Goal: Task Accomplishment & Management: Manage account settings

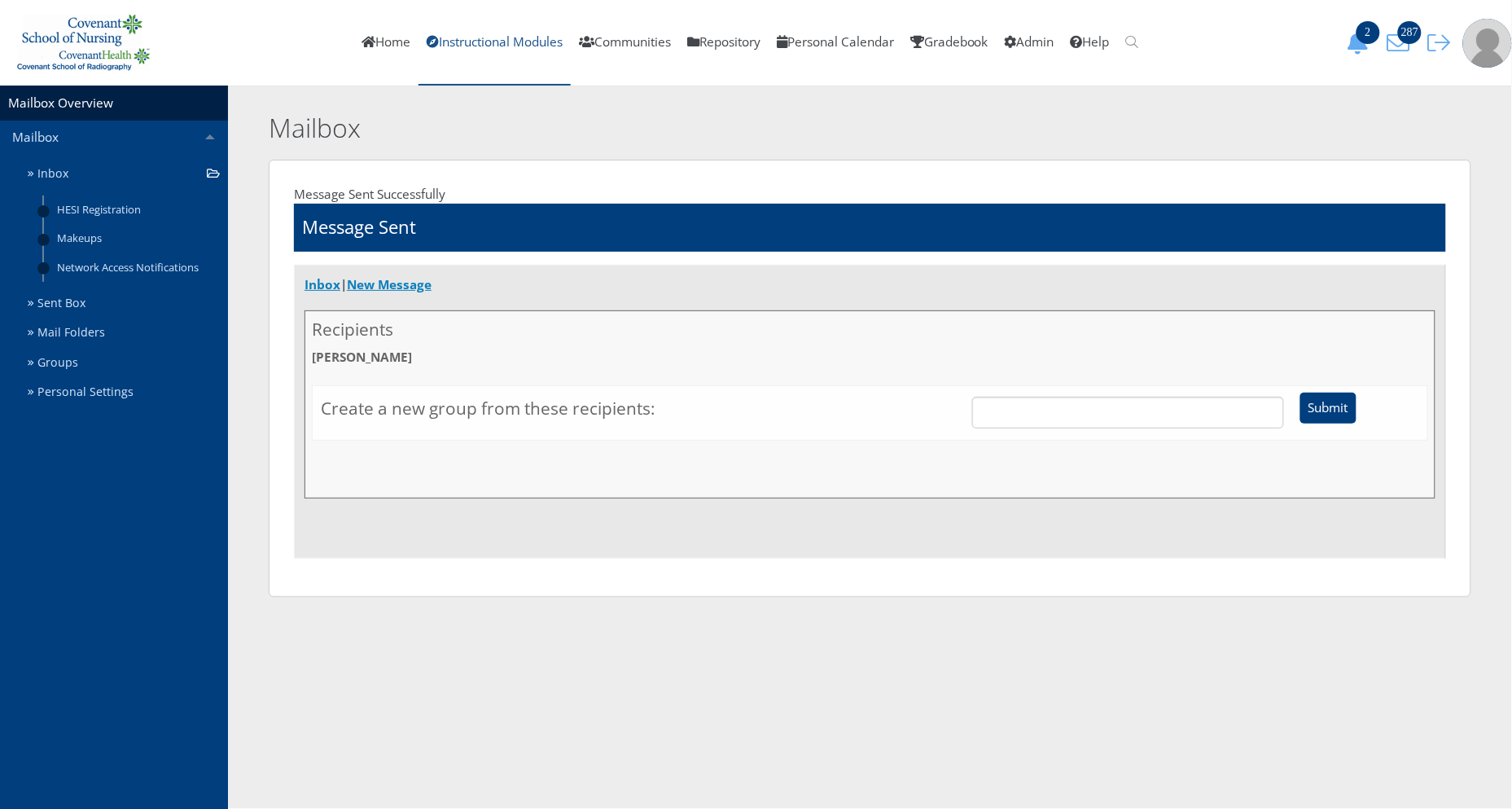
click at [491, 49] on link "Instructional Modules" at bounding box center [494, 43] width 152 height 86
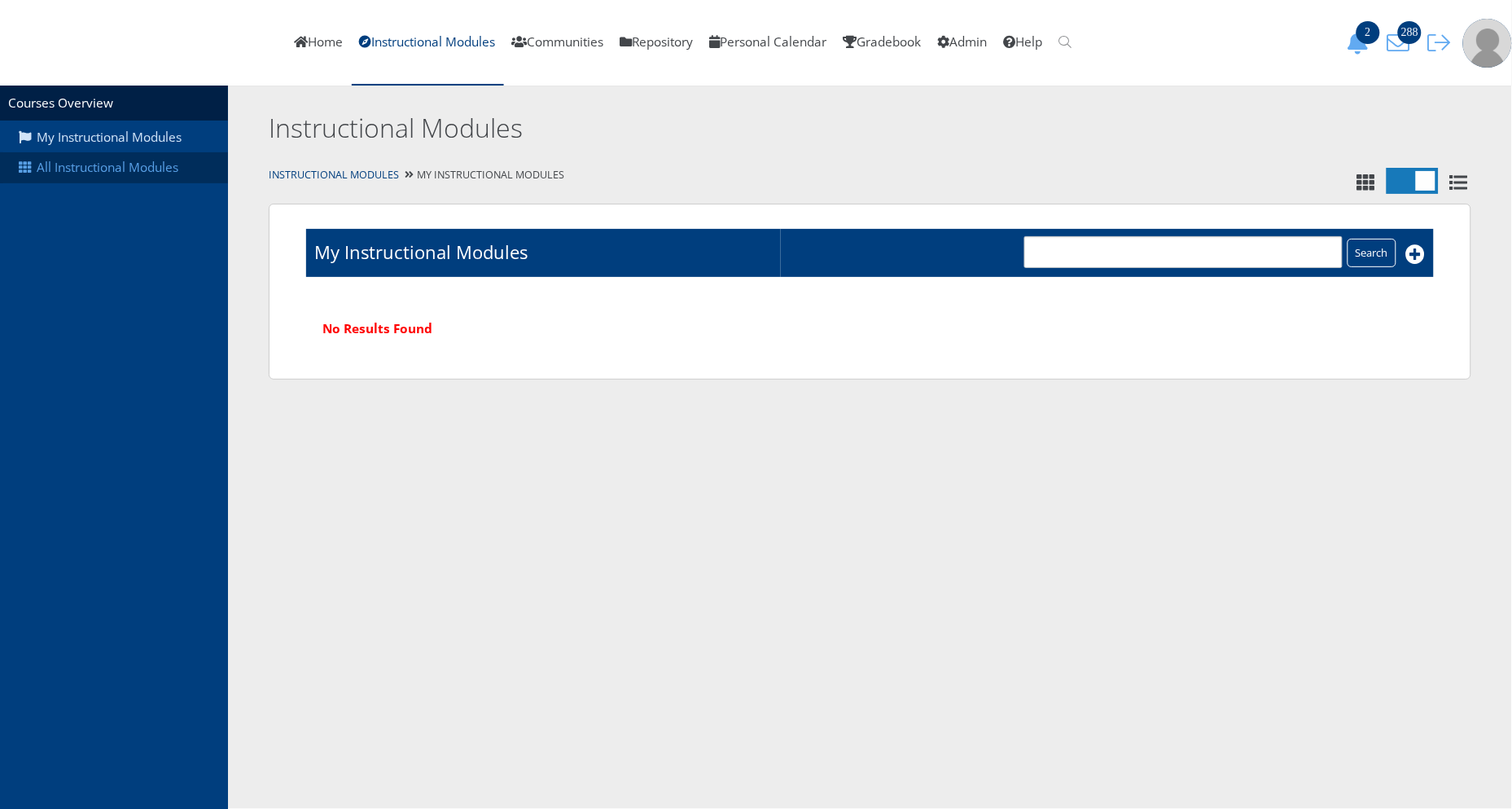
click at [116, 165] on link "All Instructional Modules" at bounding box center [114, 167] width 228 height 31
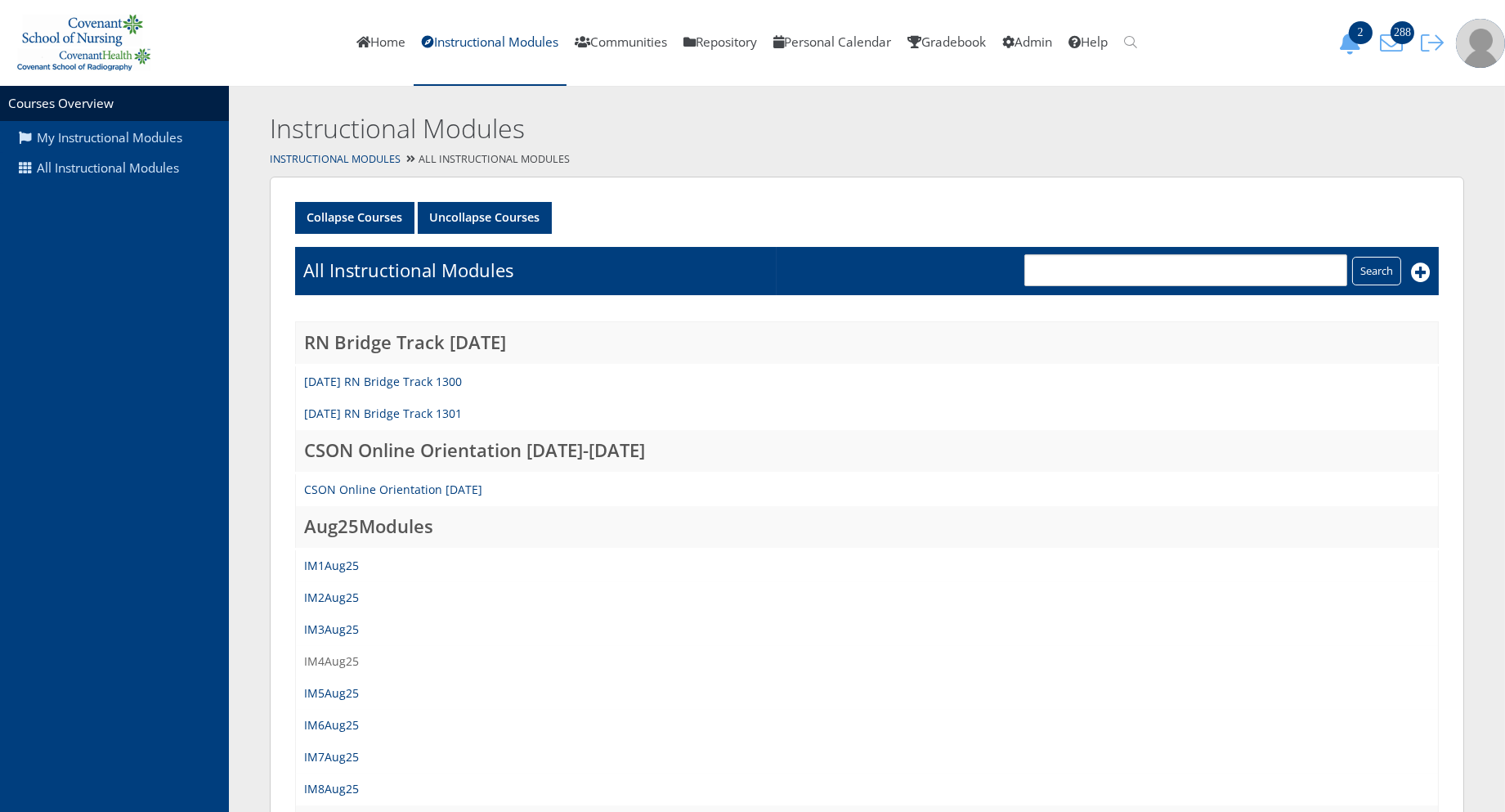
click at [321, 657] on link "IM4Aug25" at bounding box center [332, 660] width 55 height 15
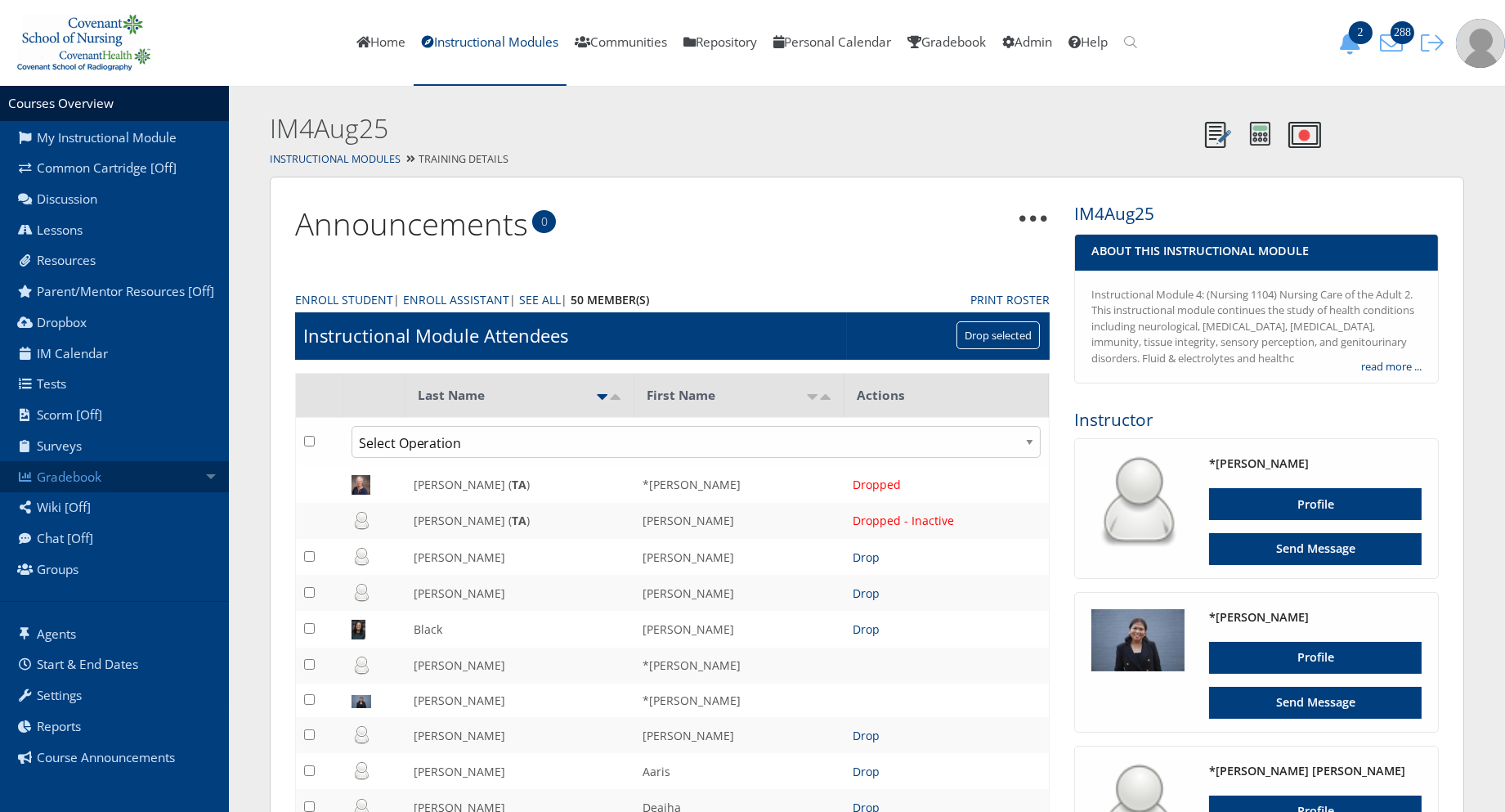
click at [193, 492] on link "Gradebook" at bounding box center [115, 476] width 229 height 31
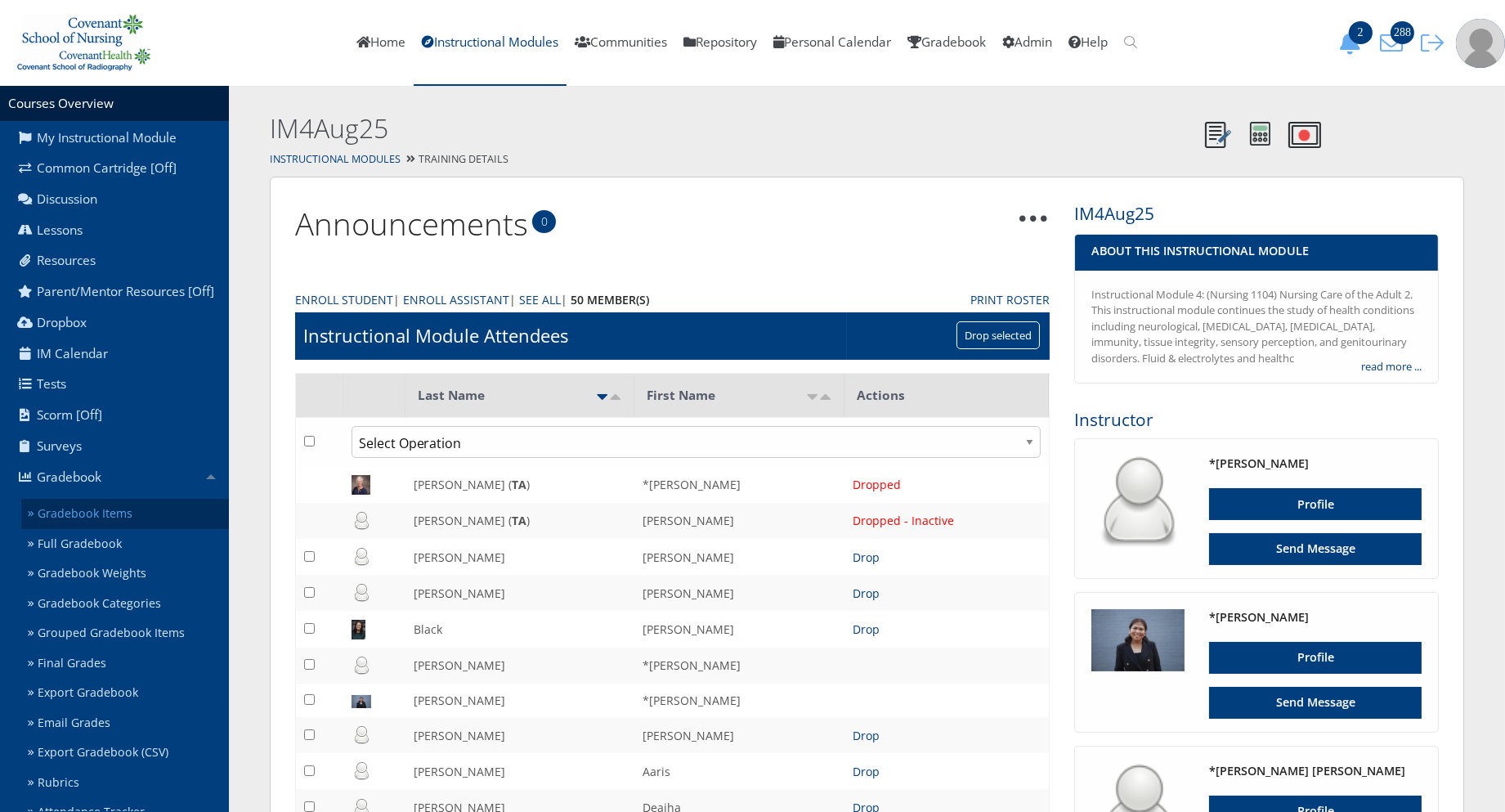
click at [140, 529] on link "Gradebook Items" at bounding box center [125, 513] width 208 height 30
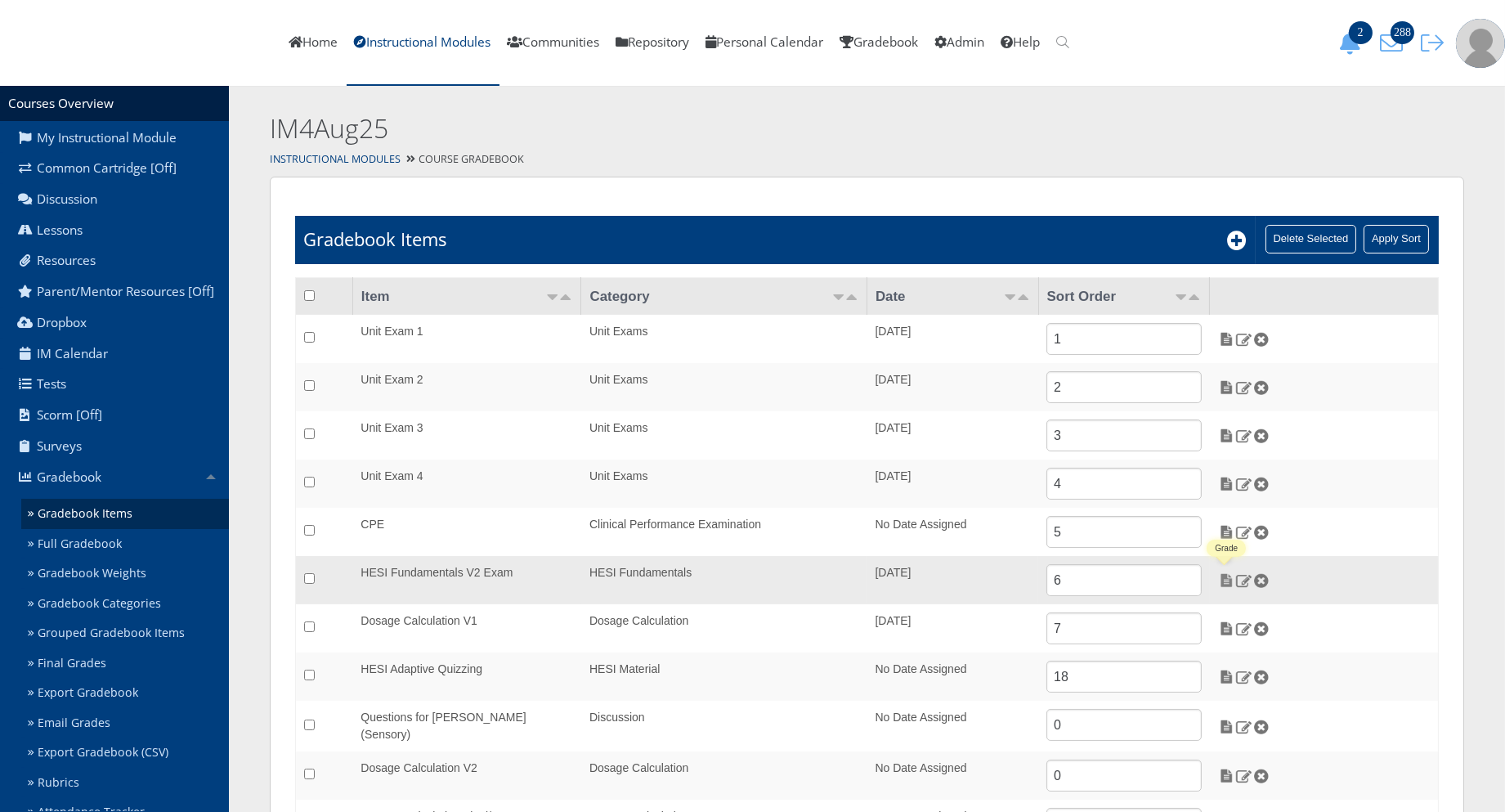
click at [1229, 585] on img at bounding box center [1227, 580] width 17 height 15
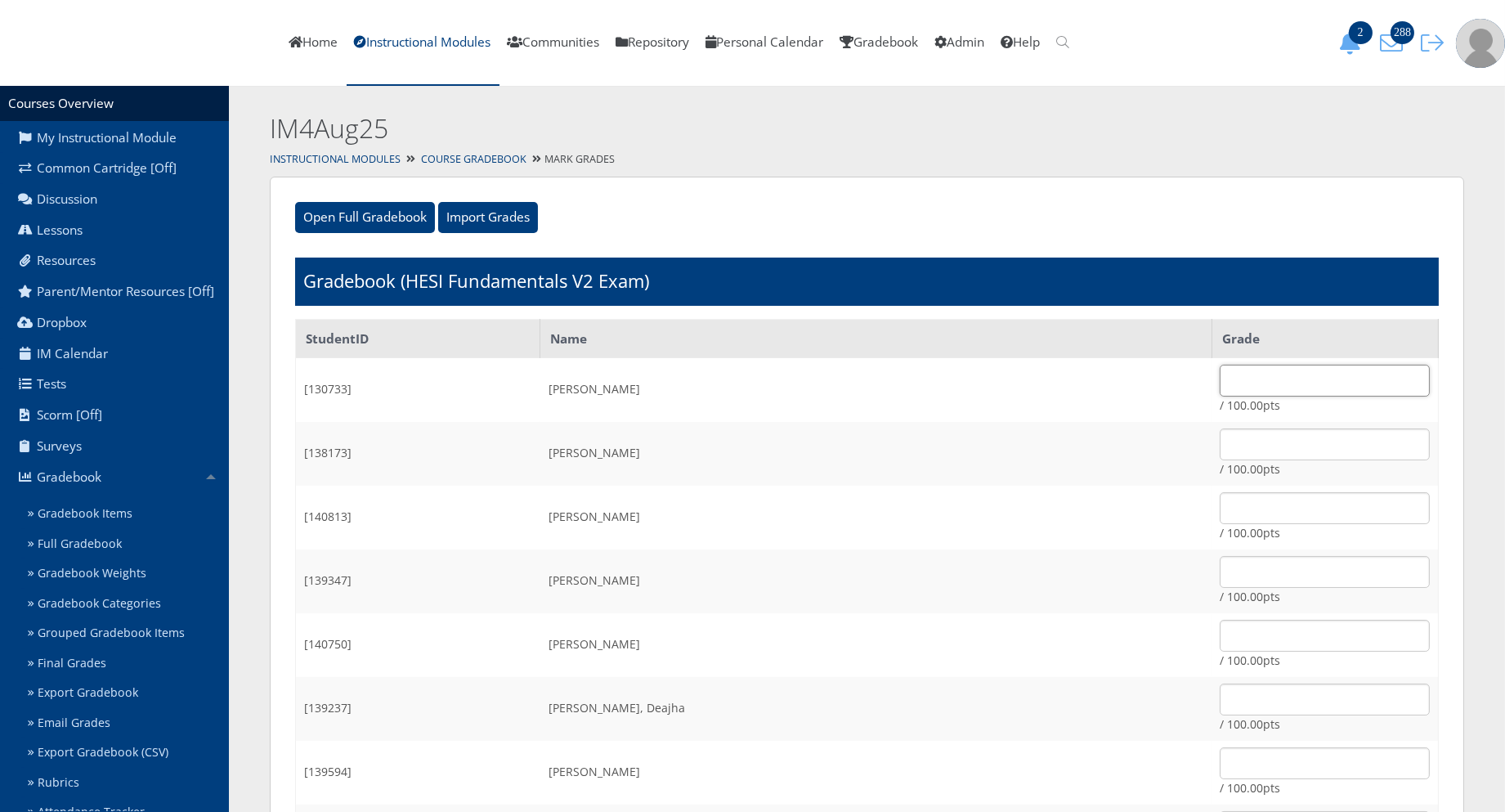
click at [1272, 378] on input "text" at bounding box center [1325, 380] width 210 height 32
type input "71.19"
click at [1248, 447] on input "text" at bounding box center [1325, 443] width 210 height 32
type input "100"
click at [1254, 494] on input "text" at bounding box center [1325, 507] width 210 height 32
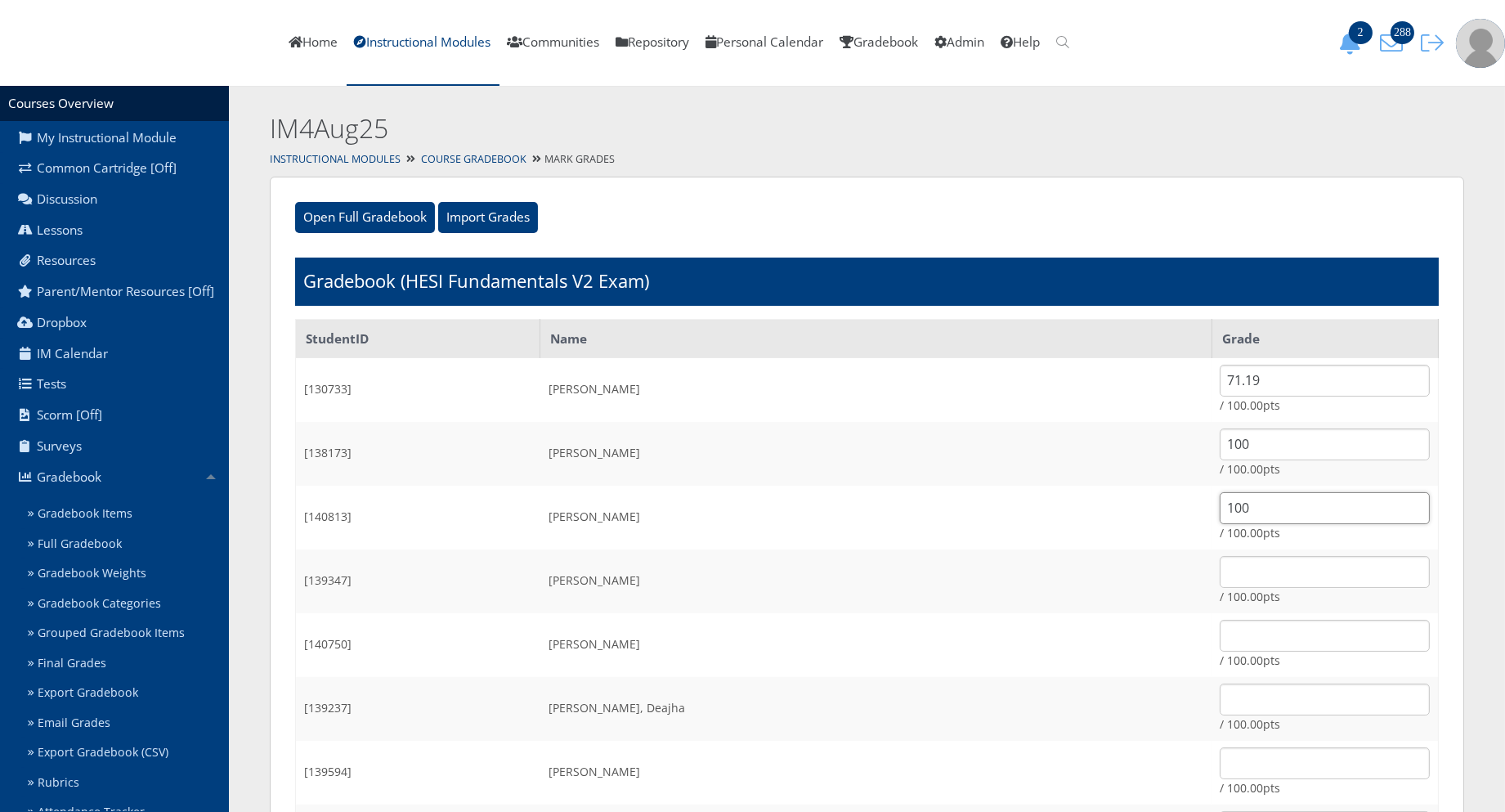
type input "100"
click at [1277, 578] on input "text" at bounding box center [1325, 571] width 210 height 32
type input "100"
click at [1234, 635] on input "text" at bounding box center [1325, 635] width 210 height 32
type input "100"
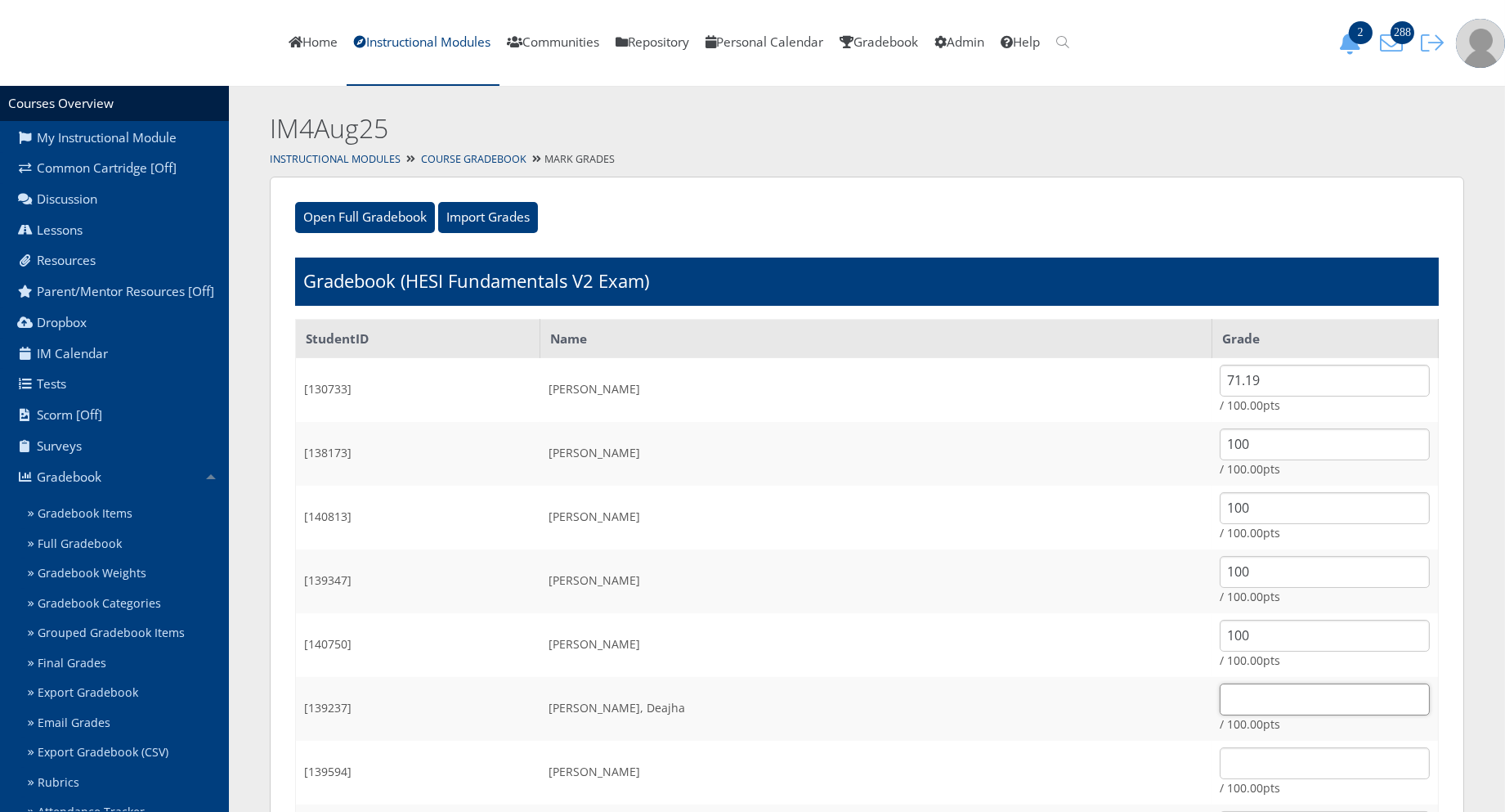
click at [1220, 709] on input "text" at bounding box center [1325, 699] width 210 height 32
type input "100"
click at [1220, 749] on input "text" at bounding box center [1325, 763] width 210 height 32
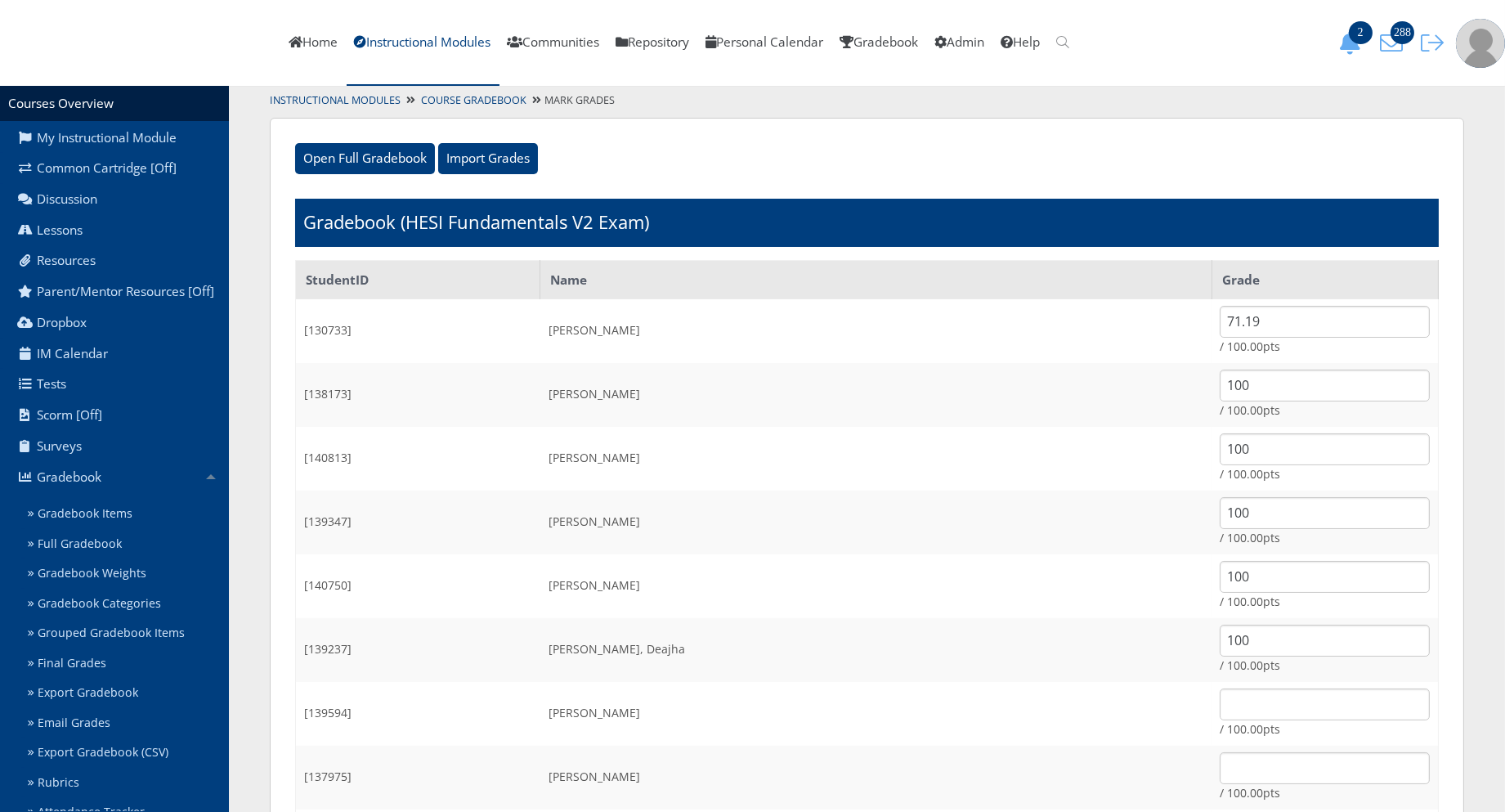
scroll to position [90, 0]
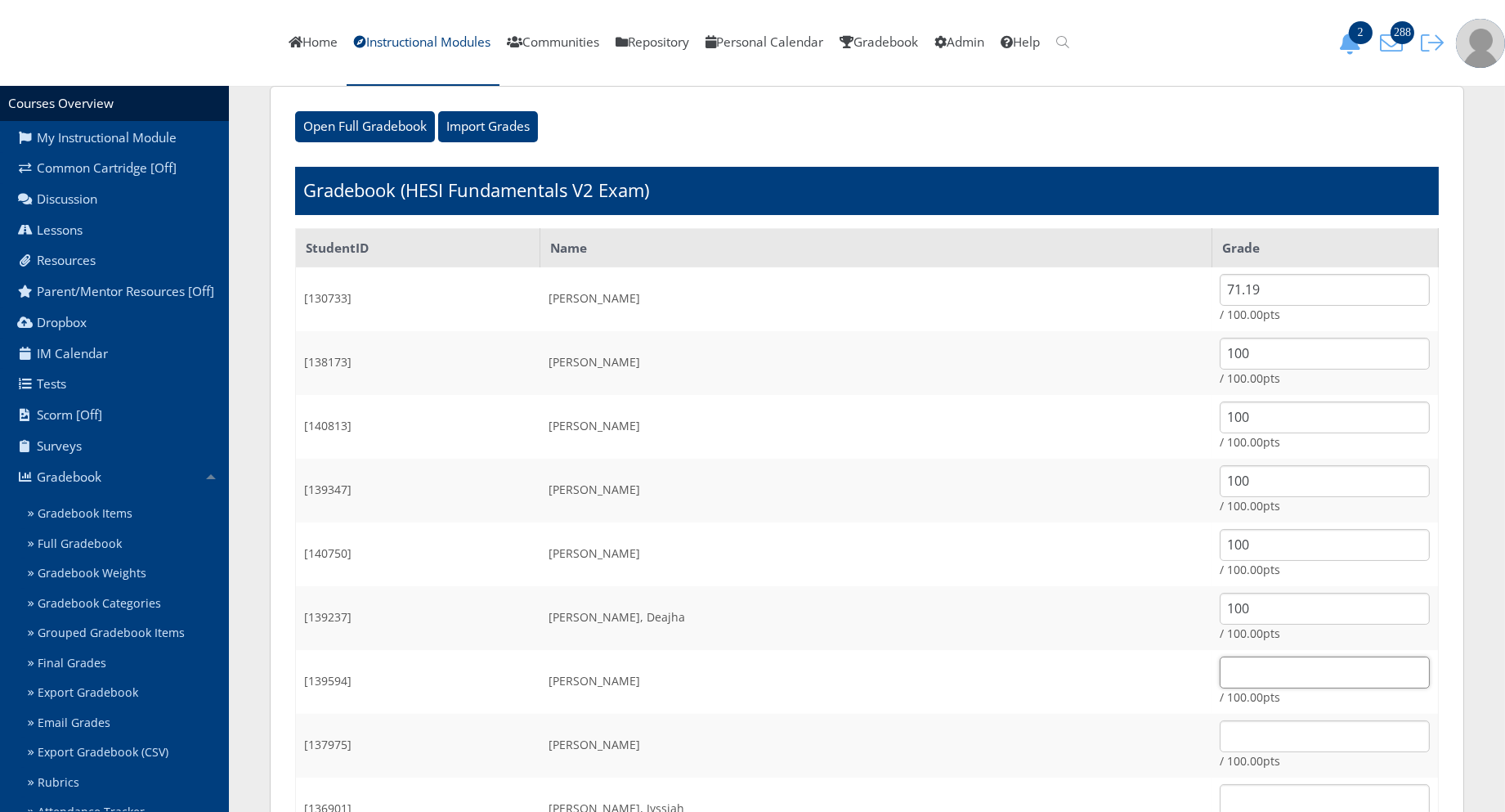
click at [1259, 673] on input "text" at bounding box center [1325, 672] width 210 height 32
type input "75.96"
click at [1228, 737] on input "text" at bounding box center [1325, 735] width 210 height 32
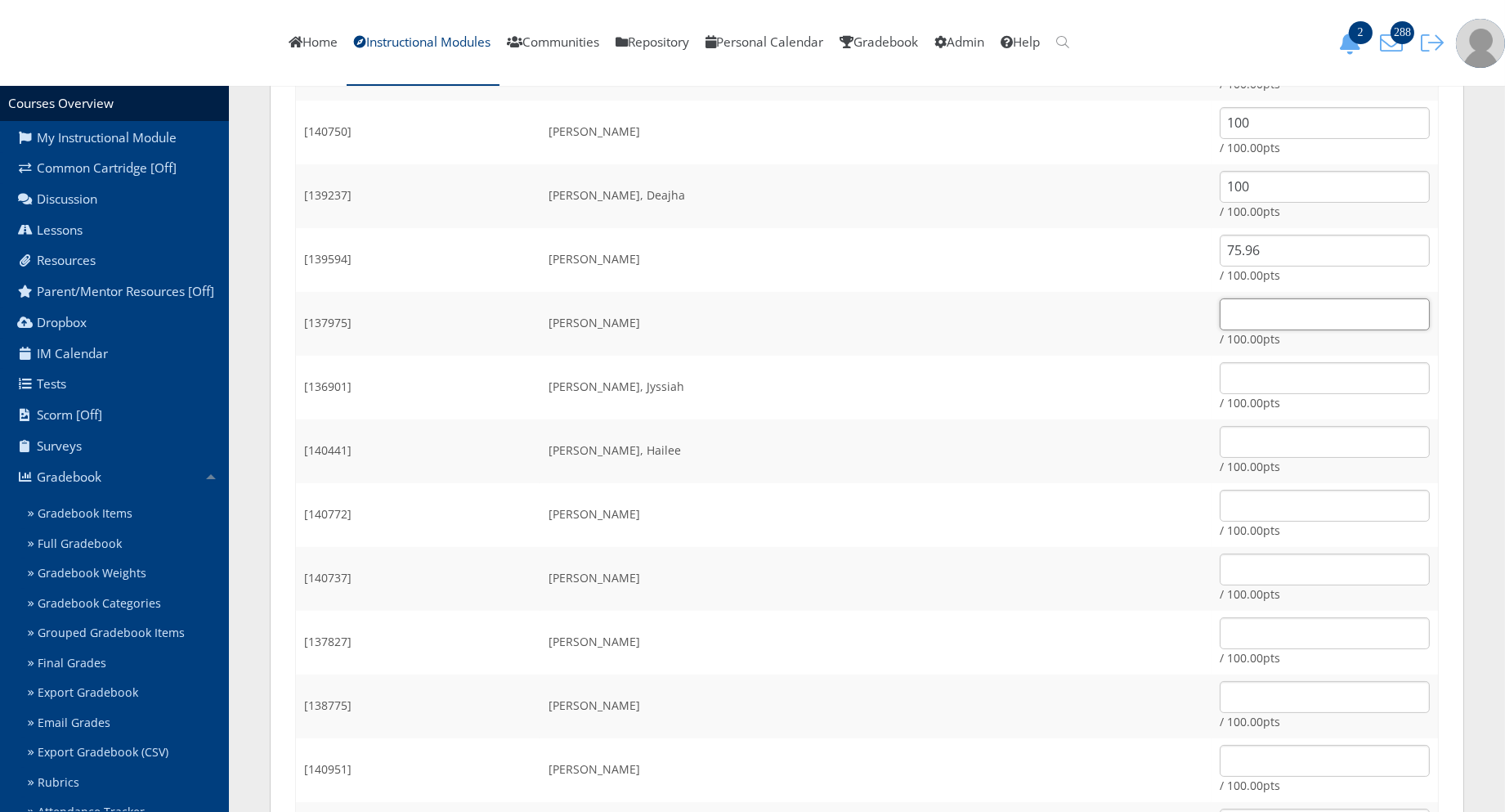
scroll to position [544, 0]
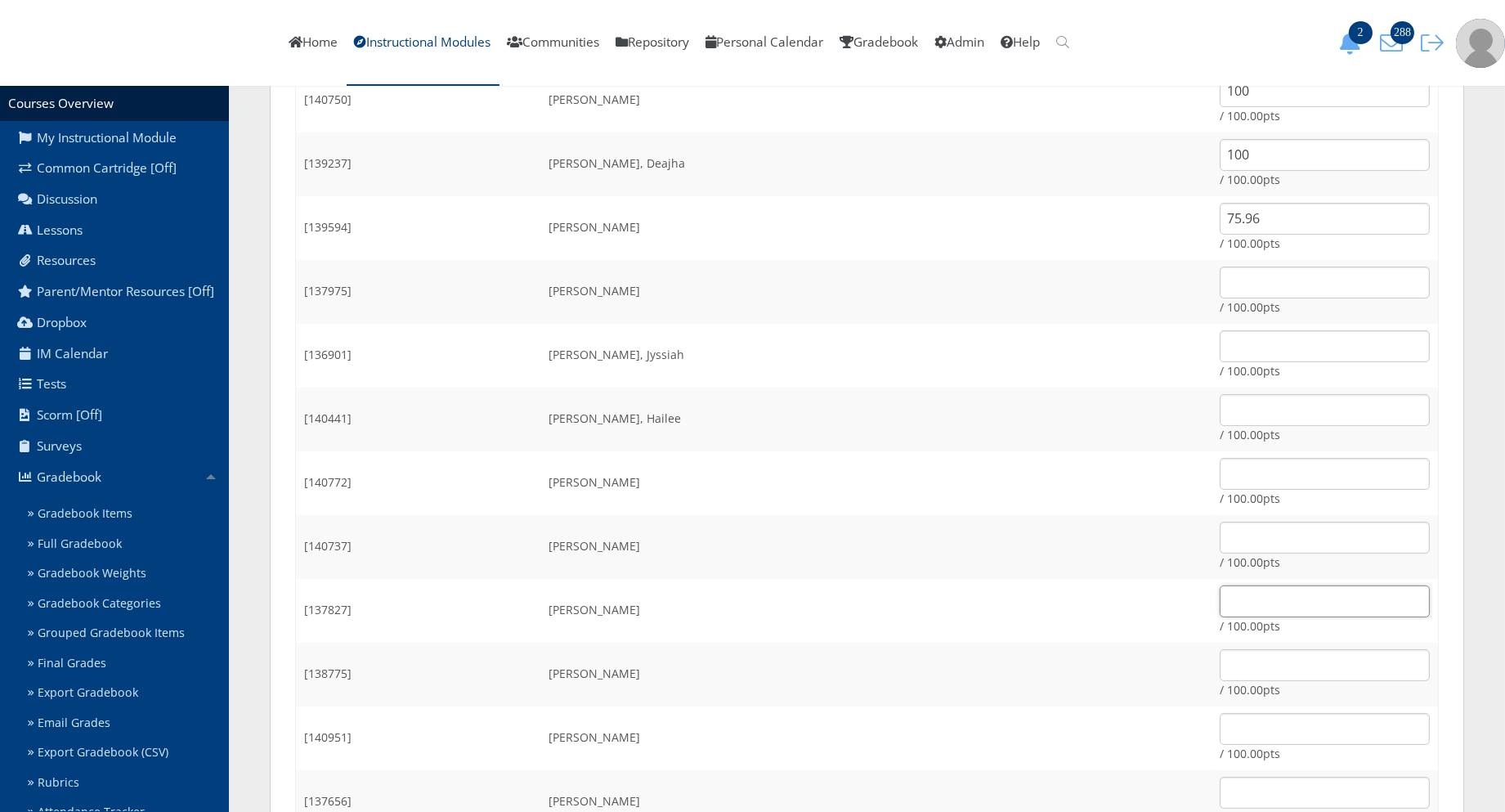
click at [1220, 592] on input "text" at bounding box center [1325, 601] width 210 height 32
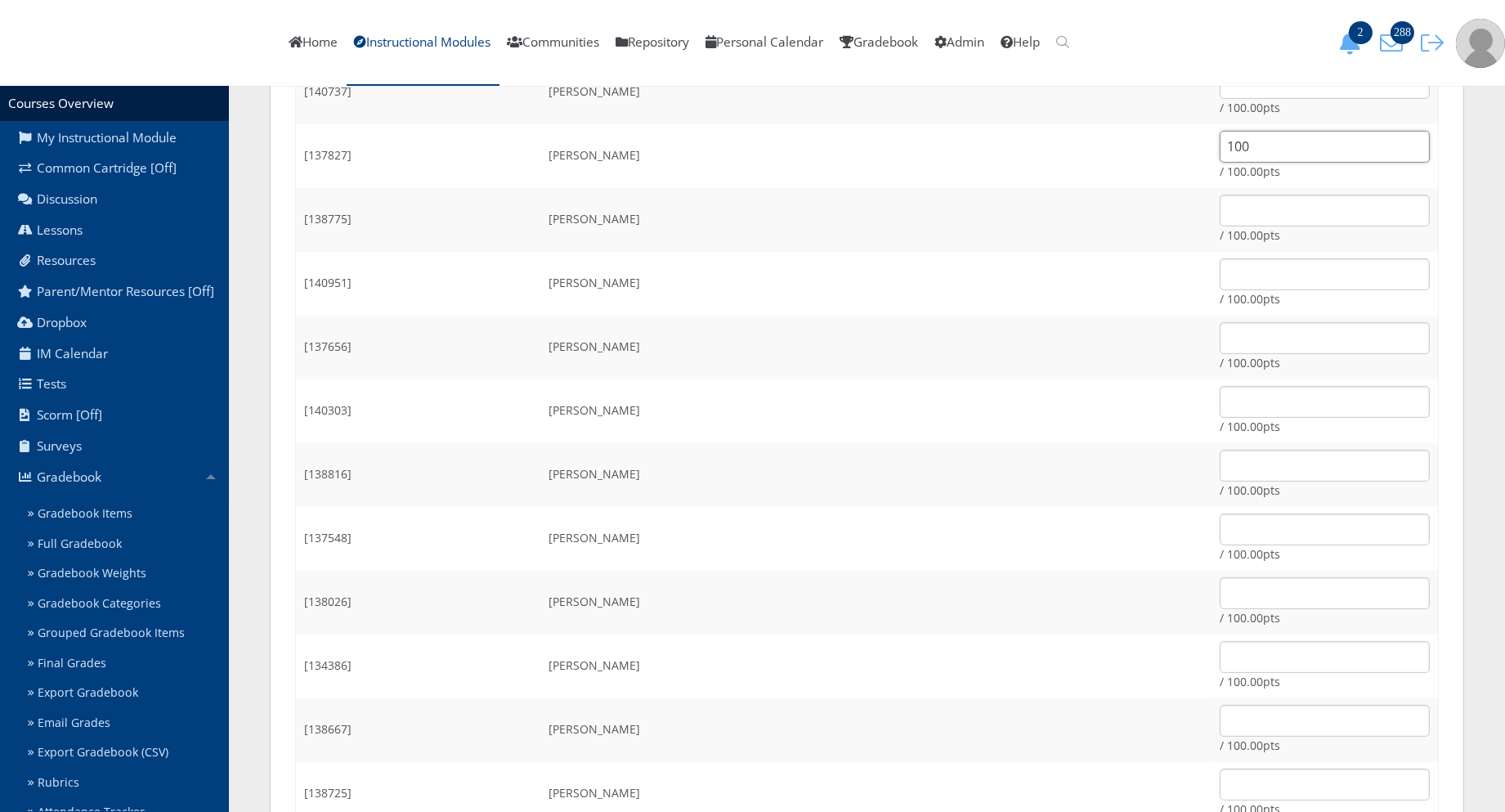
scroll to position [1181, 0]
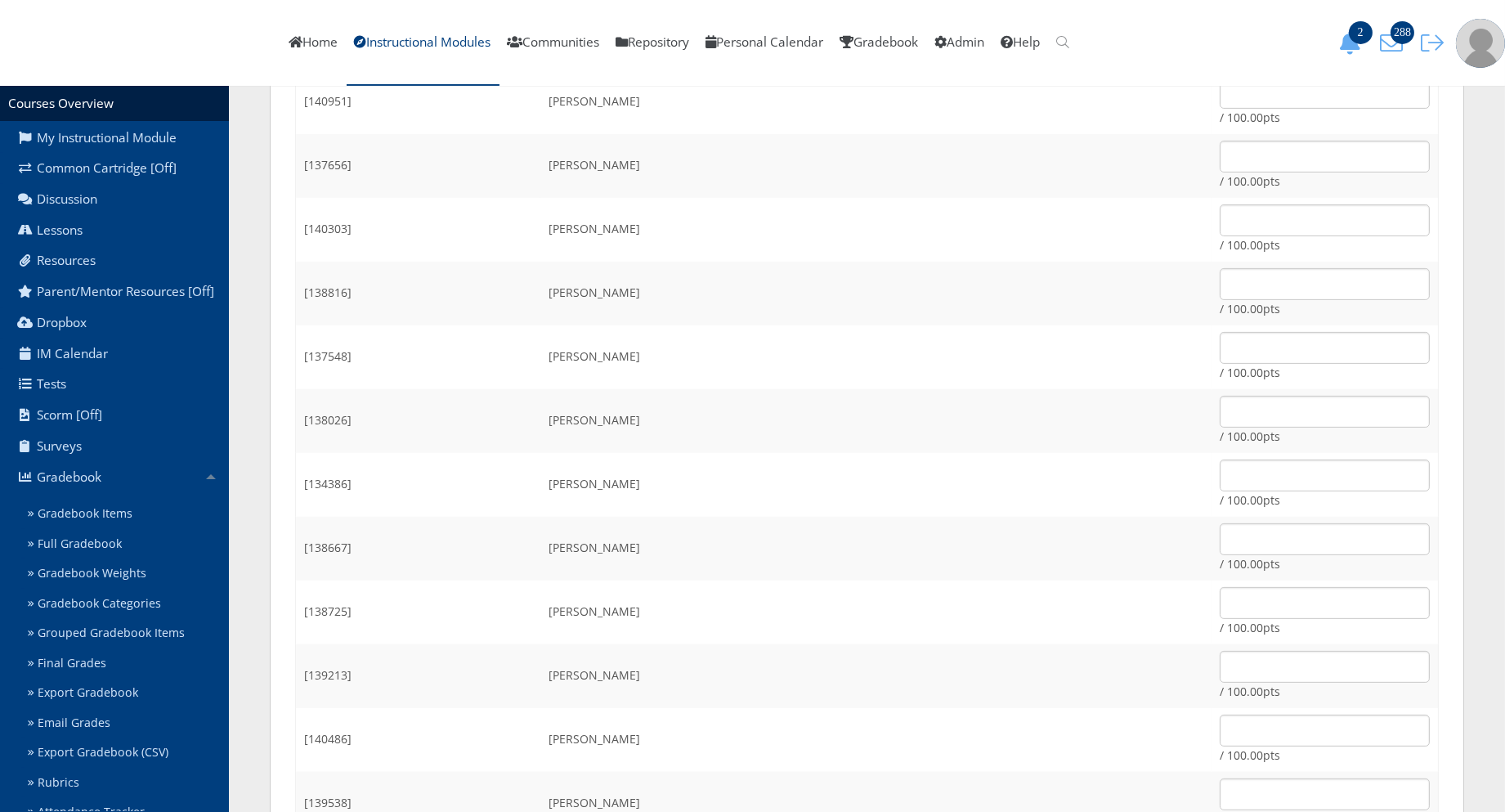
type input "100"
click at [1220, 463] on input "text" at bounding box center [1325, 474] width 210 height 32
type input "100"
click at [957, 486] on td "Pena, Crystal" at bounding box center [875, 485] width 671 height 64
click at [1220, 530] on input "text" at bounding box center [1325, 538] width 210 height 32
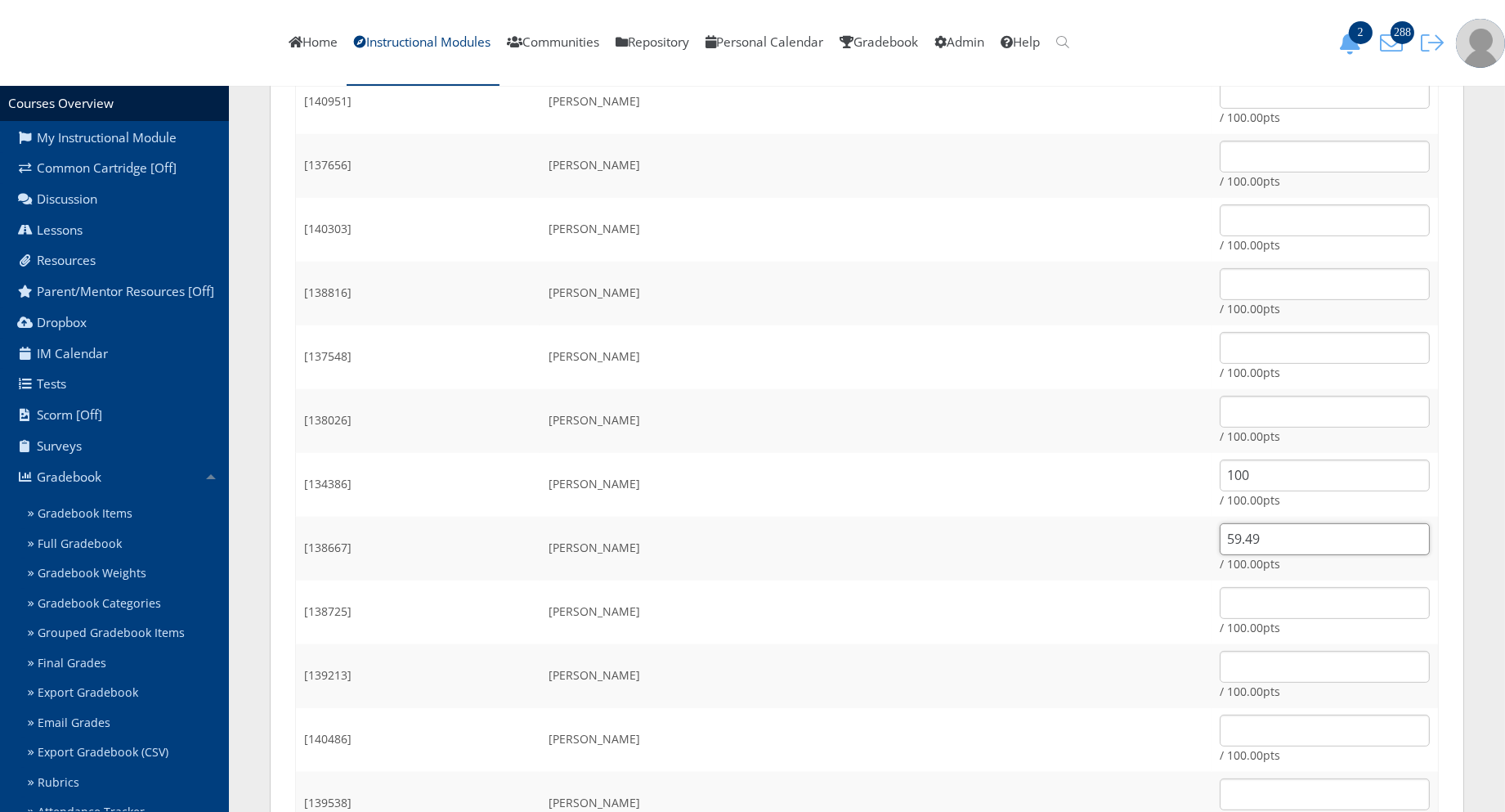
type input "59.49"
click at [1016, 582] on td "Reid, Aubrie" at bounding box center [875, 612] width 671 height 64
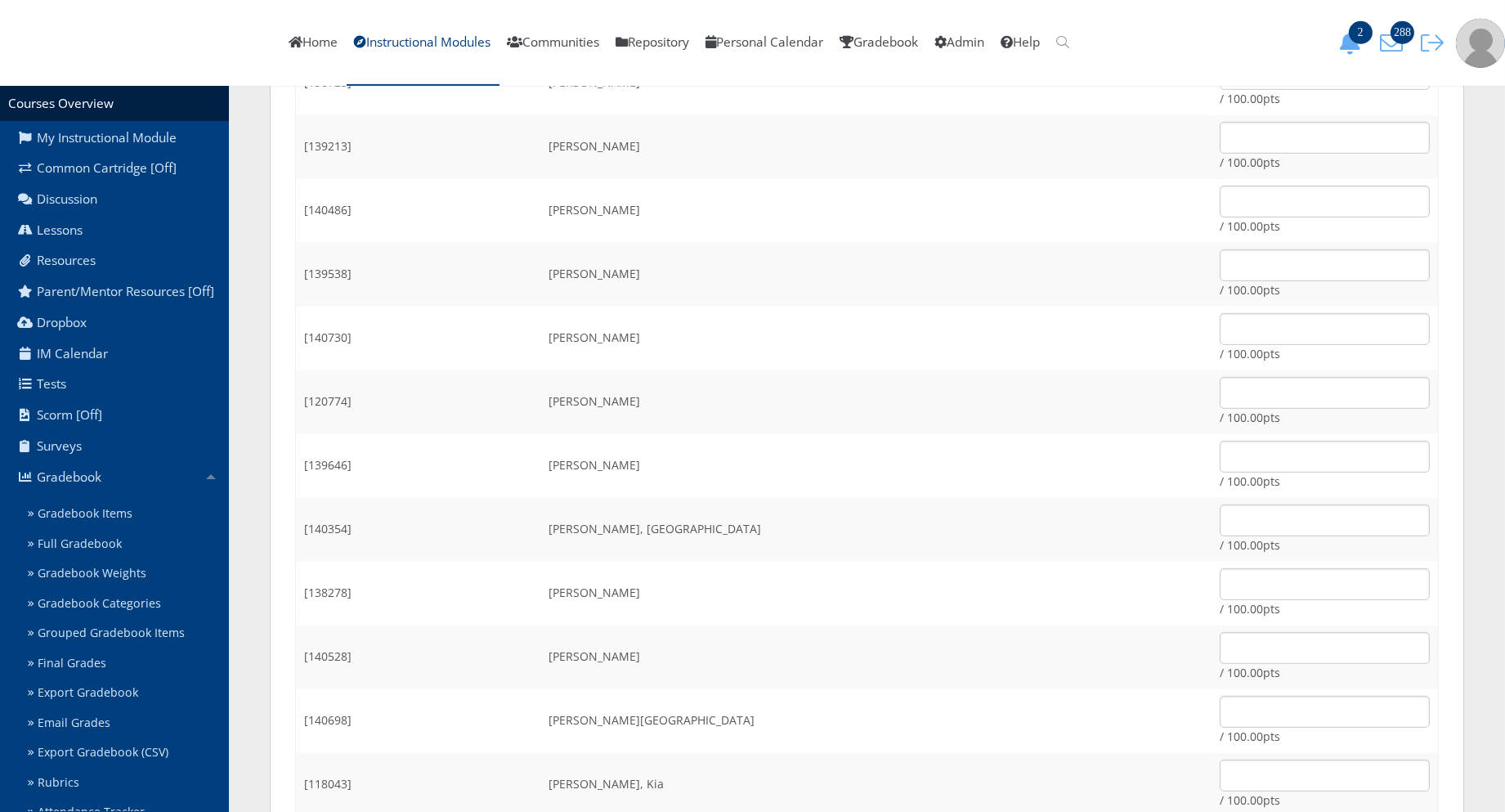
scroll to position [1726, 0]
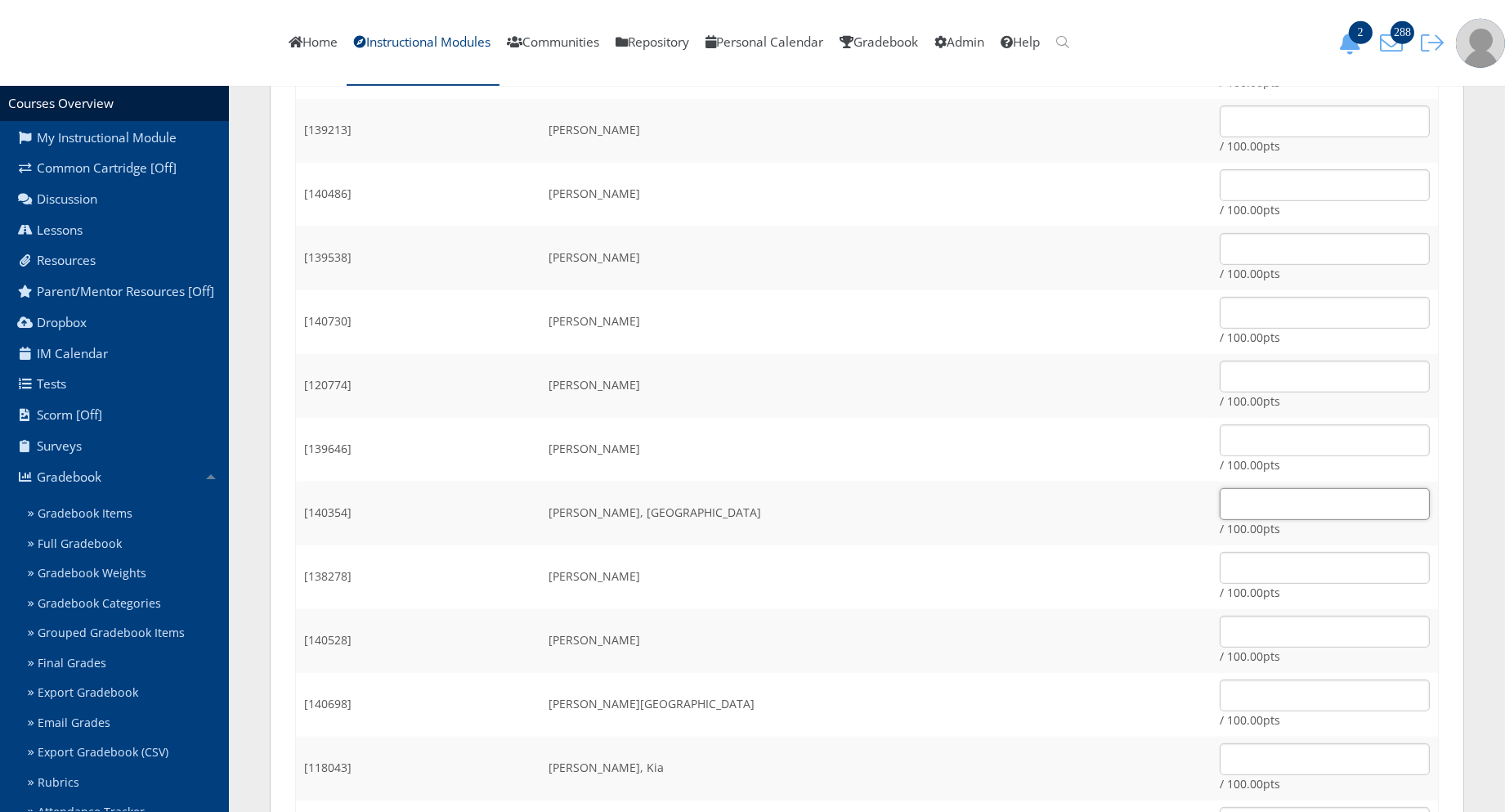
click at [1220, 504] on input "text" at bounding box center [1325, 504] width 210 height 32
type input "69.48"
click at [1035, 556] on td "Thomas, Dylan" at bounding box center [875, 577] width 671 height 64
click at [1263, 568] on input "text" at bounding box center [1325, 567] width 210 height 32
type input "100"
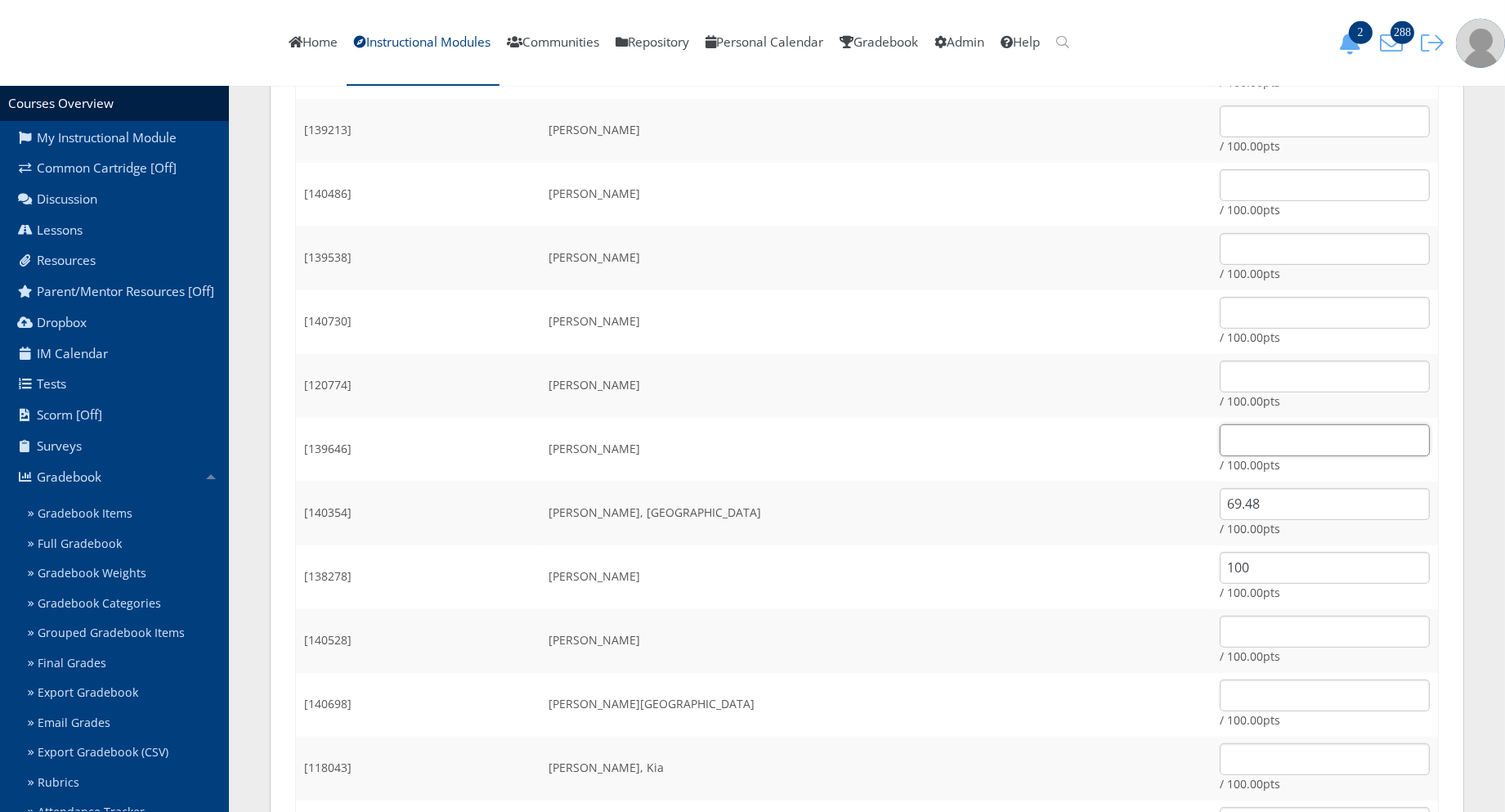
click at [1236, 435] on input "text" at bounding box center [1325, 440] width 210 height 32
type input "69.48"
drag, startPoint x: 1203, startPoint y: 501, endPoint x: 1118, endPoint y: 516, distance: 86.3
click at [1118, 516] on tr "[140354] Talamantes, Allizaya 69.48 / 100.00pts" at bounding box center [868, 513] width 1143 height 64
type input "65.61"
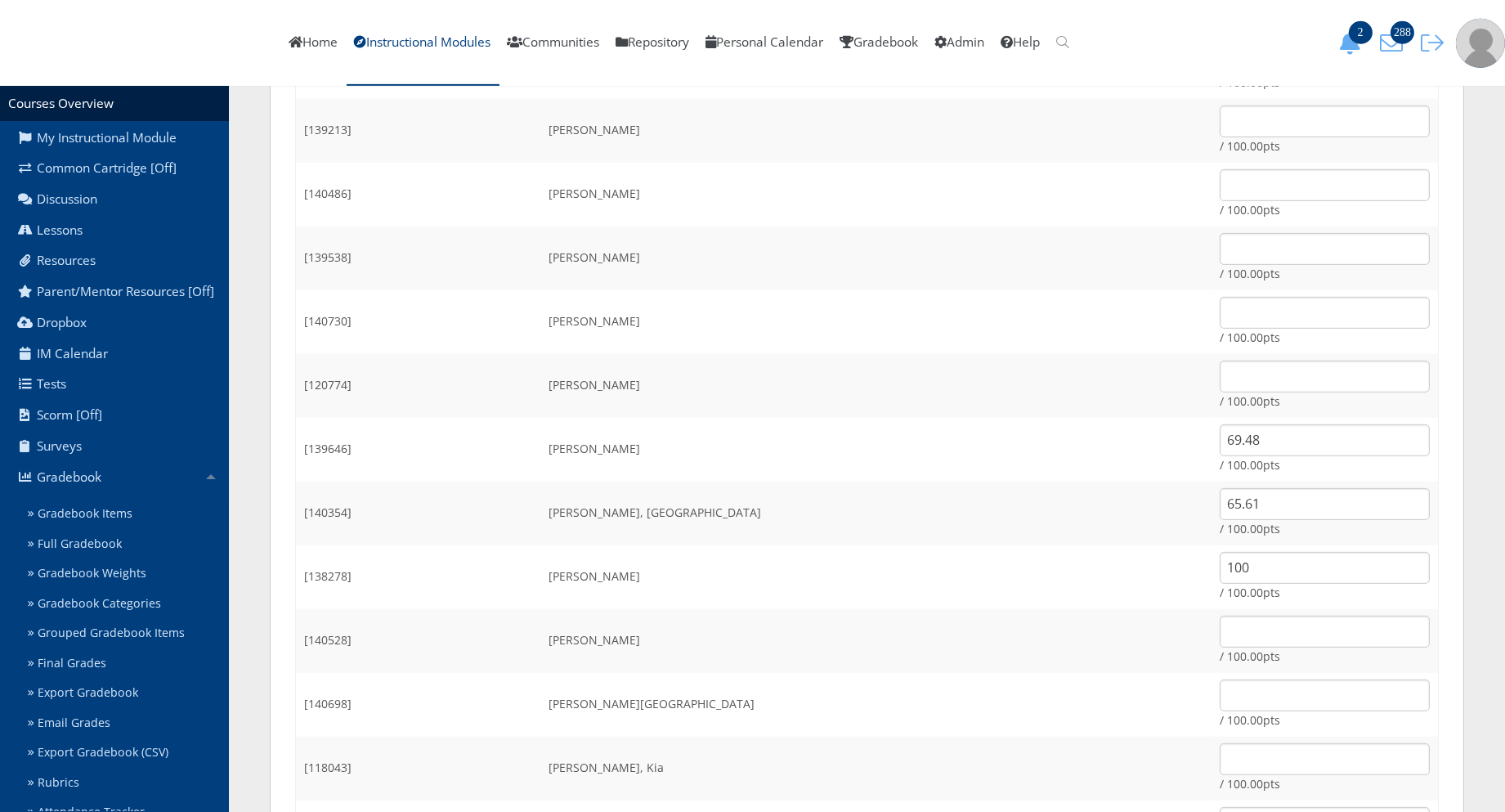
click at [1047, 528] on td "Talamantes, Allizaya" at bounding box center [875, 513] width 671 height 64
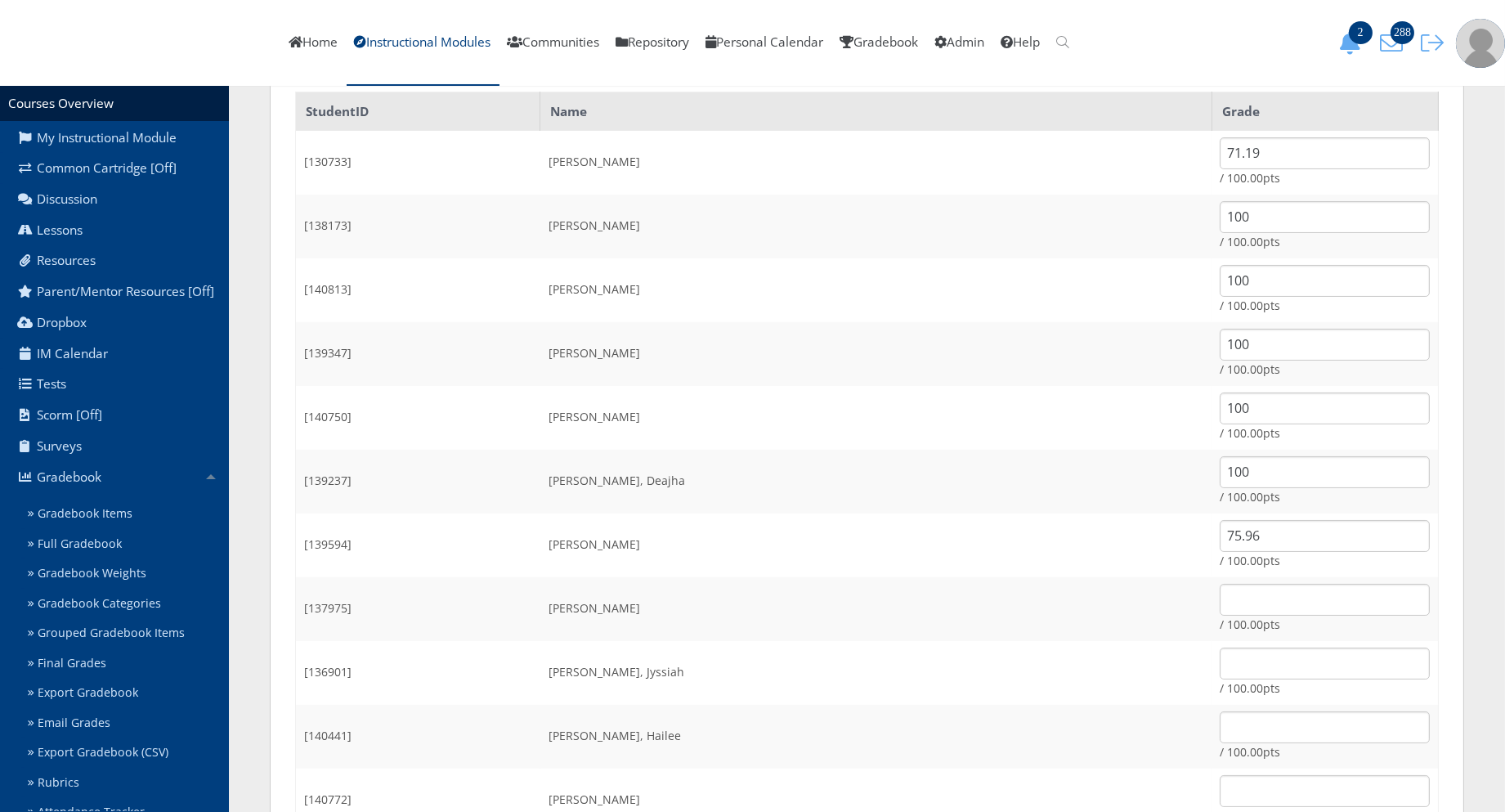
scroll to position [454, 0]
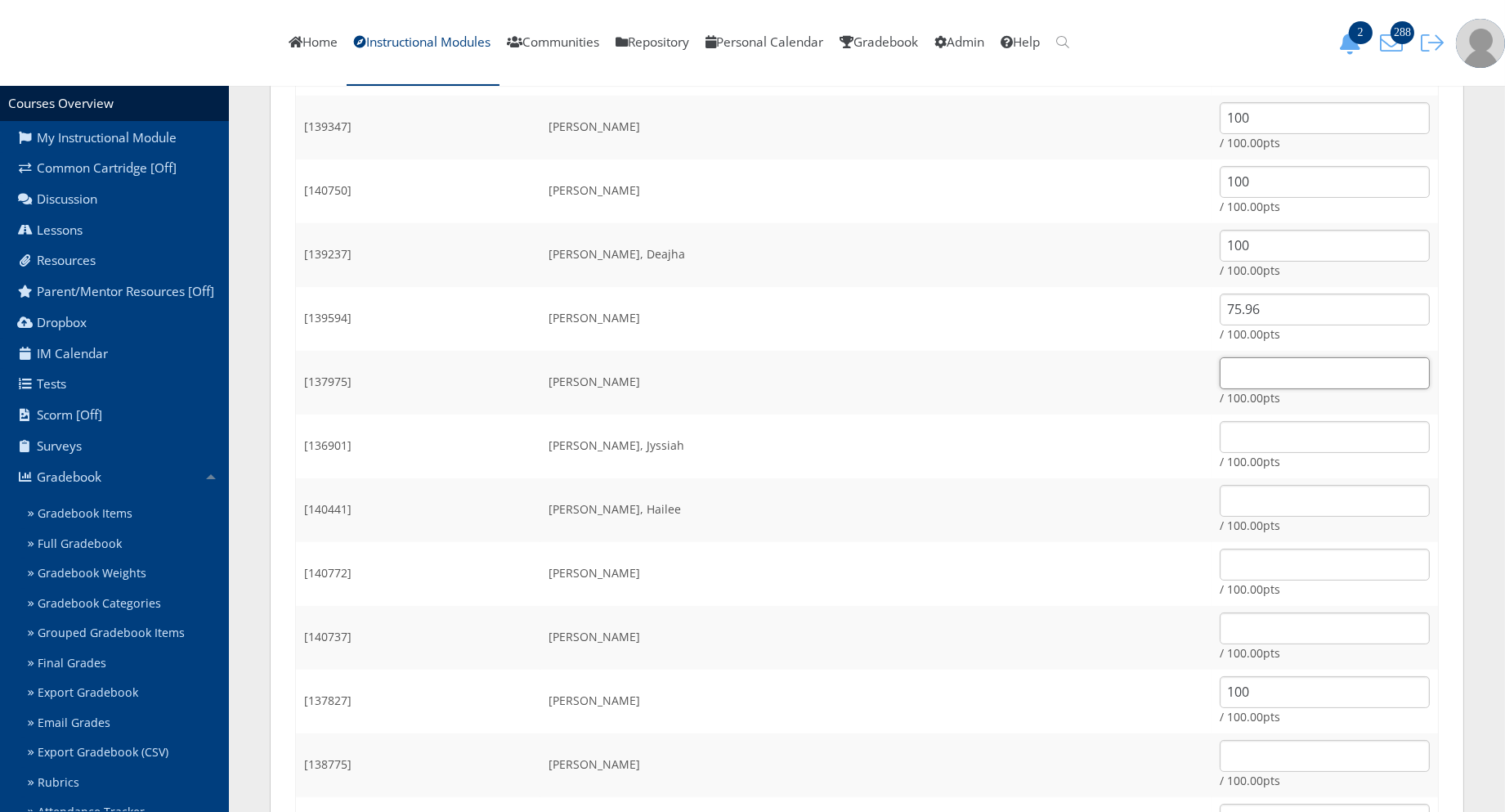
click at [1220, 379] on input "text" at bounding box center [1325, 373] width 210 height 32
click at [1255, 370] on input "text" at bounding box center [1325, 373] width 210 height 32
type input "74.34"
click at [1231, 452] on td "/ 100.00pts" at bounding box center [1325, 446] width 227 height 64
click at [1228, 442] on input "text" at bounding box center [1325, 437] width 210 height 32
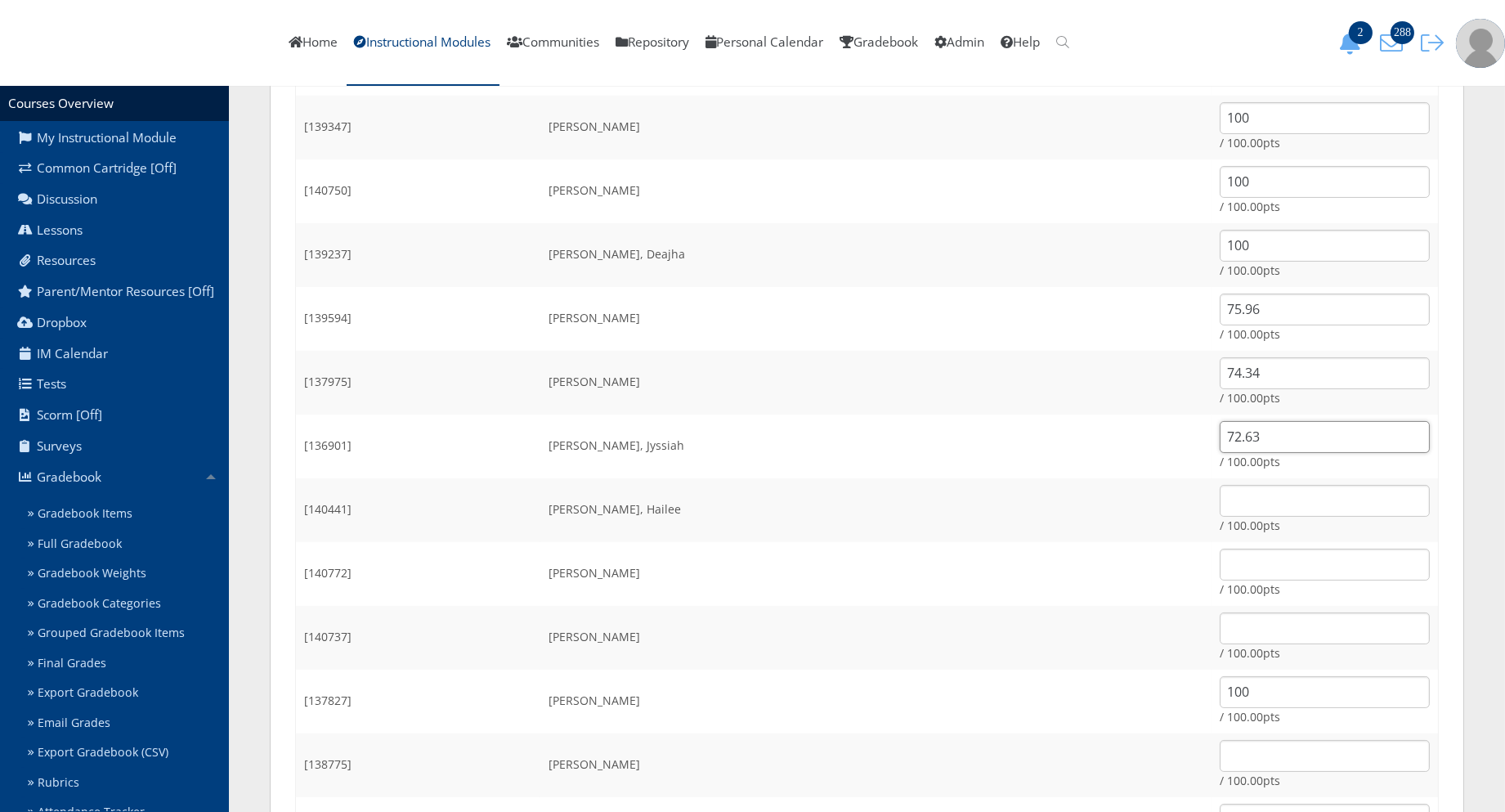
type input "72.63"
click at [1220, 504] on input "text" at bounding box center [1325, 500] width 210 height 32
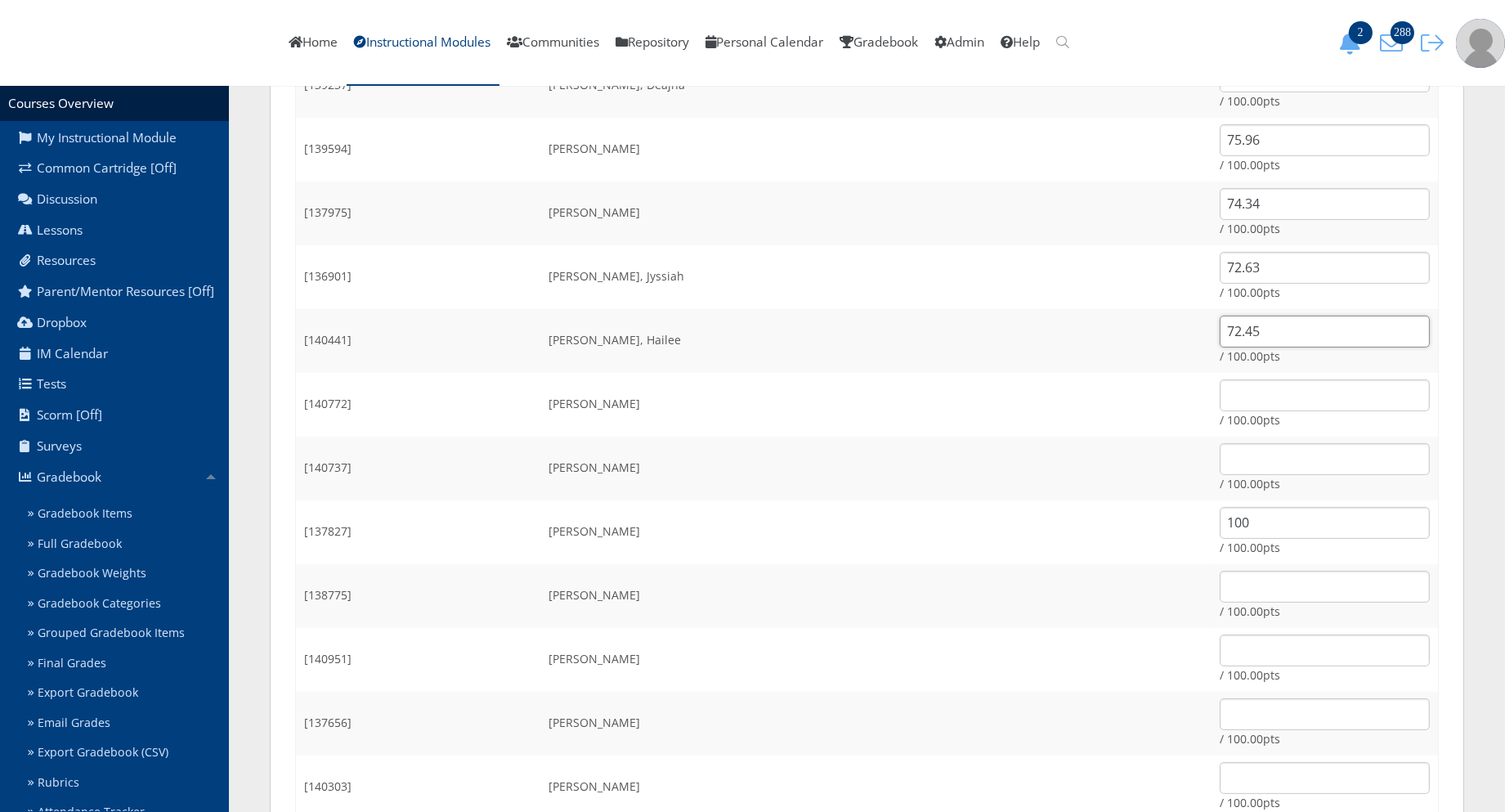
scroll to position [635, 0]
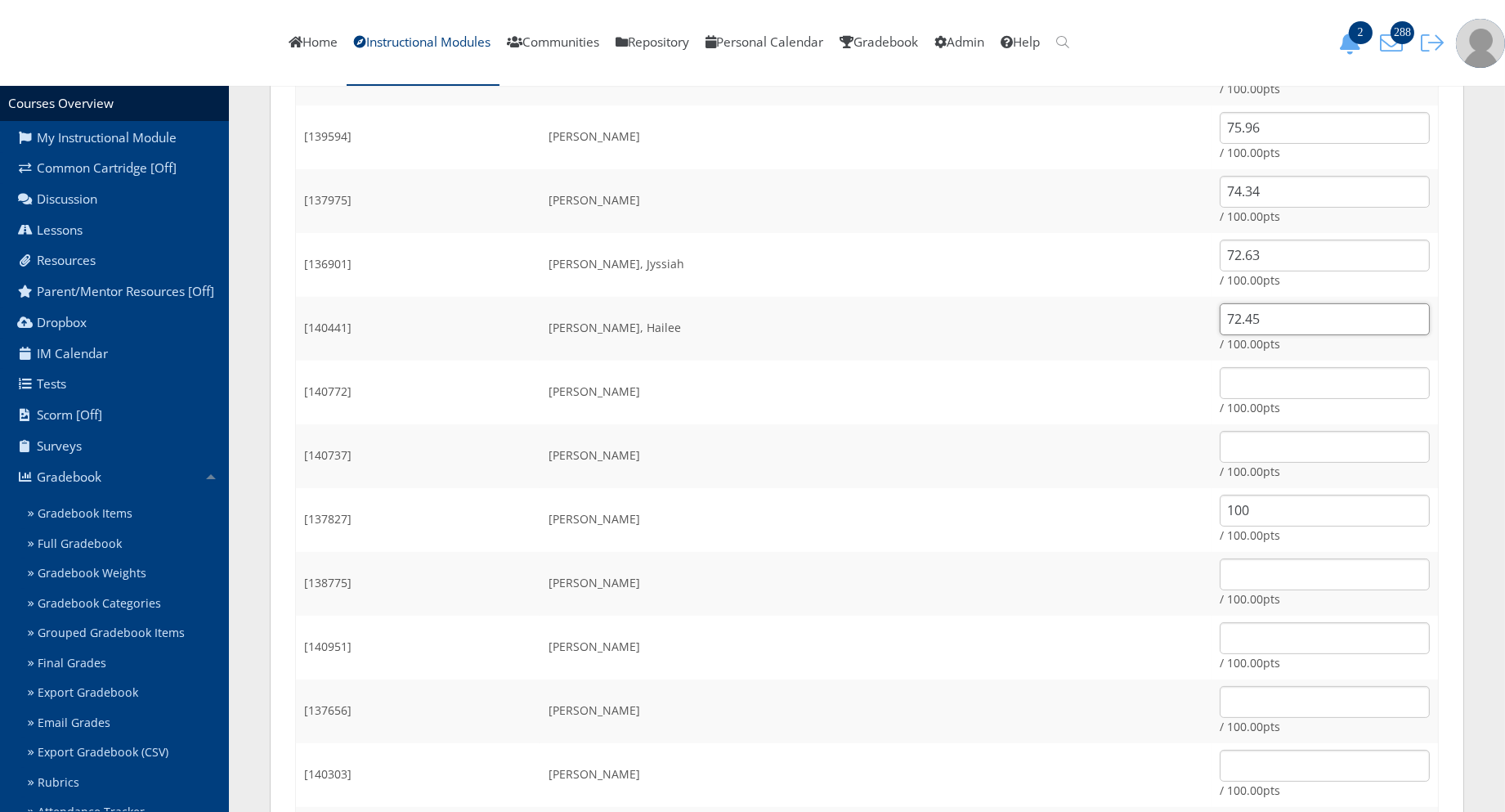
type input "72.45"
click at [1220, 388] on input "text" at bounding box center [1325, 382] width 210 height 32
type input "100"
click at [1220, 585] on input "text" at bounding box center [1325, 573] width 210 height 32
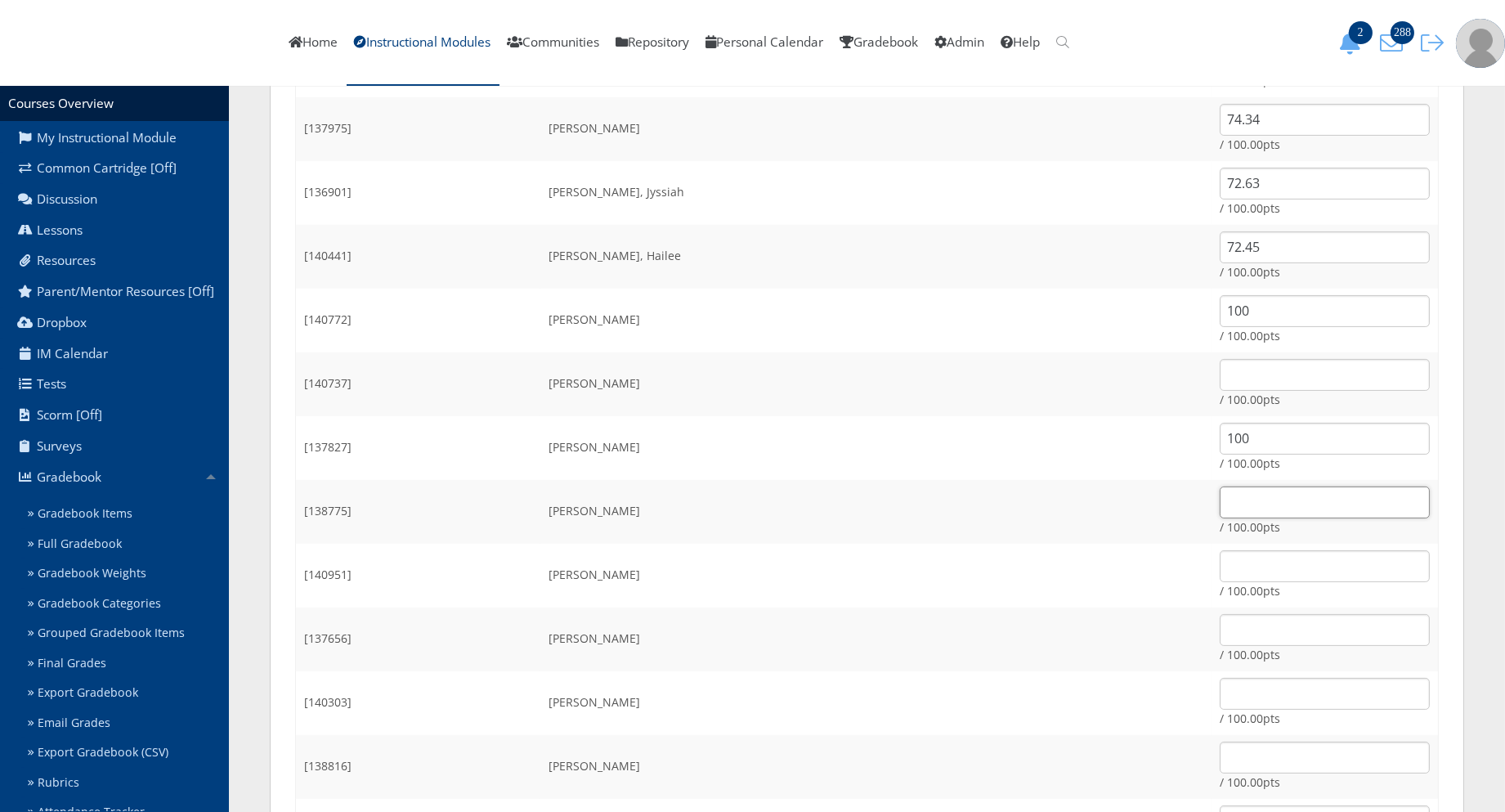
scroll to position [726, 0]
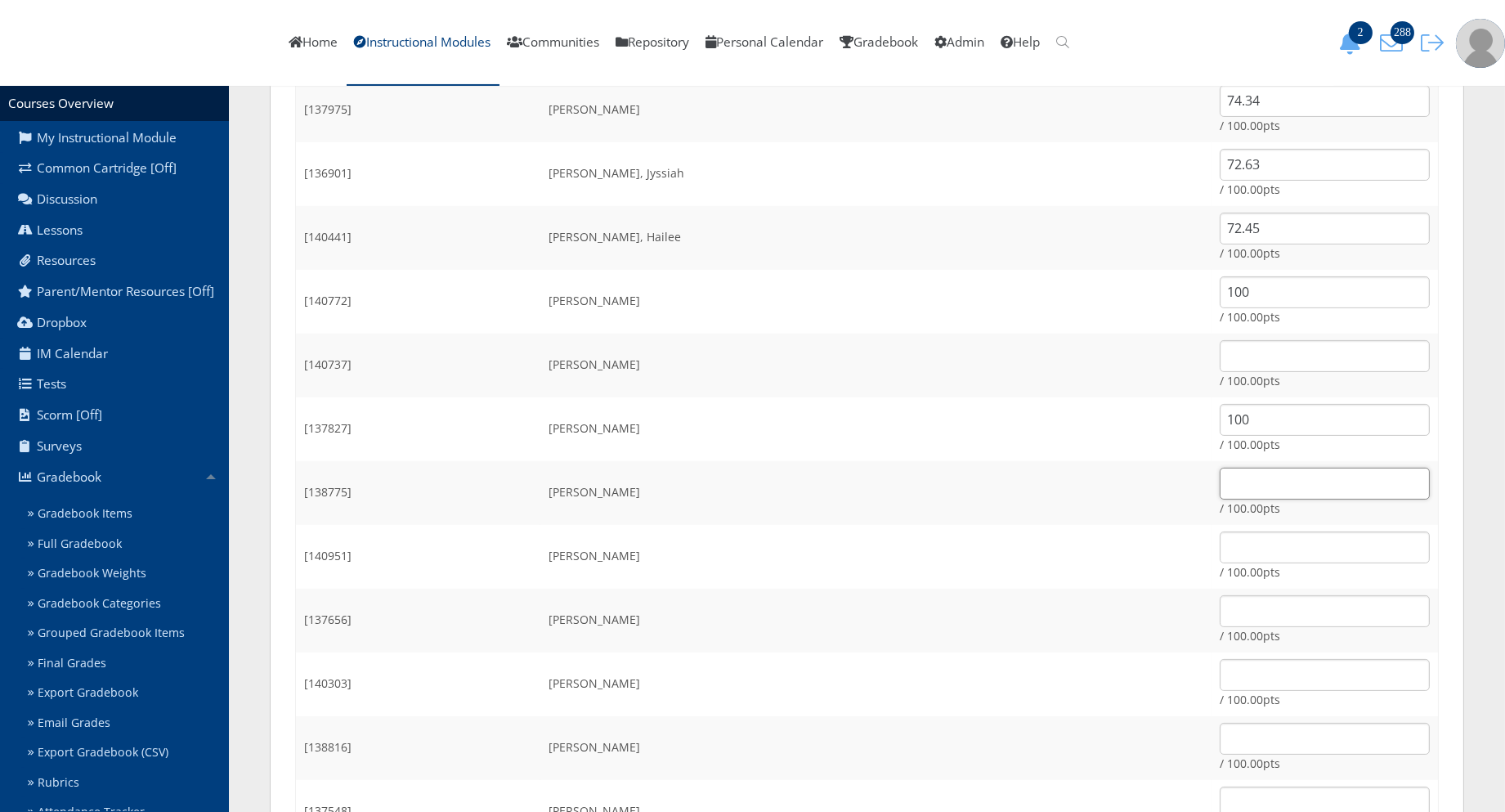
click at [1220, 472] on input "text" at bounding box center [1325, 483] width 210 height 32
type input "57.33"
click at [922, 614] on td "Leon, Emily" at bounding box center [875, 620] width 671 height 64
click at [1220, 540] on input "text" at bounding box center [1325, 547] width 210 height 32
type input "100"
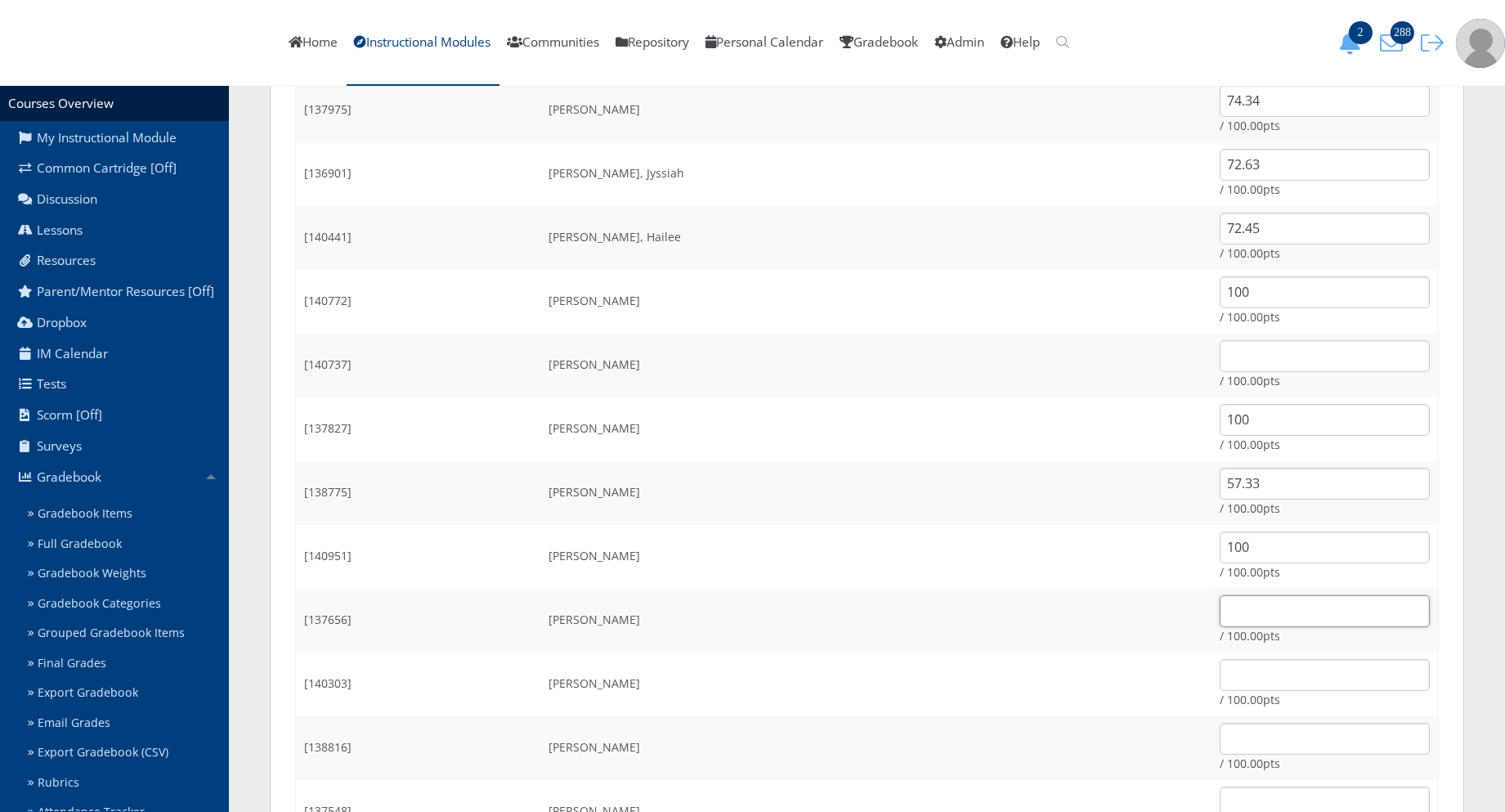
click at [1220, 609] on input "text" at bounding box center [1325, 611] width 210 height 32
type input "100"
click at [1220, 686] on input "text" at bounding box center [1325, 674] width 210 height 32
type input "100"
click at [1220, 747] on input "text" at bounding box center [1325, 738] width 210 height 32
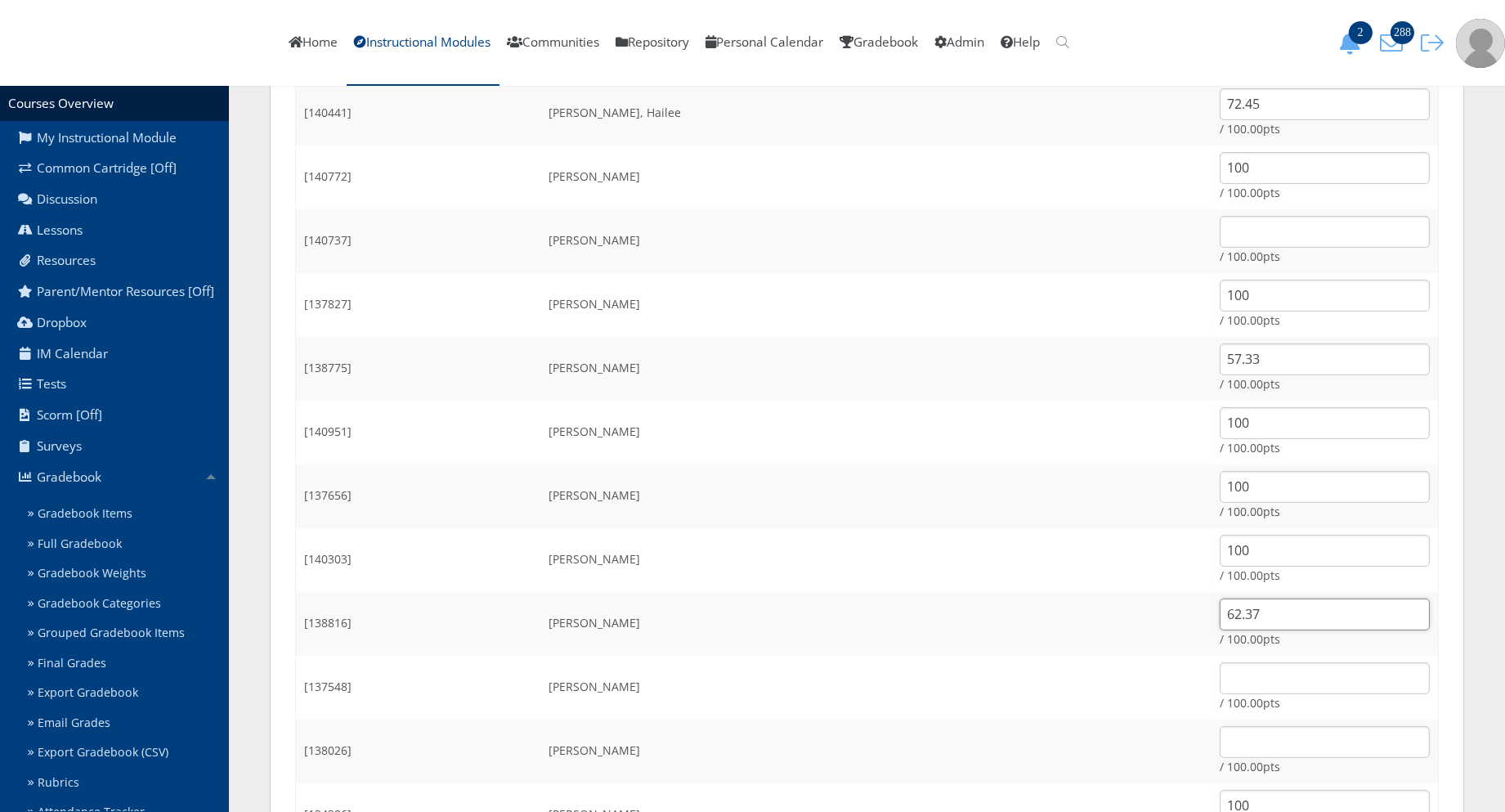
scroll to position [1089, 0]
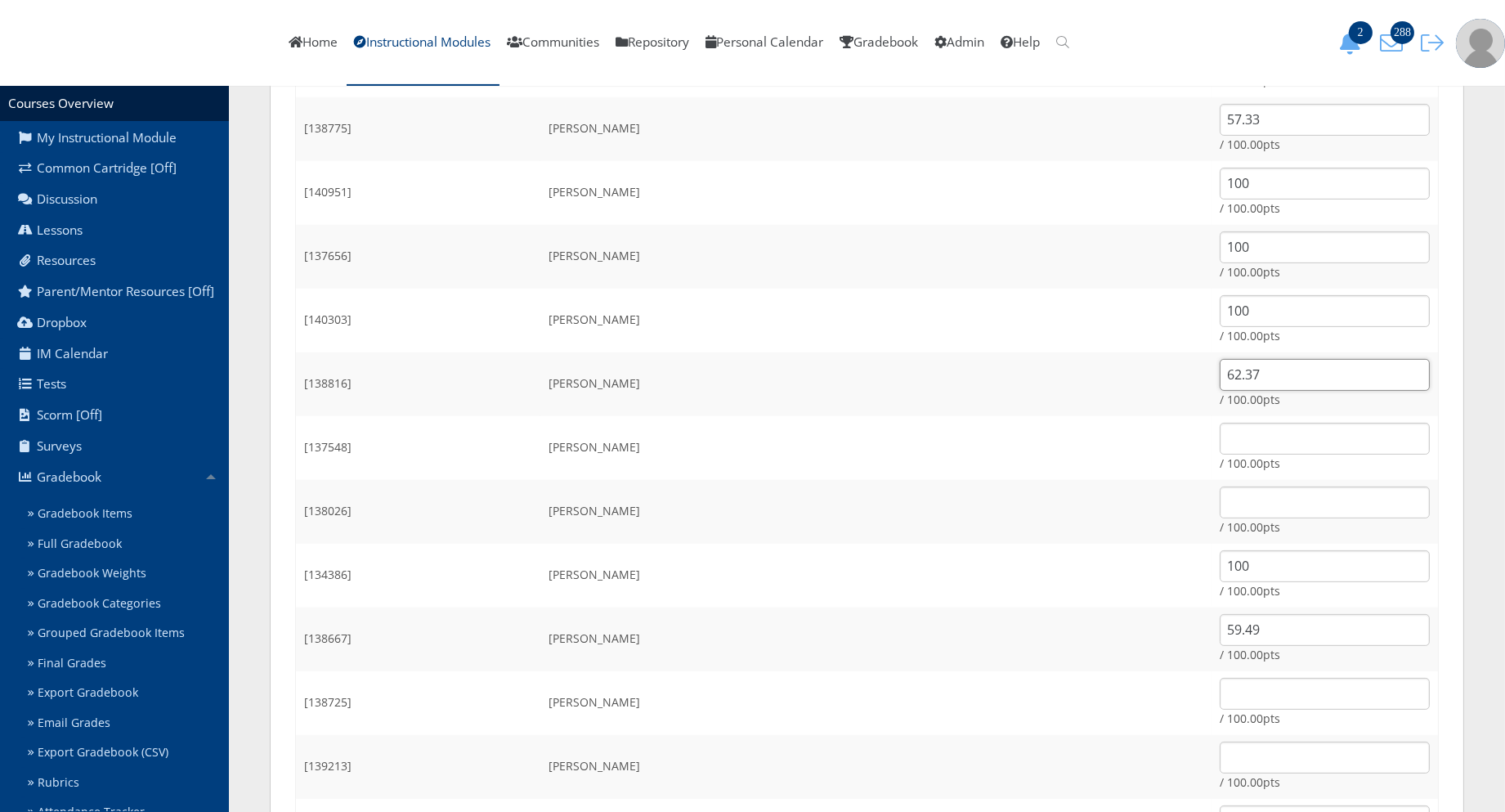
type input "62.37"
click at [1220, 491] on input "text" at bounding box center [1325, 502] width 210 height 32
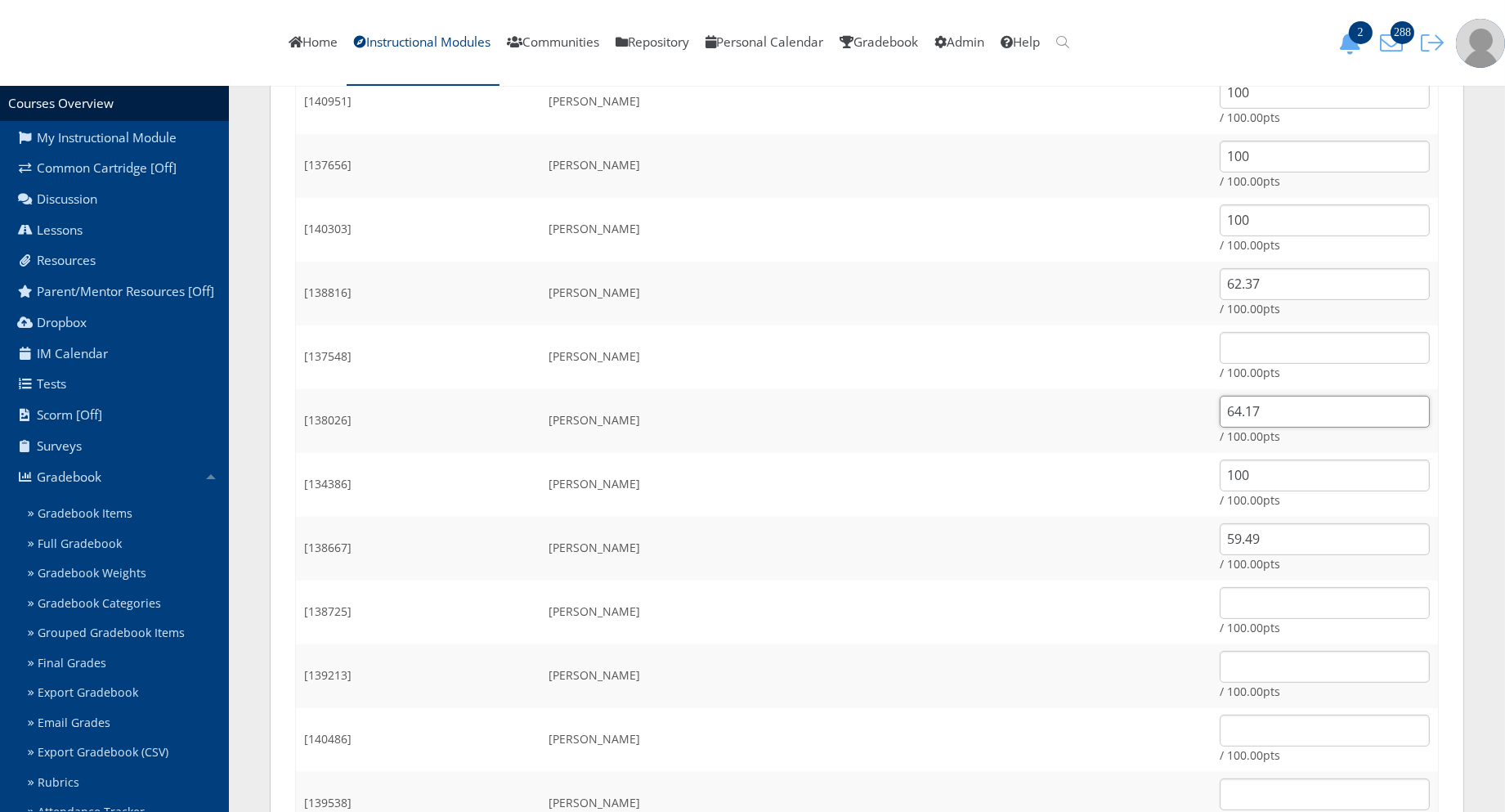
type input "64.17"
click at [1220, 598] on input "text" at bounding box center [1325, 603] width 210 height 32
type input "100"
click at [1220, 666] on input "text" at bounding box center [1325, 666] width 210 height 32
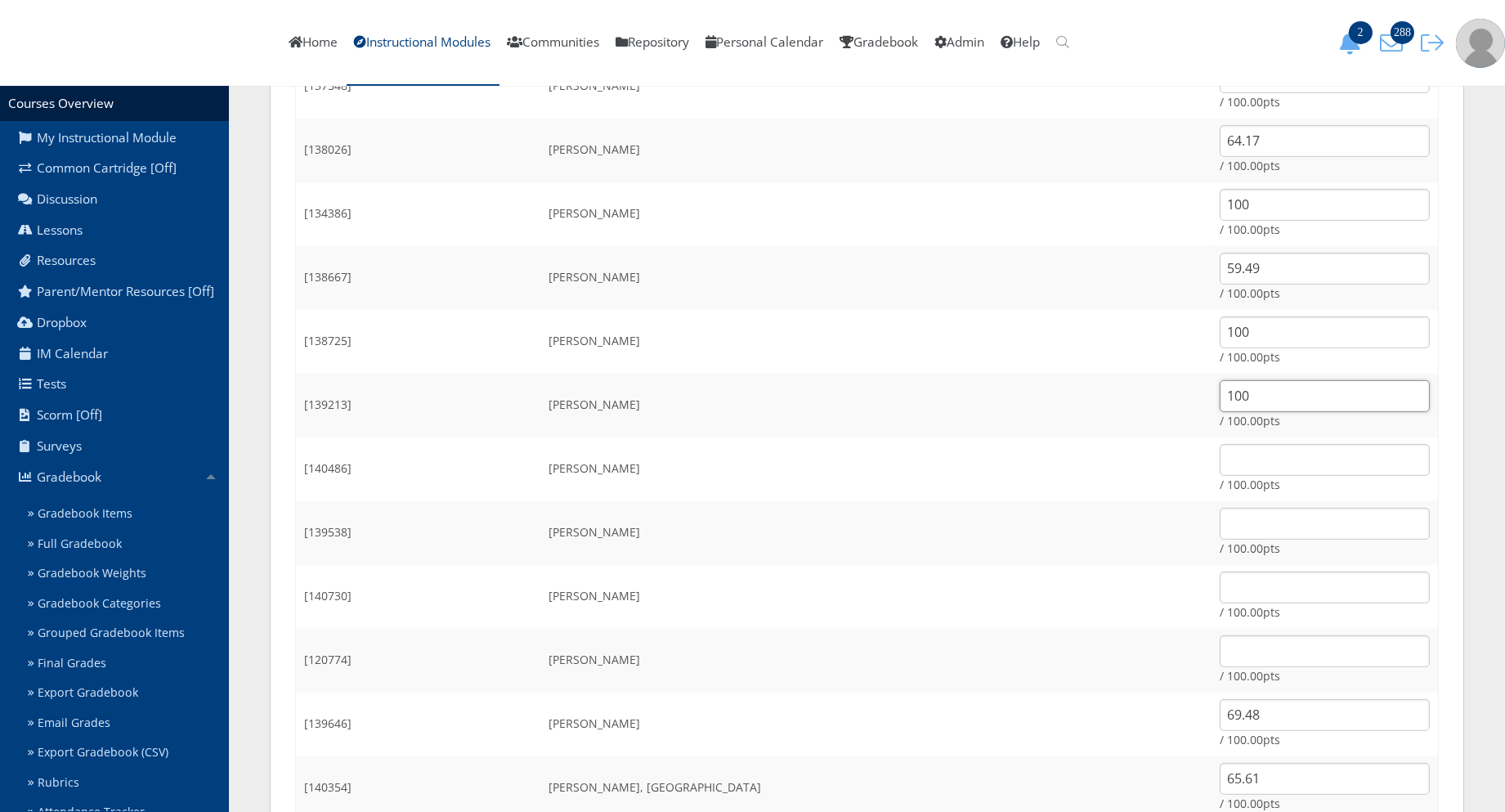
scroll to position [1453, 0]
type input "100"
click at [1220, 464] on input "text" at bounding box center [1325, 458] width 210 height 32
click at [1220, 463] on input "text" at bounding box center [1325, 458] width 210 height 32
type input "100"
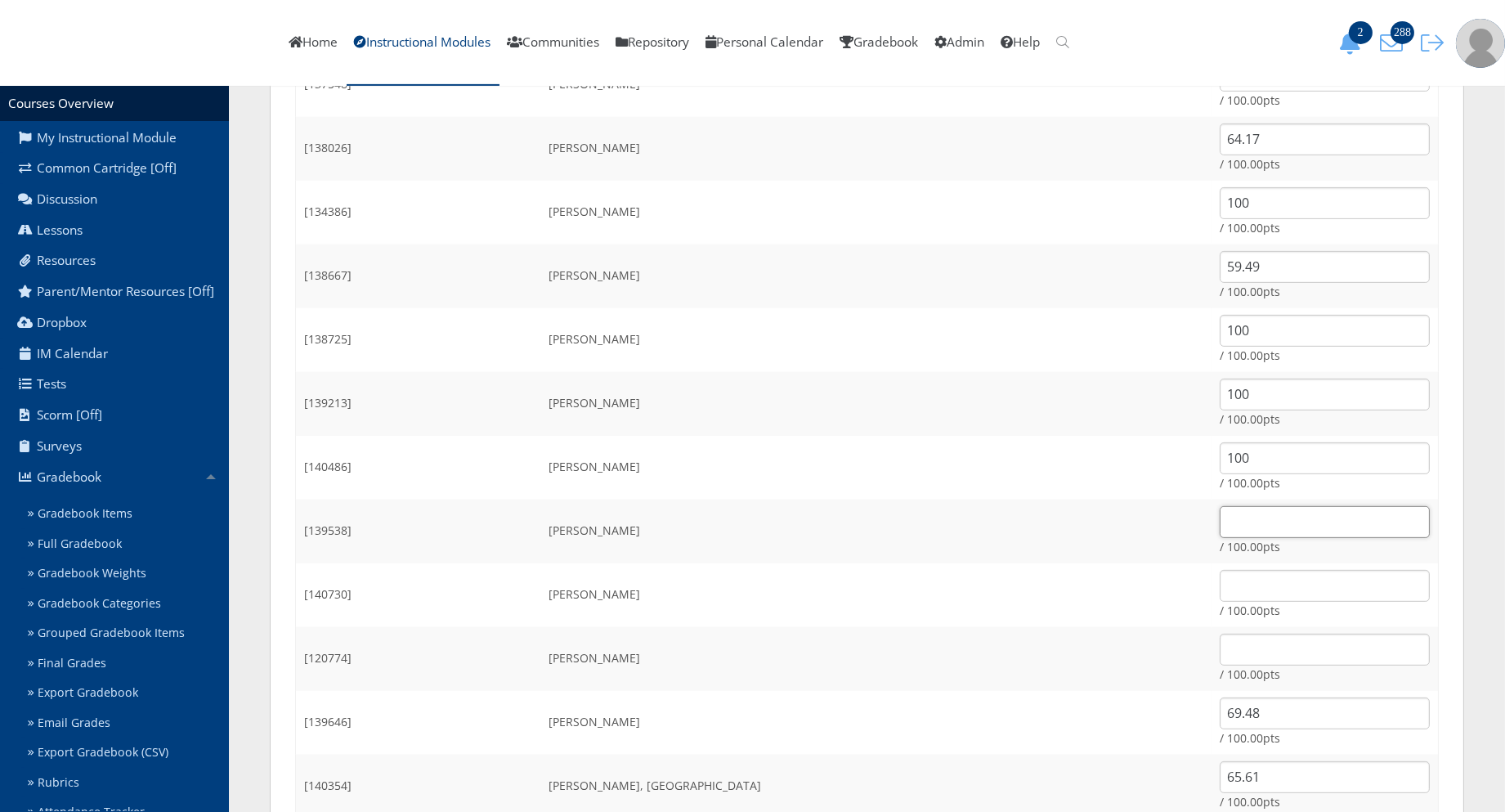
click at [1220, 521] on input "text" at bounding box center [1325, 522] width 210 height 32
click at [1220, 526] on input "text" at bounding box center [1325, 522] width 210 height 32
type input "100"
click at [1223, 581] on input "text" at bounding box center [1325, 586] width 210 height 32
type input "54.45"
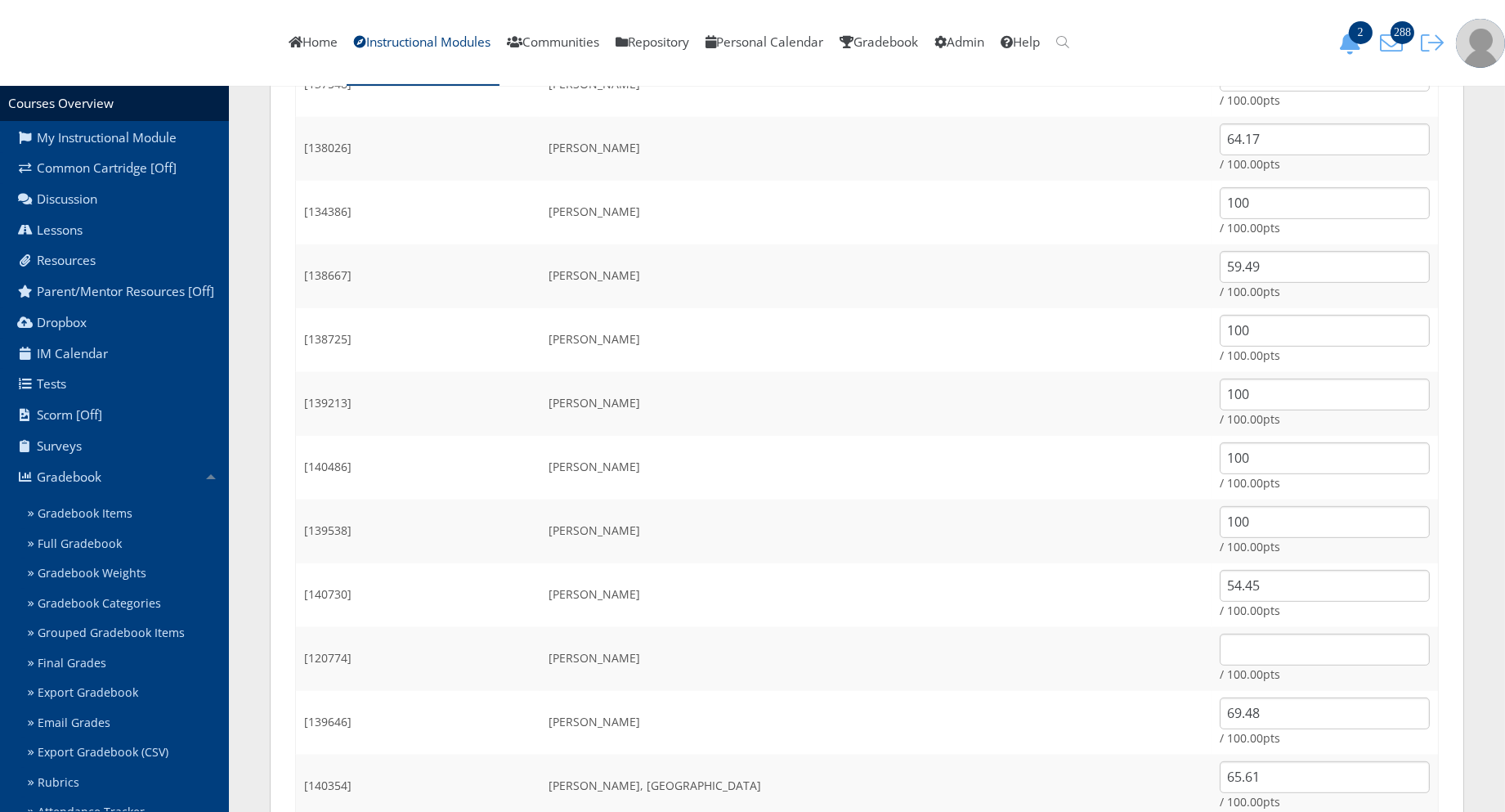
click at [941, 707] on td "Solis, Briana" at bounding box center [875, 722] width 671 height 64
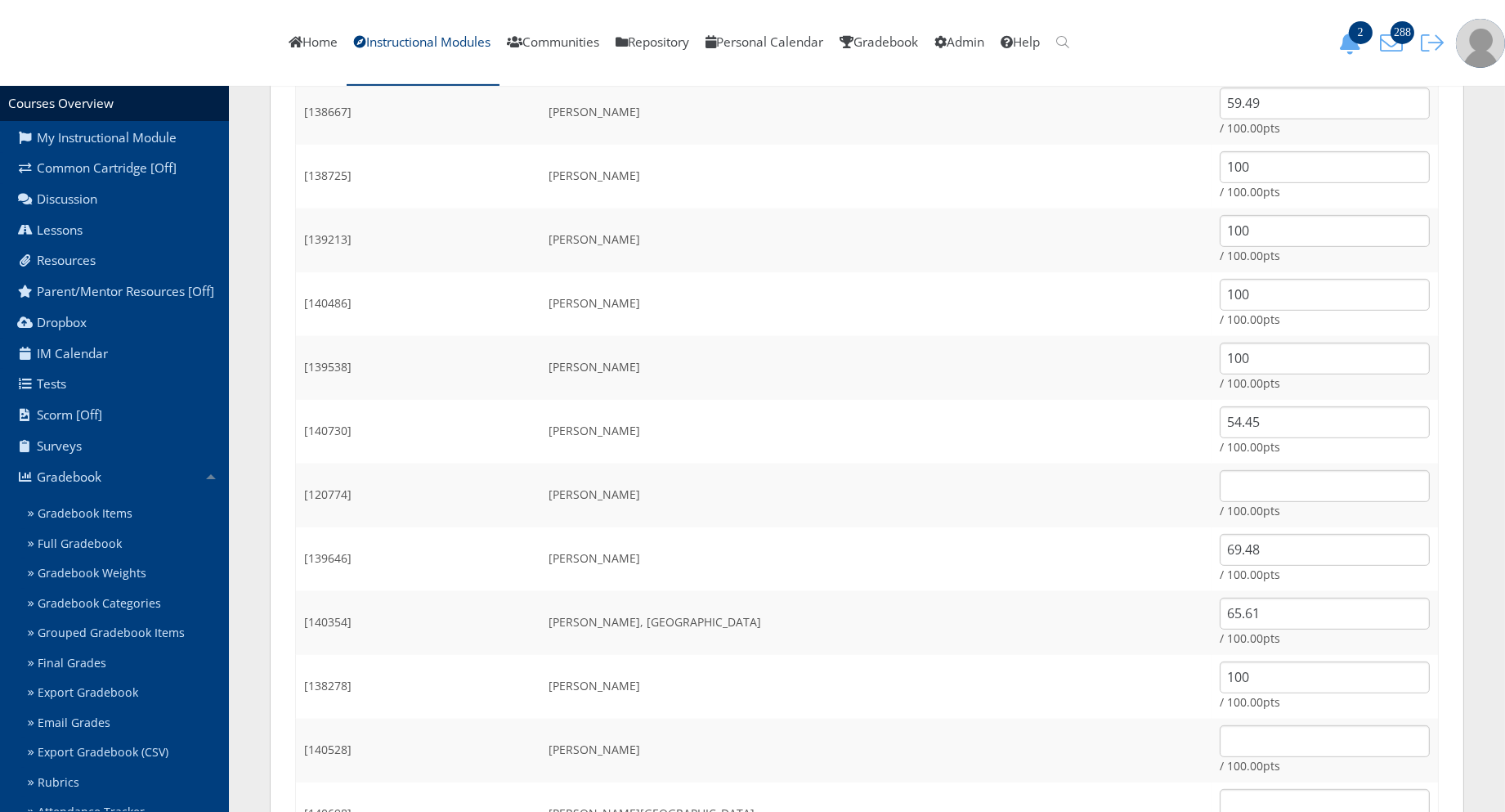
scroll to position [1634, 0]
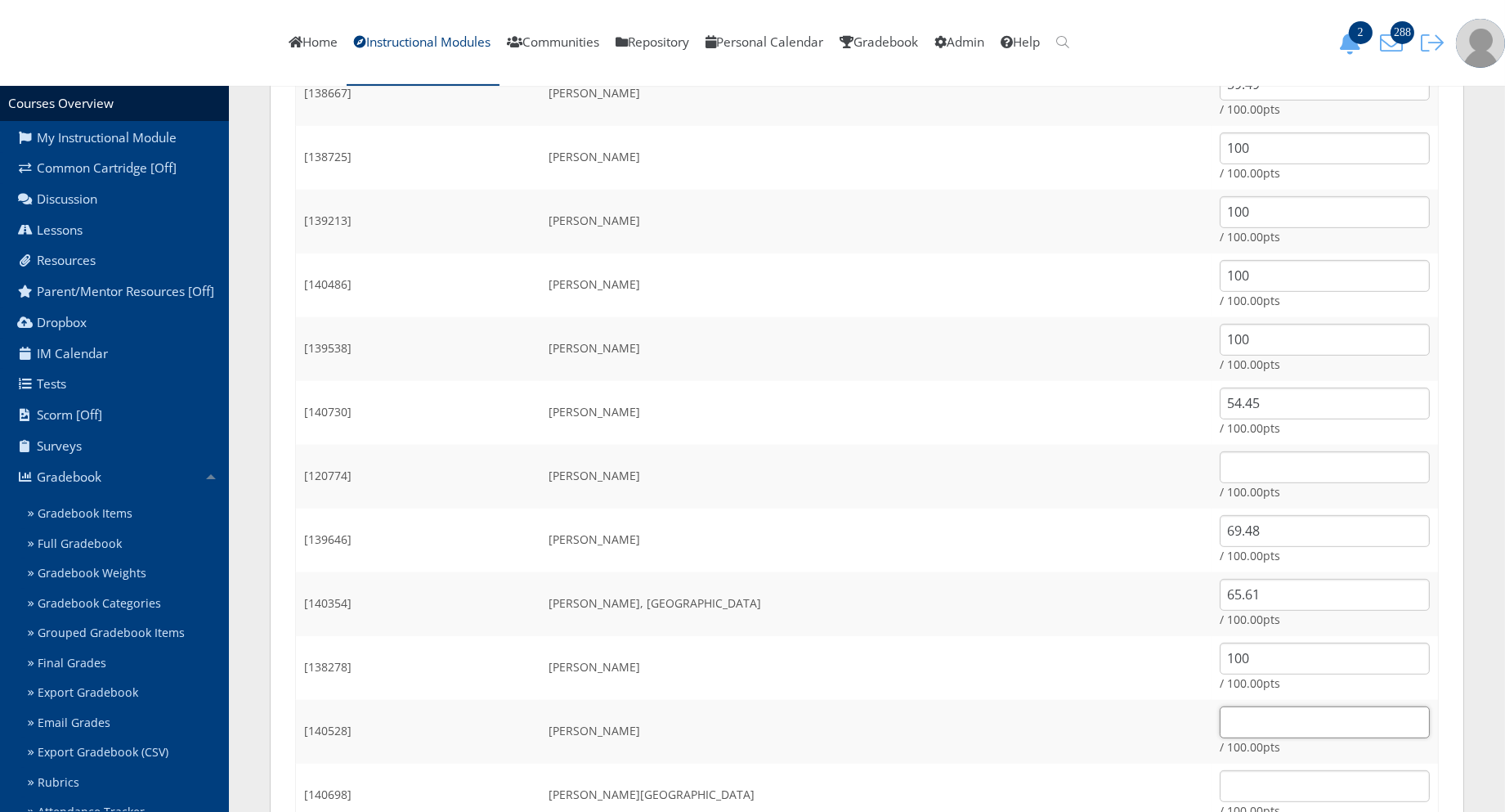
click at [1220, 720] on input "text" at bounding box center [1325, 722] width 210 height 32
drag, startPoint x: 1182, startPoint y: 444, endPoint x: 1198, endPoint y: 500, distance: 58.2
click at [1212, 445] on td "/ 100.00pts" at bounding box center [1325, 476] width 227 height 64
click at [1220, 480] on input "text" at bounding box center [1325, 467] width 210 height 32
type input "100"
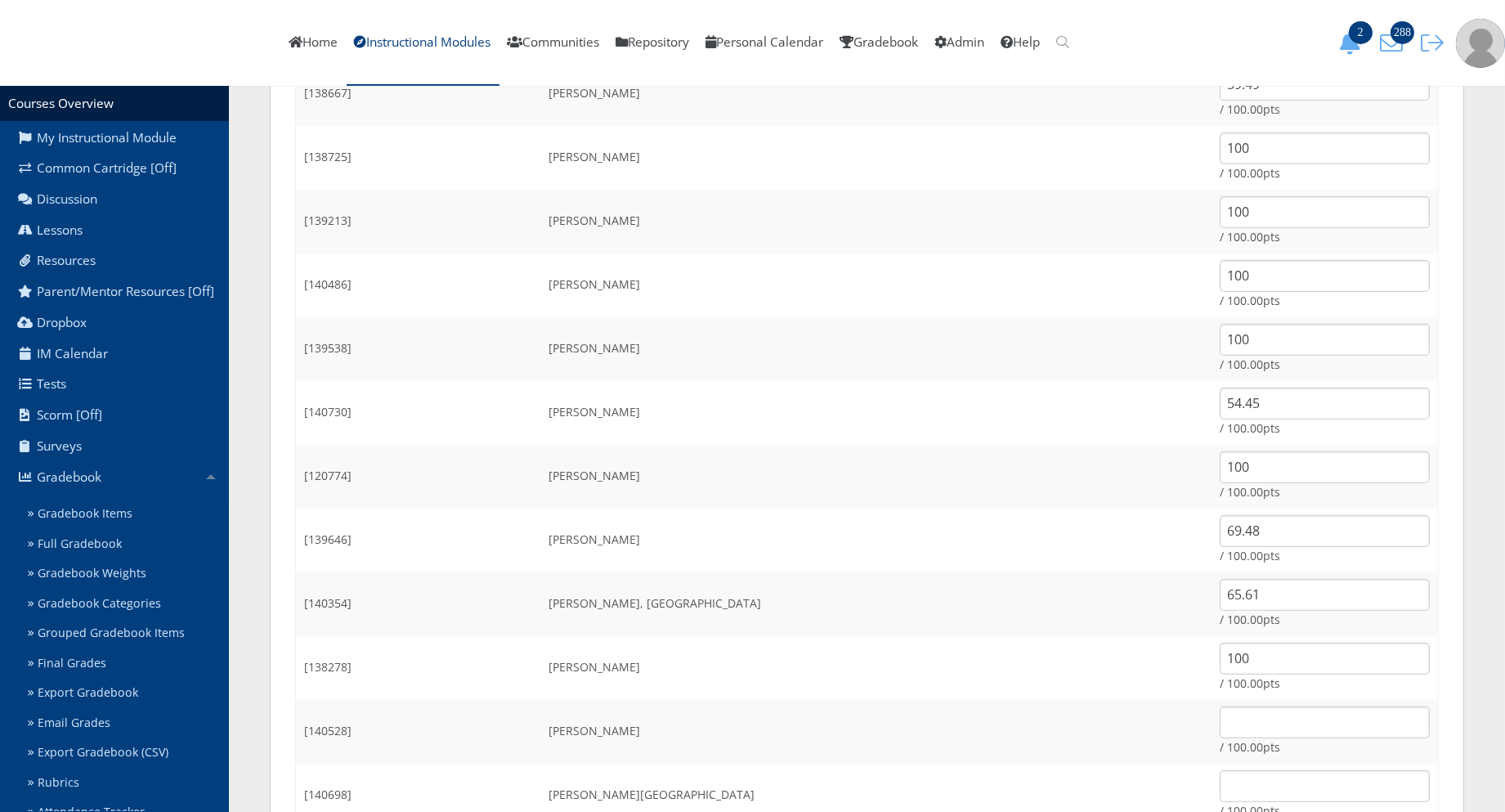
click at [725, 654] on td "Thomas, Dylan" at bounding box center [875, 667] width 671 height 64
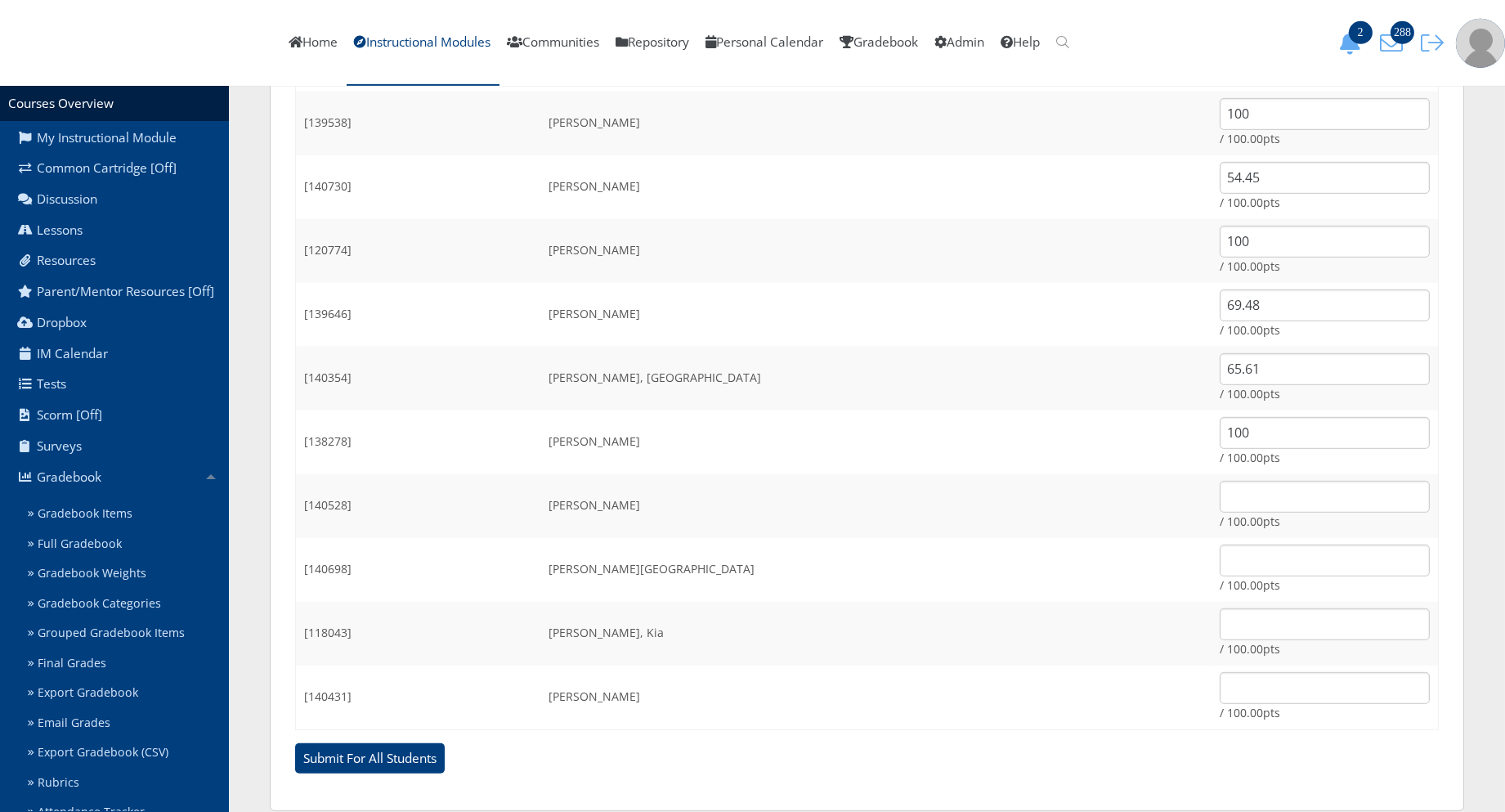
scroll to position [1883, 0]
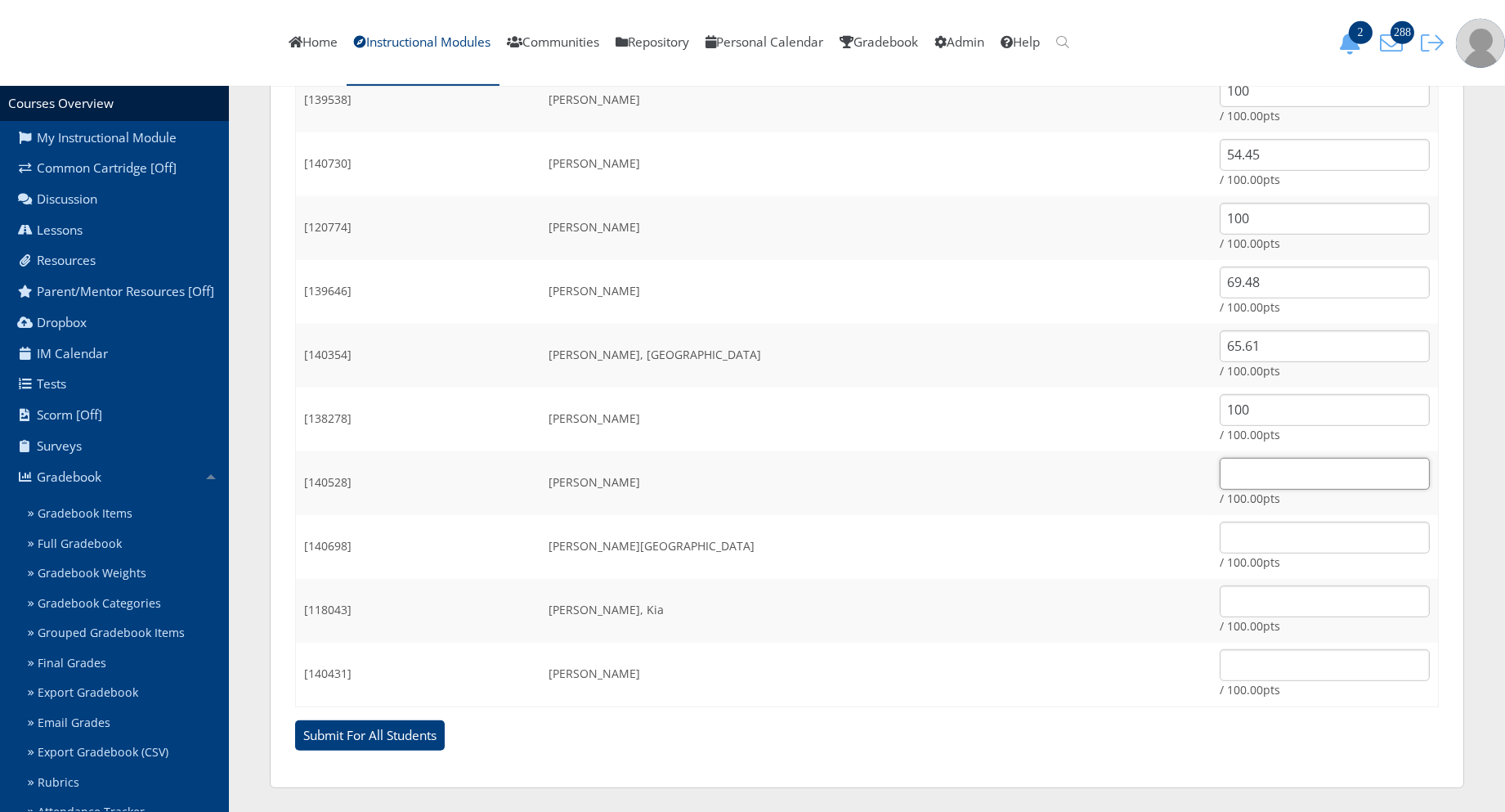
click at [1222, 469] on input "text" at bounding box center [1325, 474] width 210 height 32
click at [1220, 527] on input "text" at bounding box center [1325, 537] width 210 height 32
type input "100"
click at [1220, 611] on input "text" at bounding box center [1325, 601] width 210 height 32
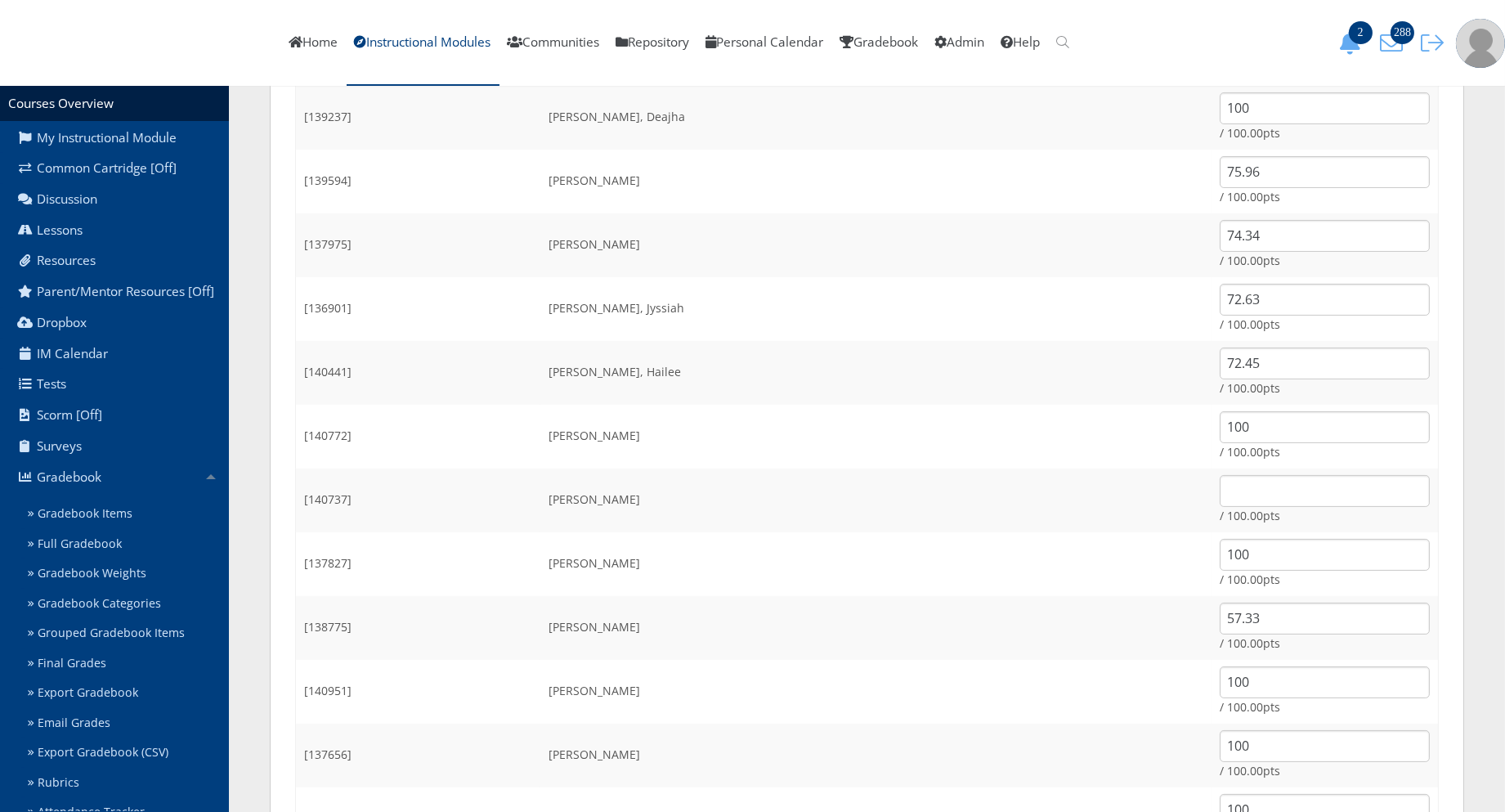
scroll to position [611, 0]
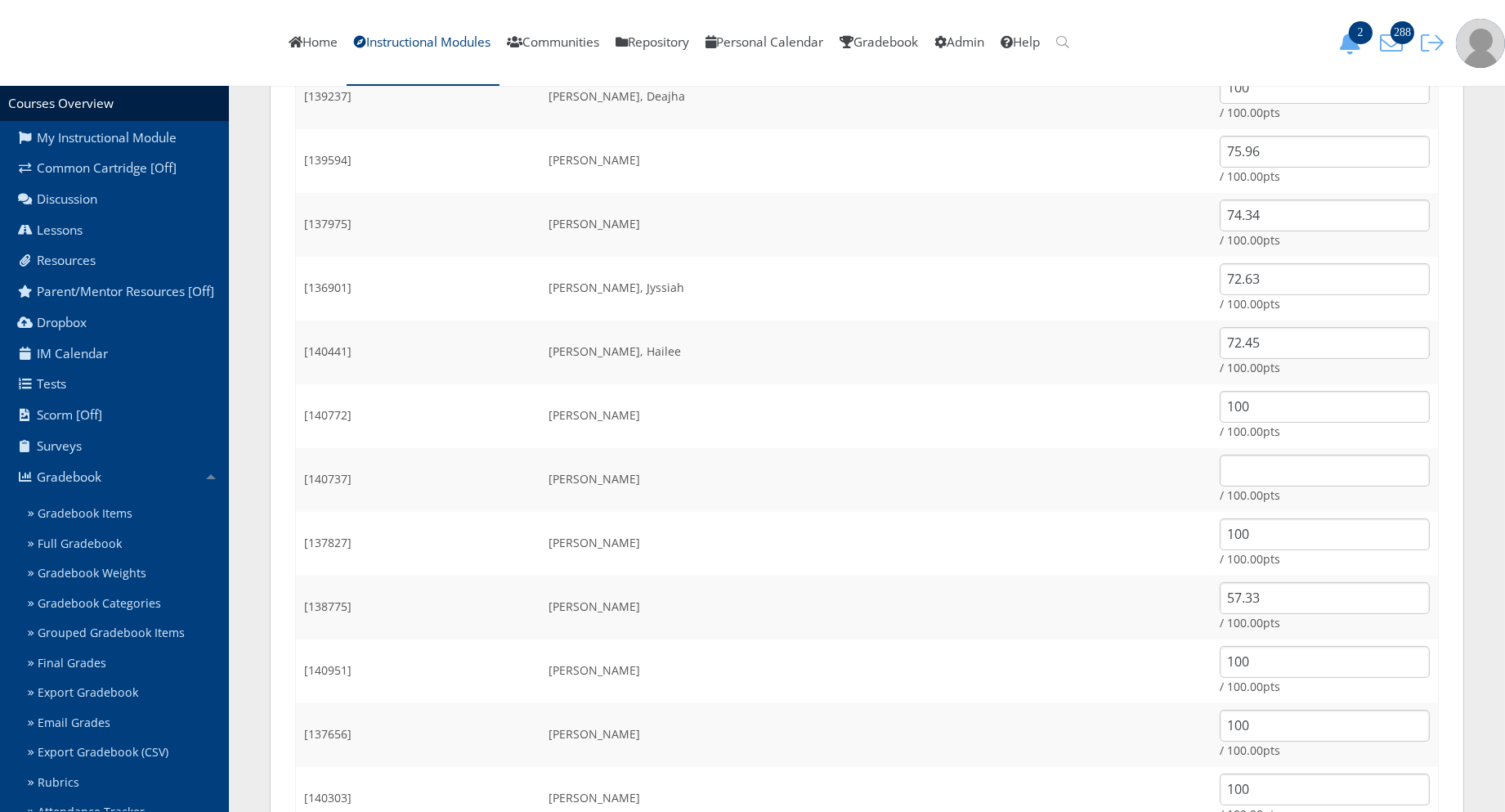
type input "100"
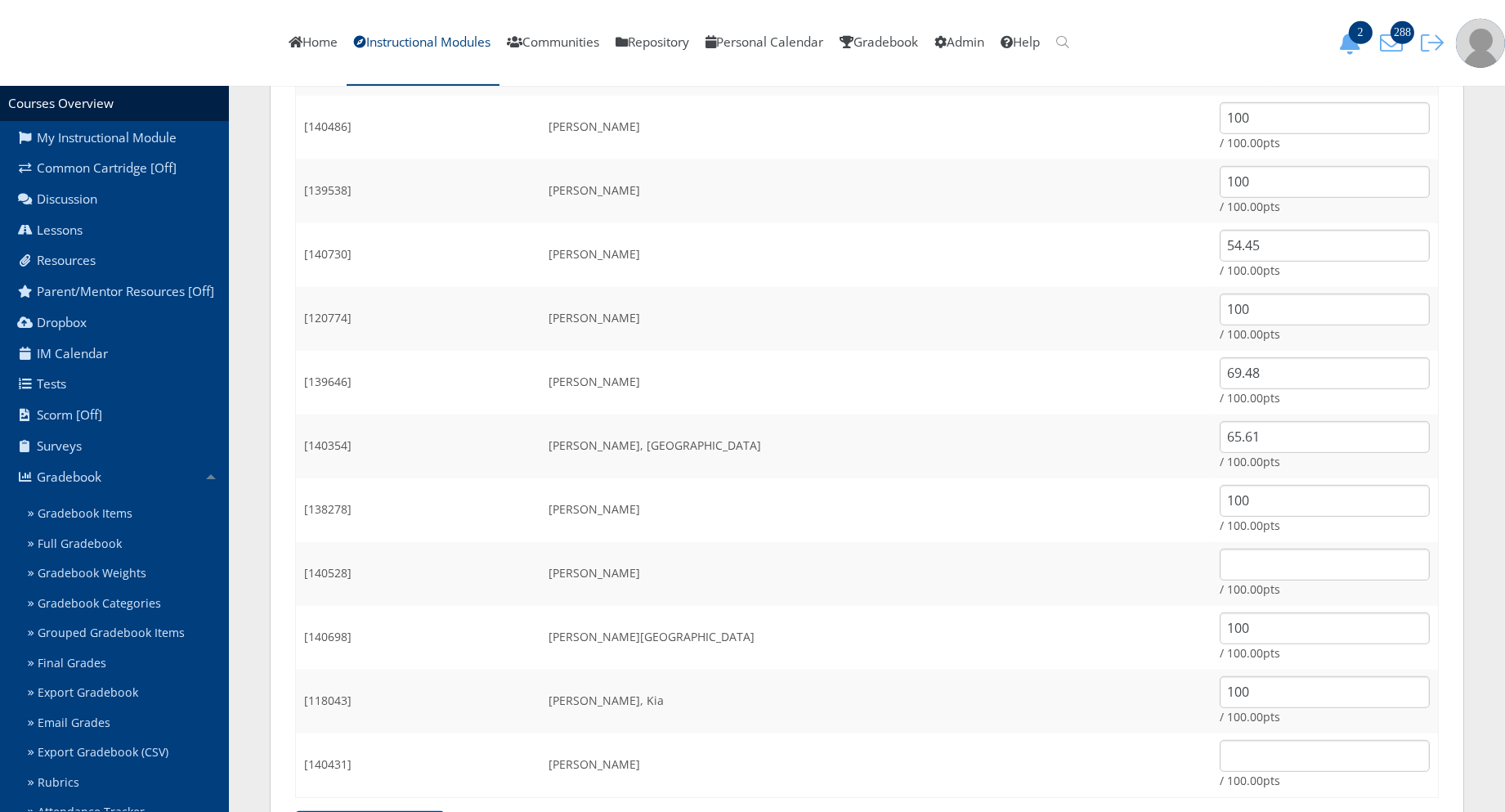
scroll to position [1883, 0]
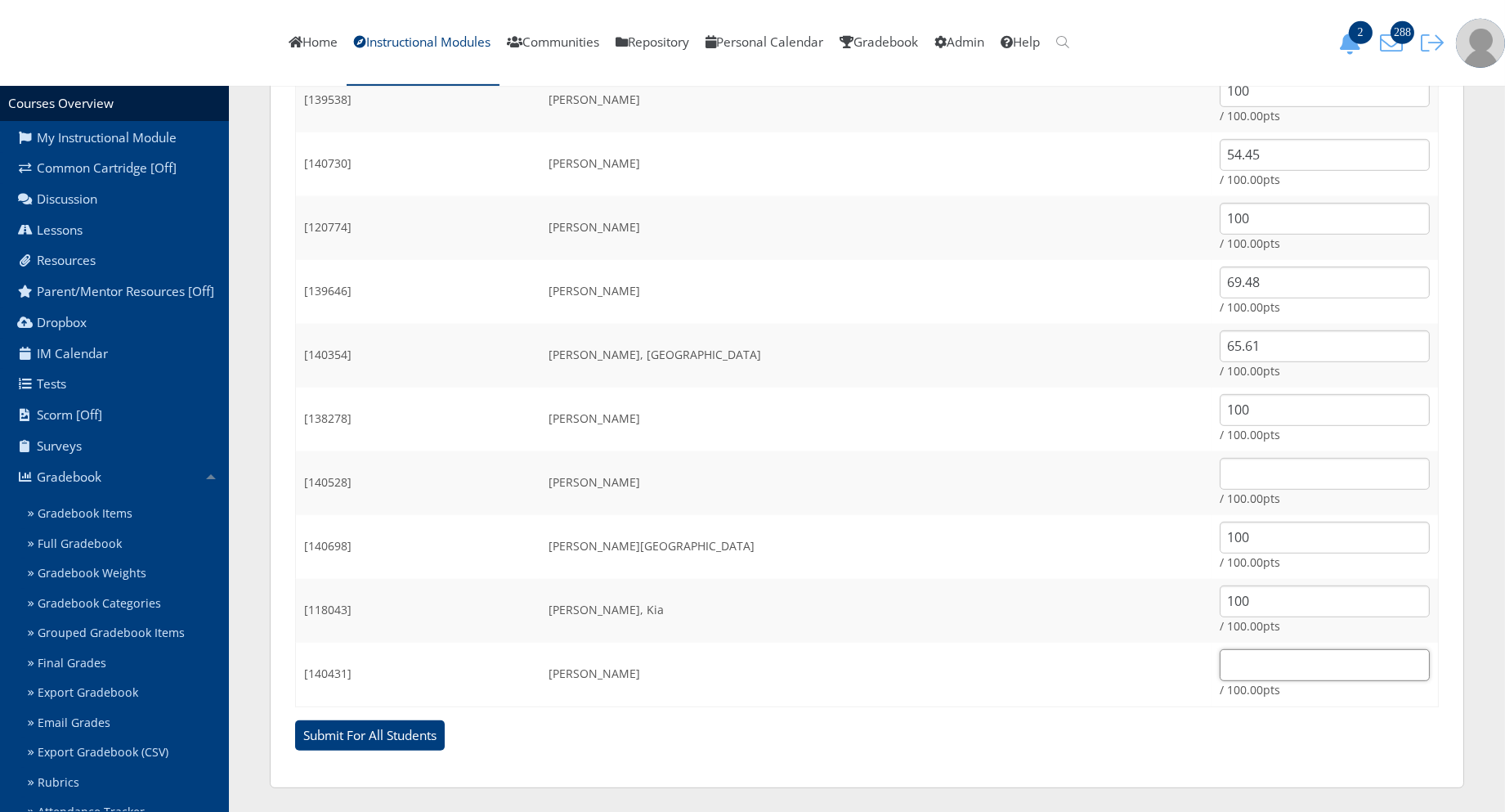
click at [1230, 662] on input "text" at bounding box center [1325, 665] width 210 height 32
type input "100"
click at [295, 720] on input "Submit For All Students" at bounding box center [370, 735] width 150 height 31
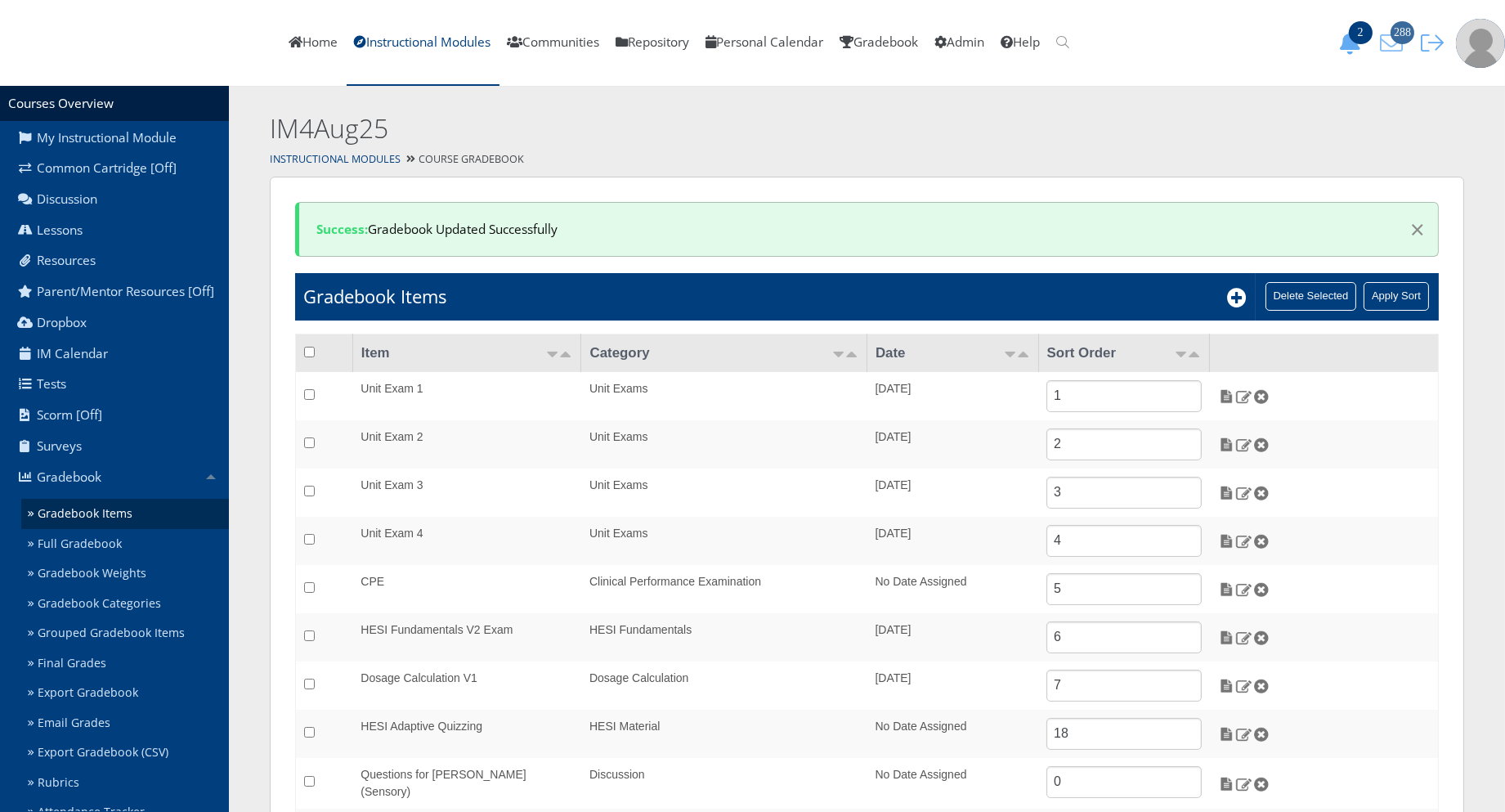
click at [1408, 47] on icon "288" at bounding box center [1392, 43] width 34 height 23
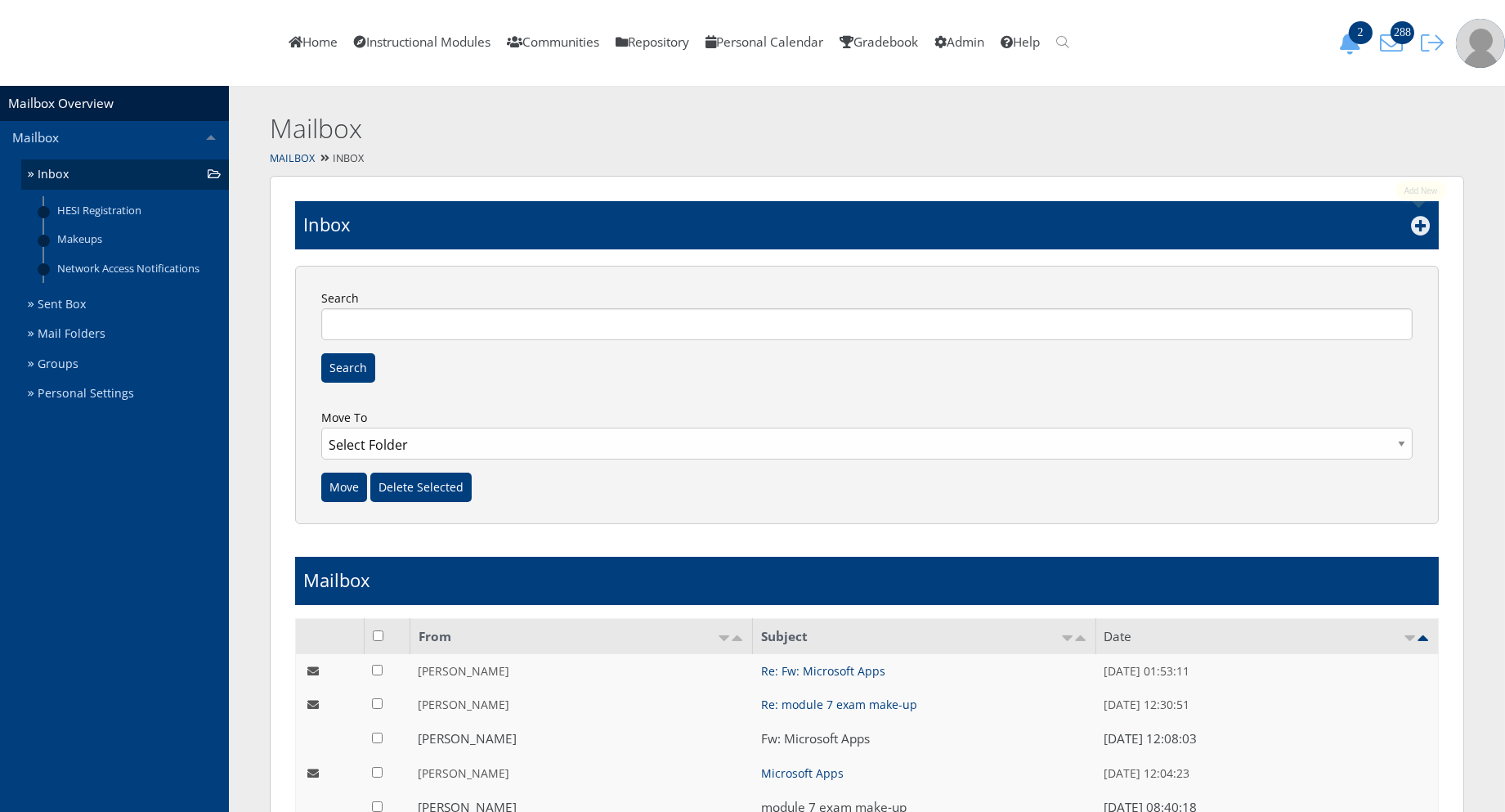
click at [1415, 223] on icon at bounding box center [1421, 226] width 20 height 20
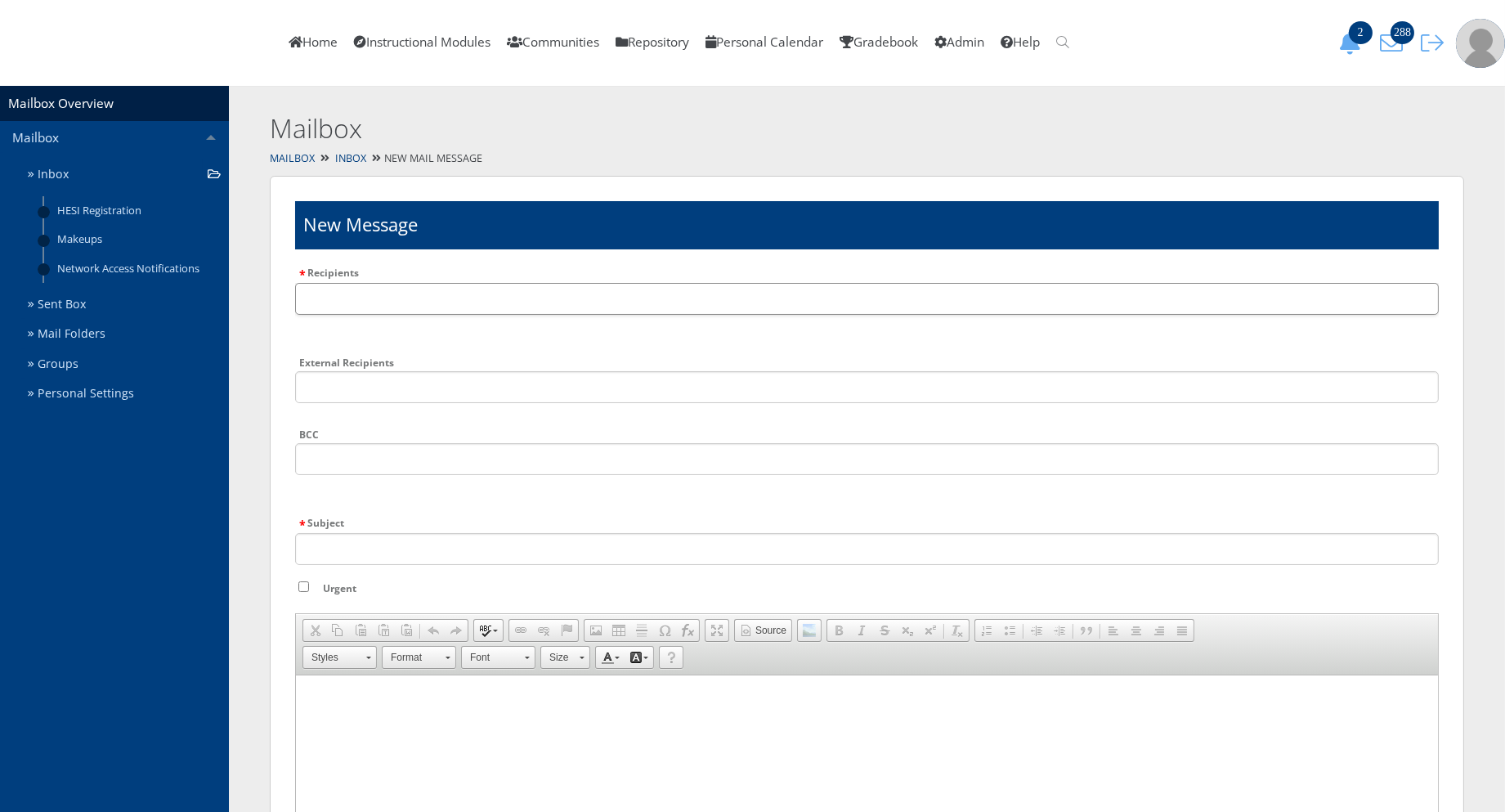
click at [330, 292] on input "text" at bounding box center [868, 298] width 1144 height 32
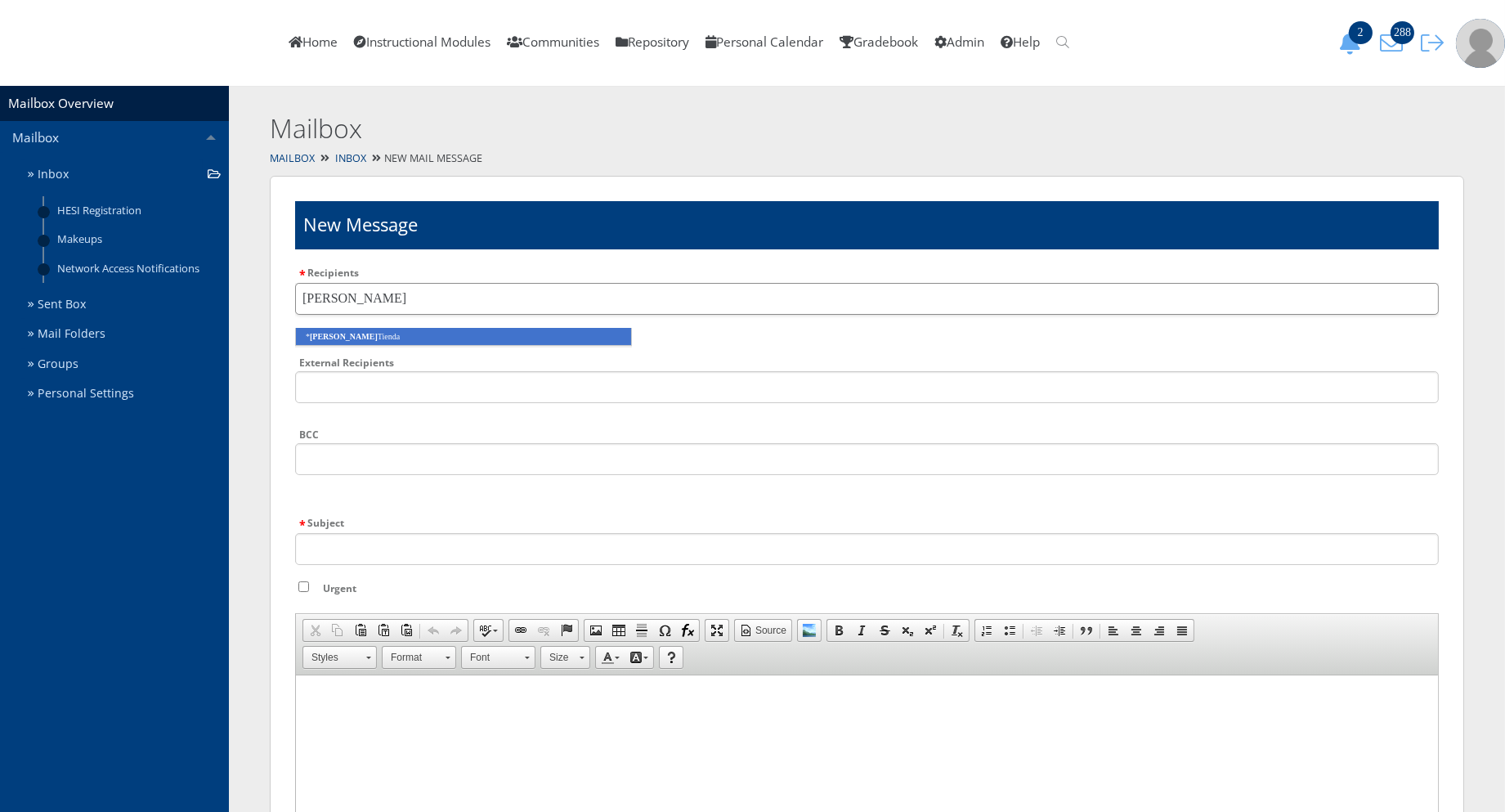
type input "elisa"
click at [403, 337] on li "* Elisa Tienda" at bounding box center [463, 337] width 337 height 18
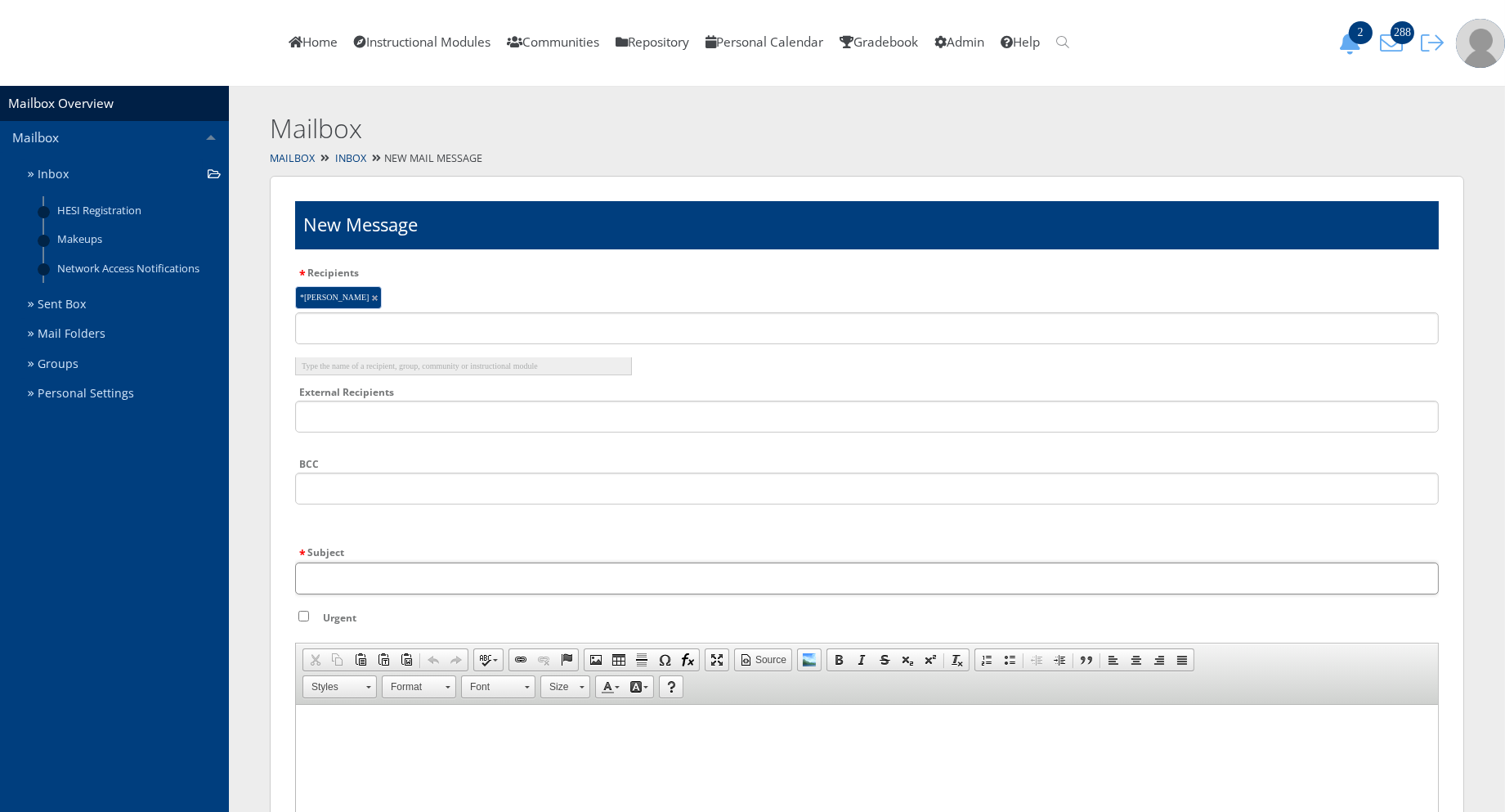
click at [336, 573] on input "Subject" at bounding box center [868, 578] width 1144 height 32
type input "Evolve/Elsevier/HESI"
click at [369, 505] on li at bounding box center [868, 495] width 1144 height 45
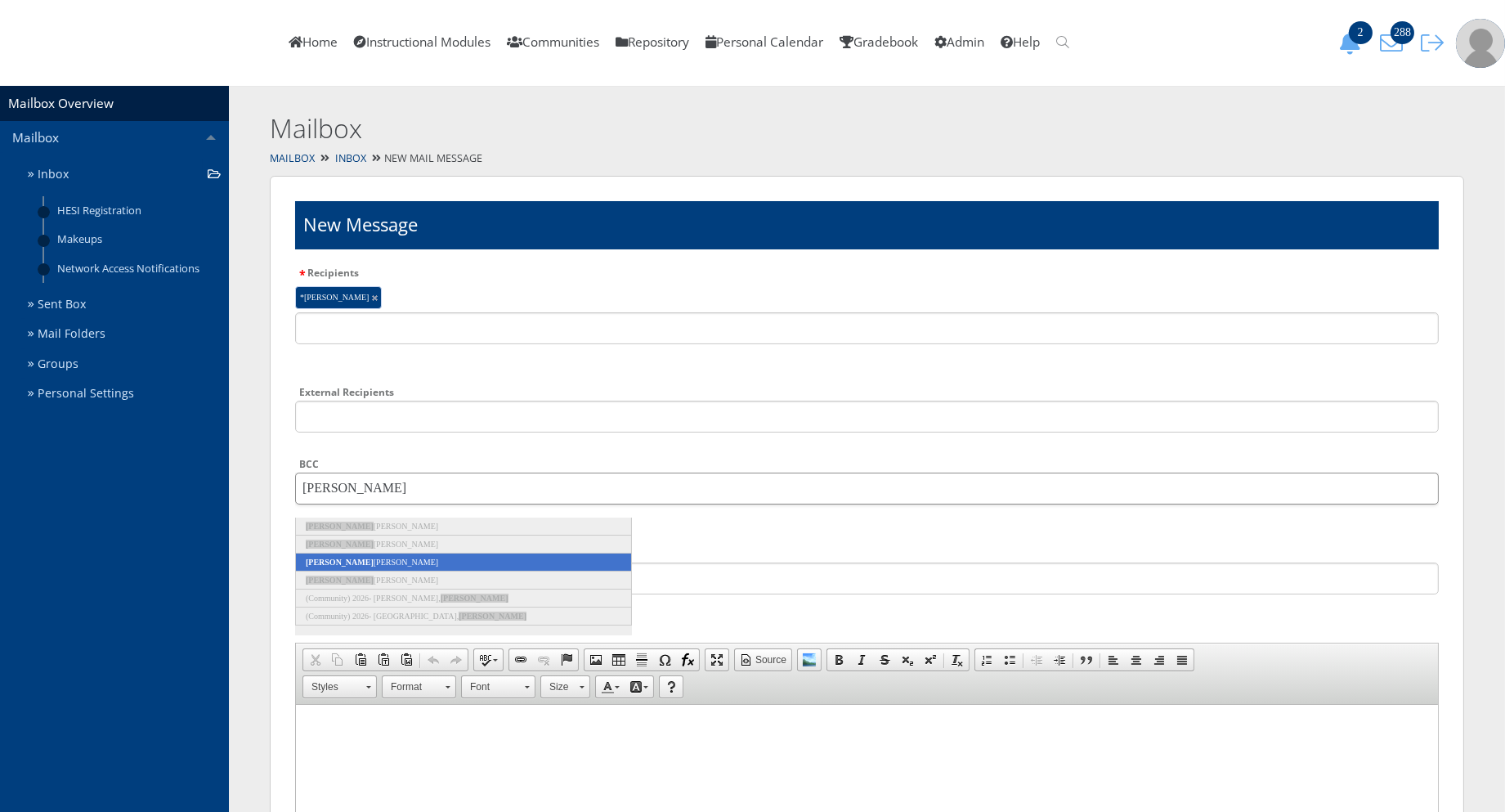
type input "chloe"
click at [372, 565] on li "Chloe McGurrin" at bounding box center [463, 562] width 337 height 18
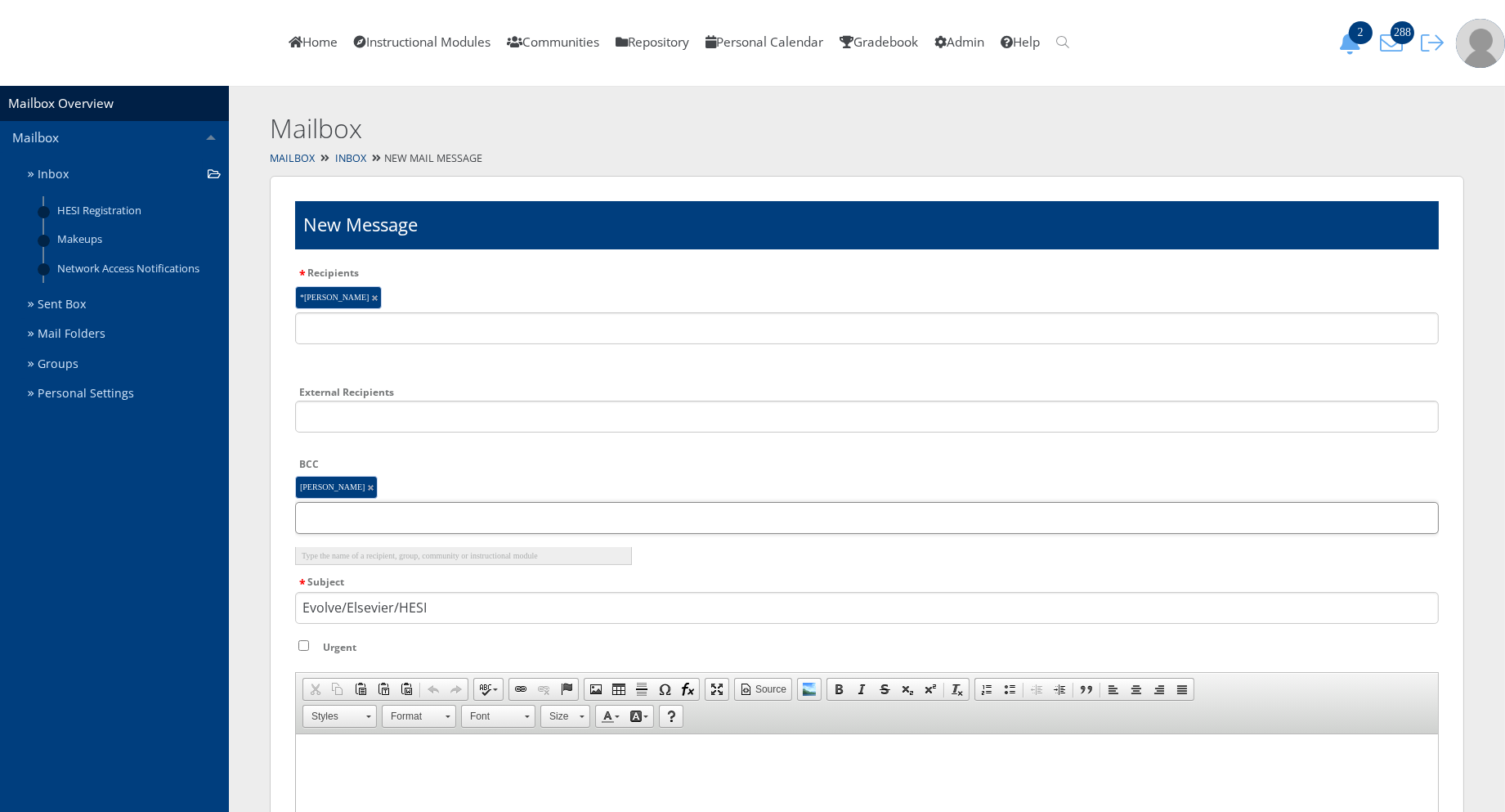
click at [396, 524] on input "text" at bounding box center [868, 518] width 1144 height 32
type input "sadie"
click at [382, 579] on li "Sadie Fregia" at bounding box center [463, 573] width 337 height 18
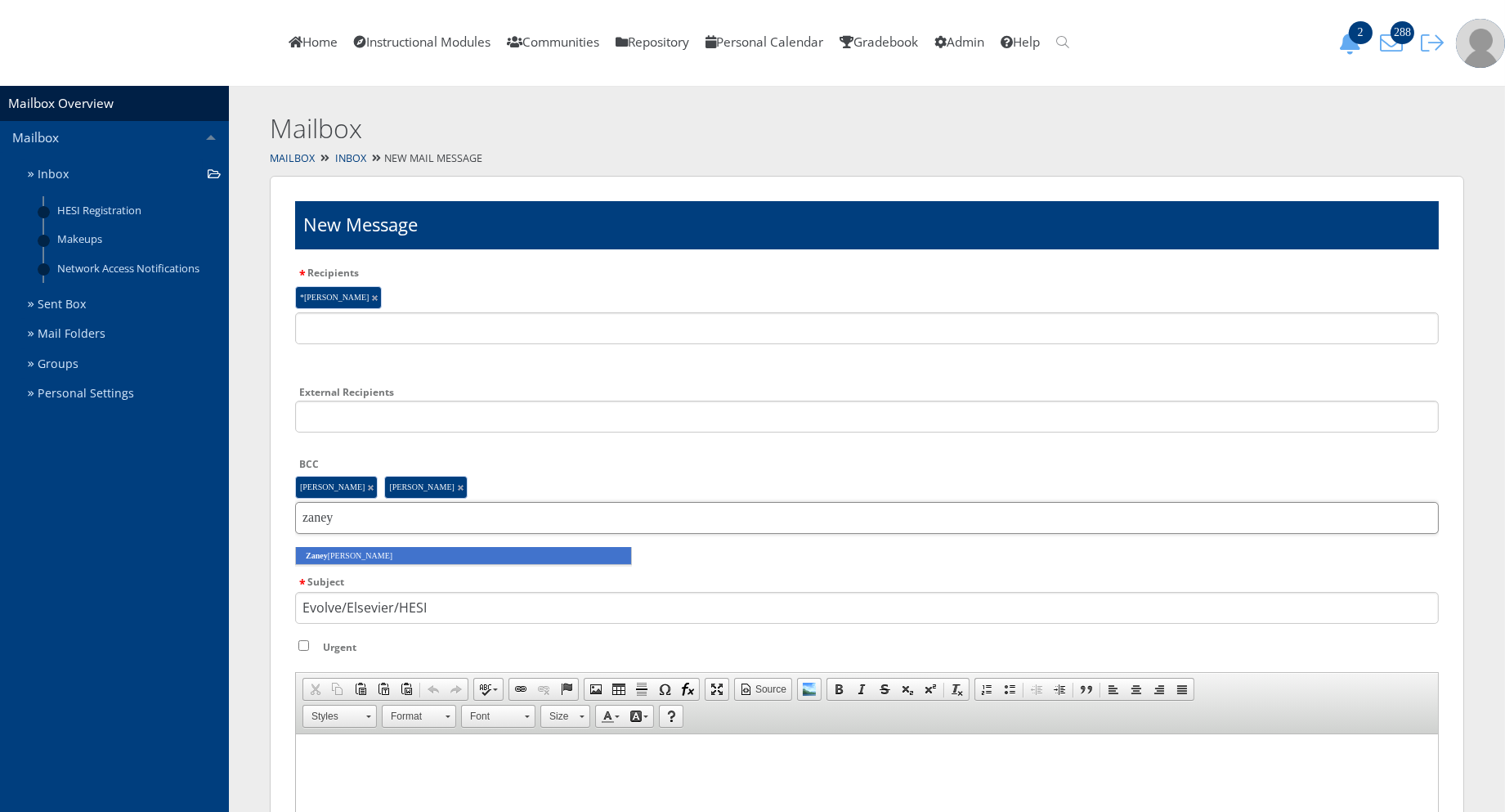
type input "zaney"
click at [380, 558] on li "Zaney Thompson" at bounding box center [463, 555] width 337 height 18
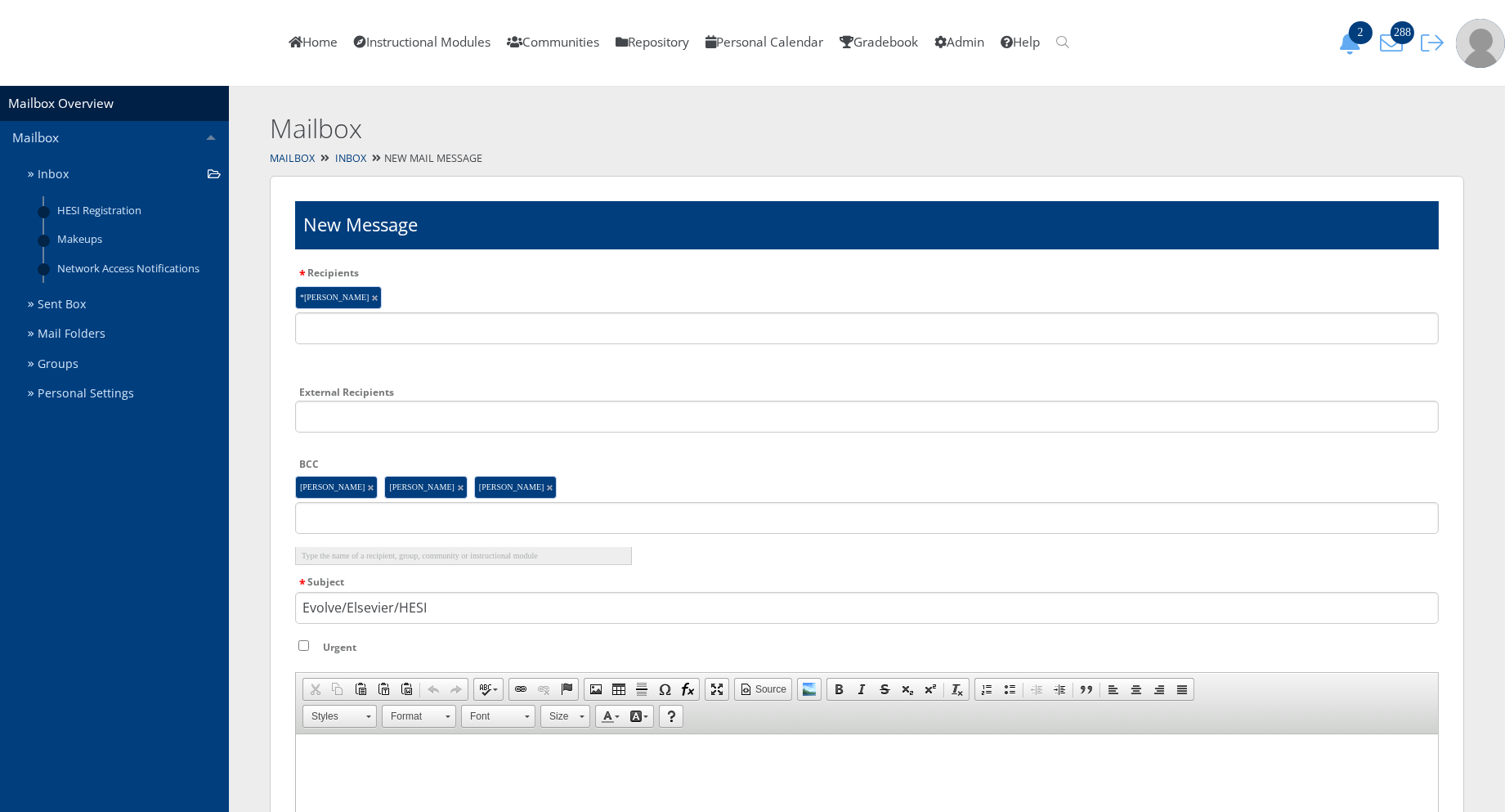
click at [377, 744] on html at bounding box center [867, 753] width 1142 height 40
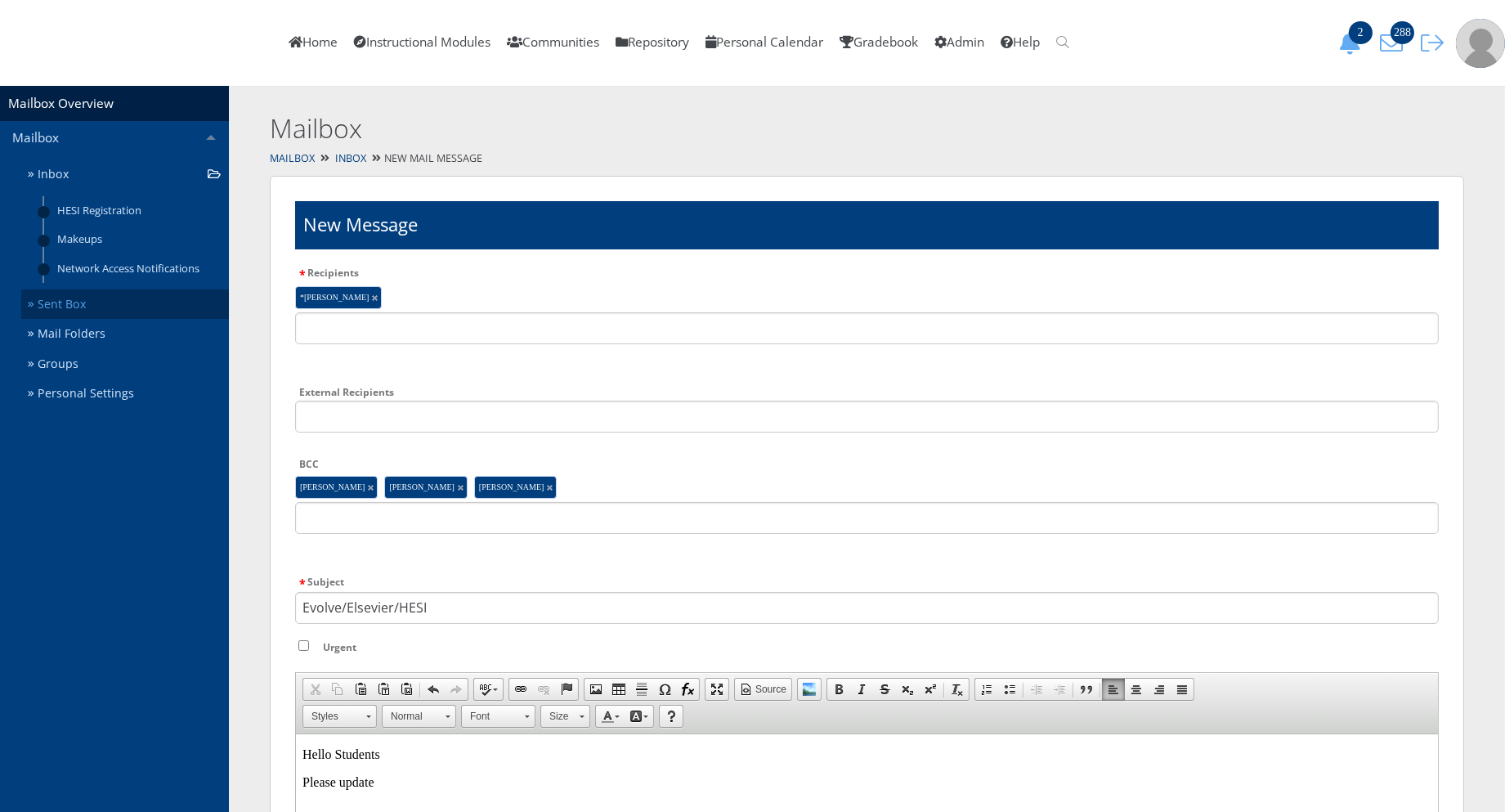
click at [121, 294] on link "Sent Box" at bounding box center [125, 304] width 208 height 30
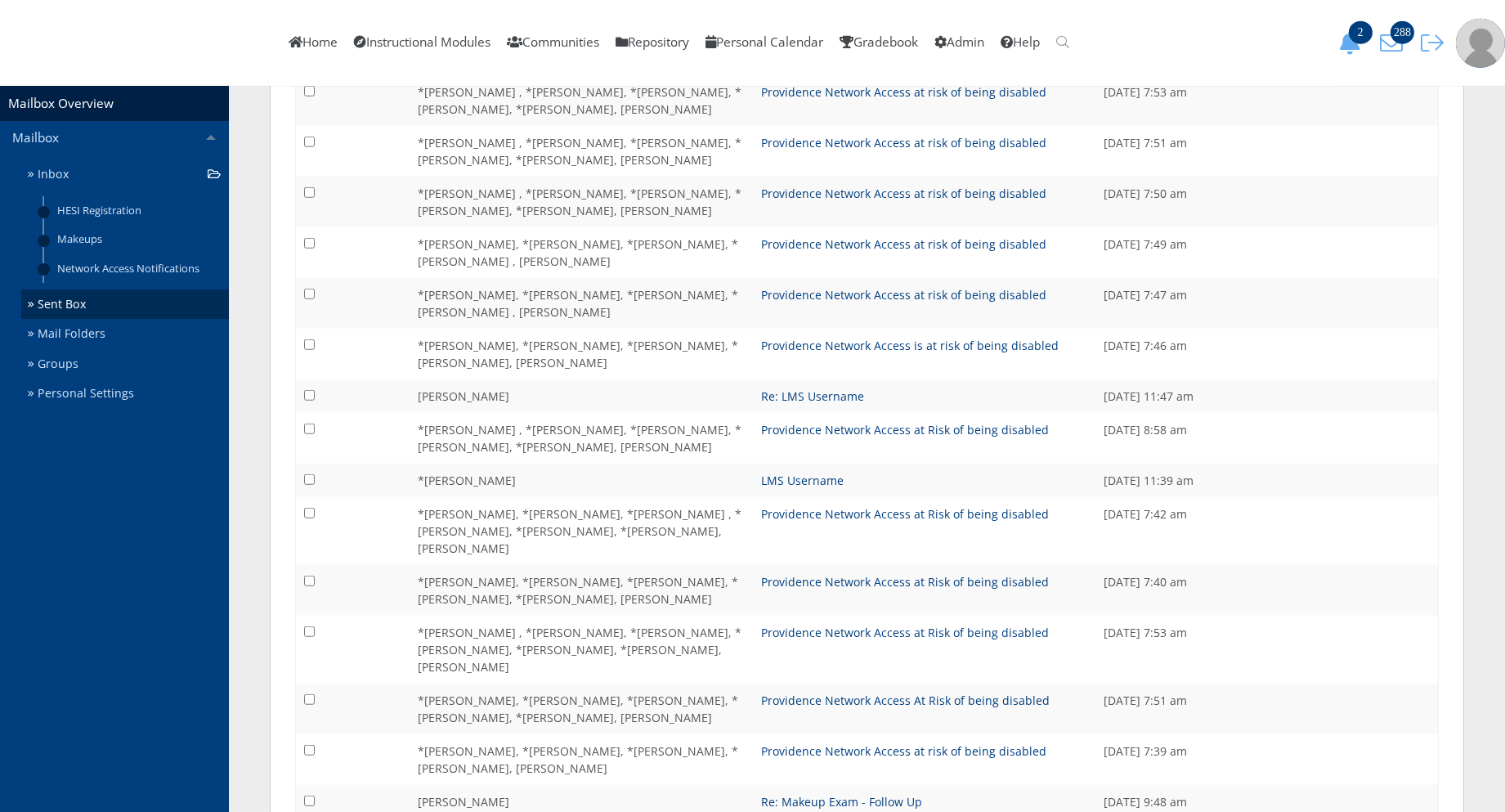
scroll to position [3135, 0]
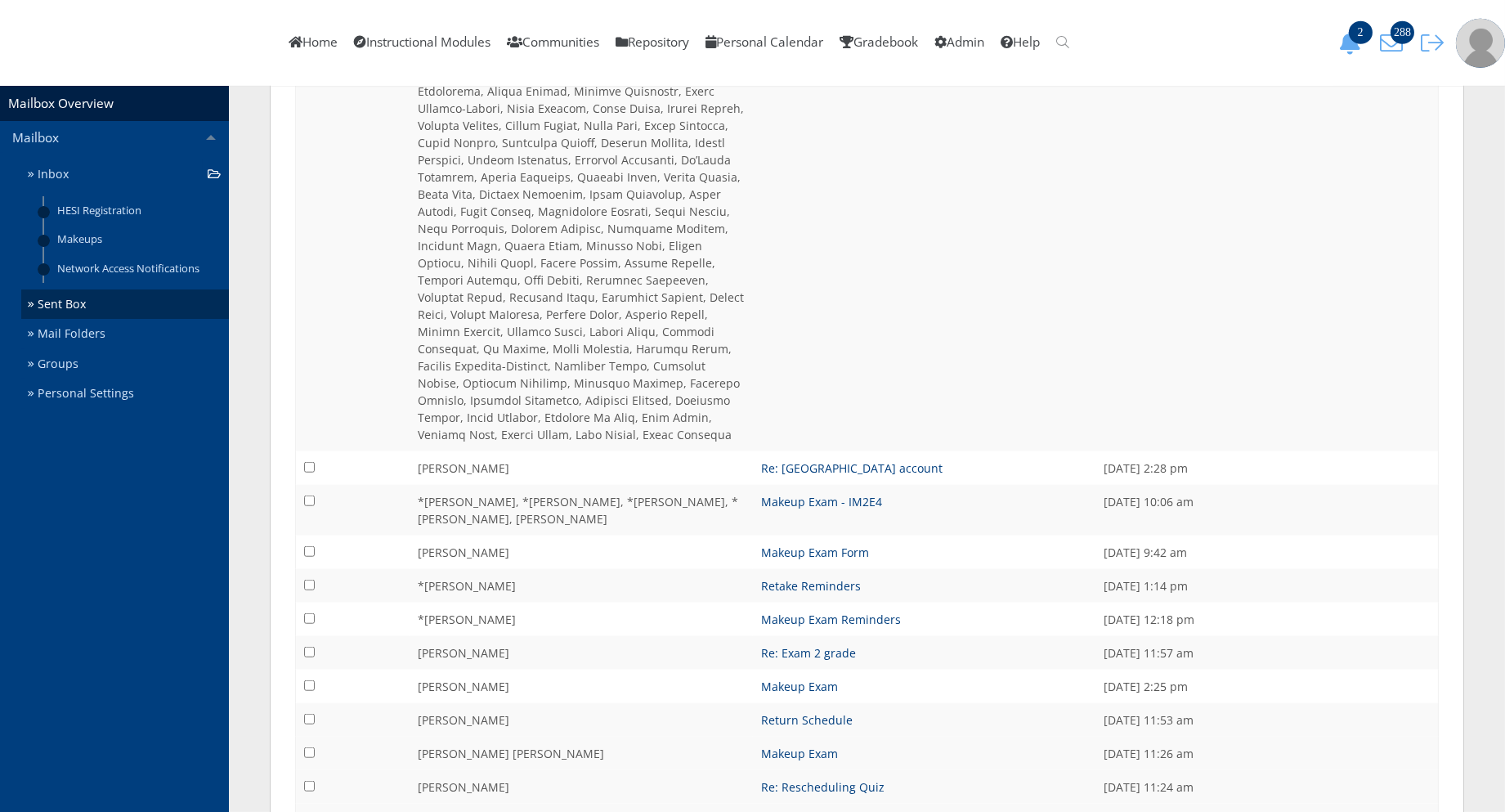
scroll to position [3272, 0]
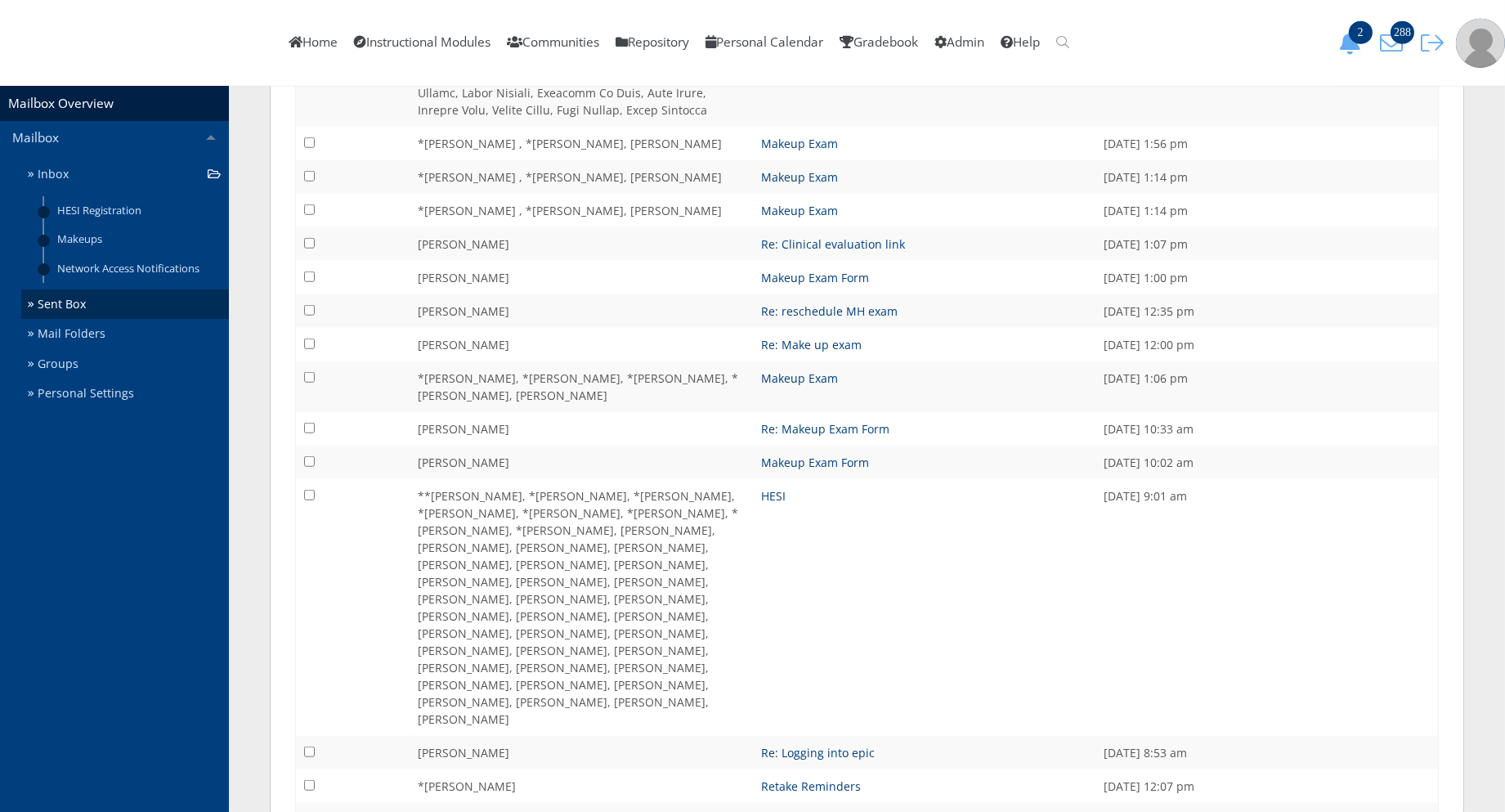
scroll to position [3581, 0]
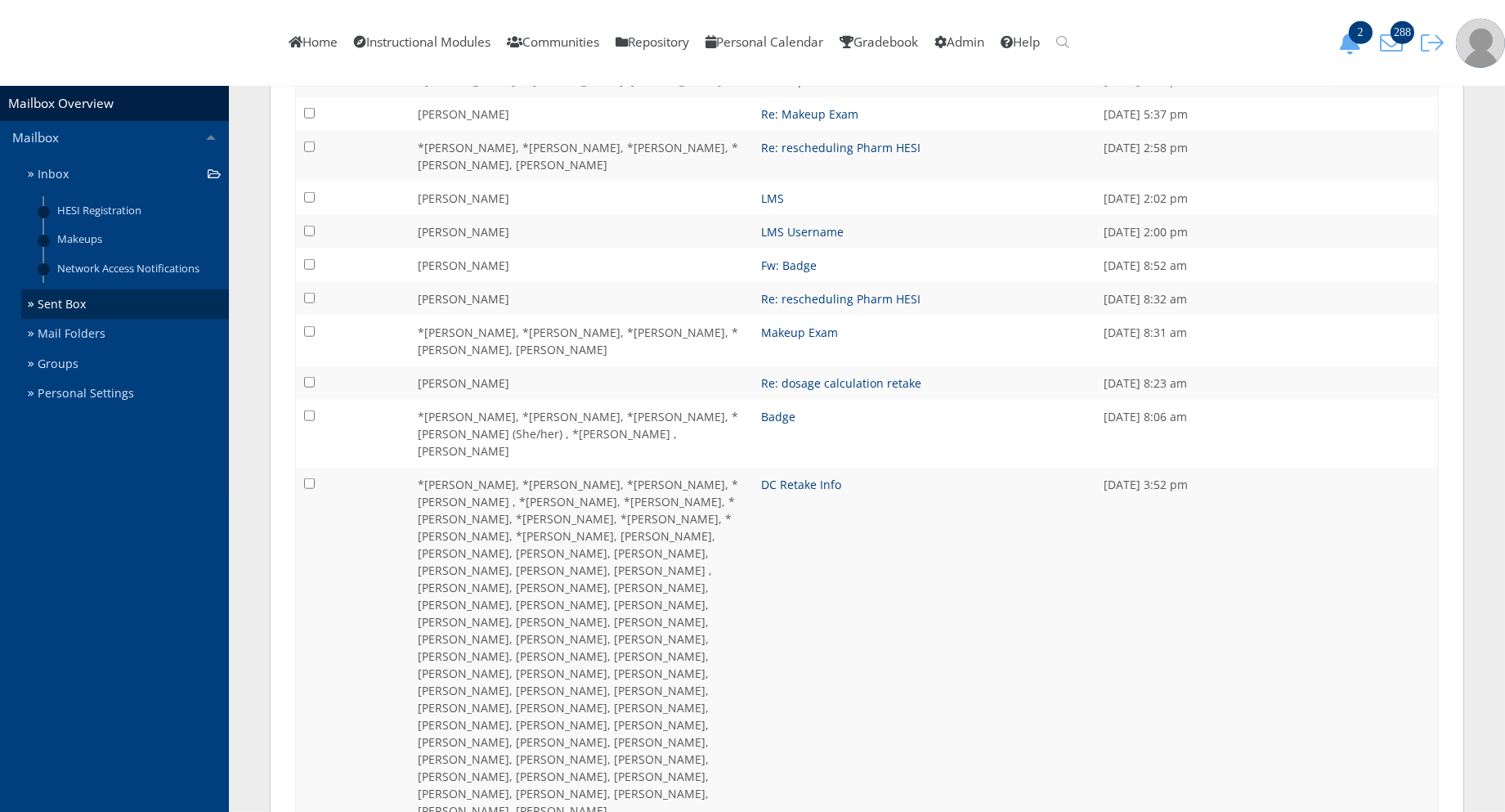
scroll to position [3839, 0]
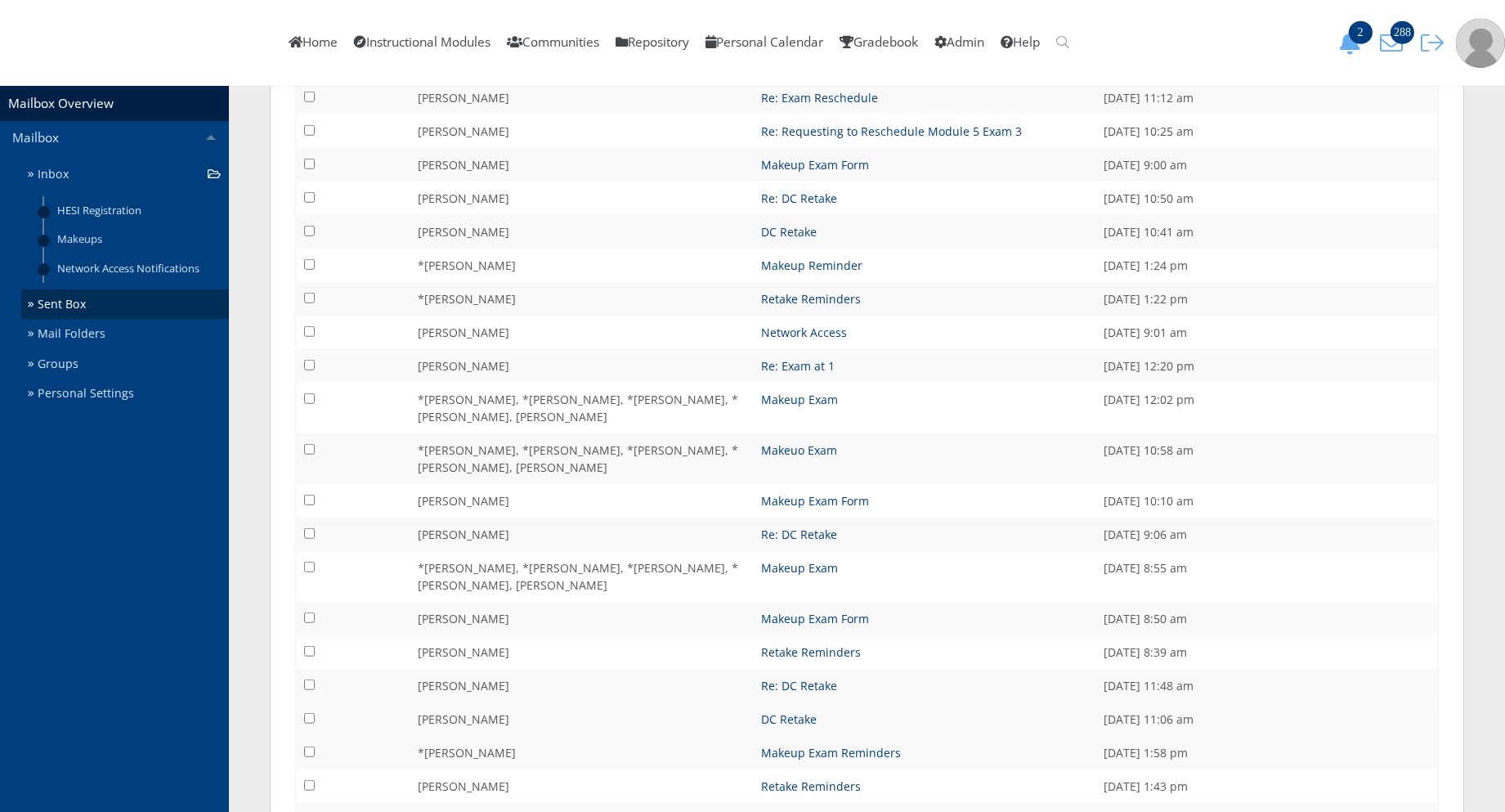
scroll to position [2930, 0]
click at [152, 160] on link "Inbox" at bounding box center [125, 174] width 208 height 30
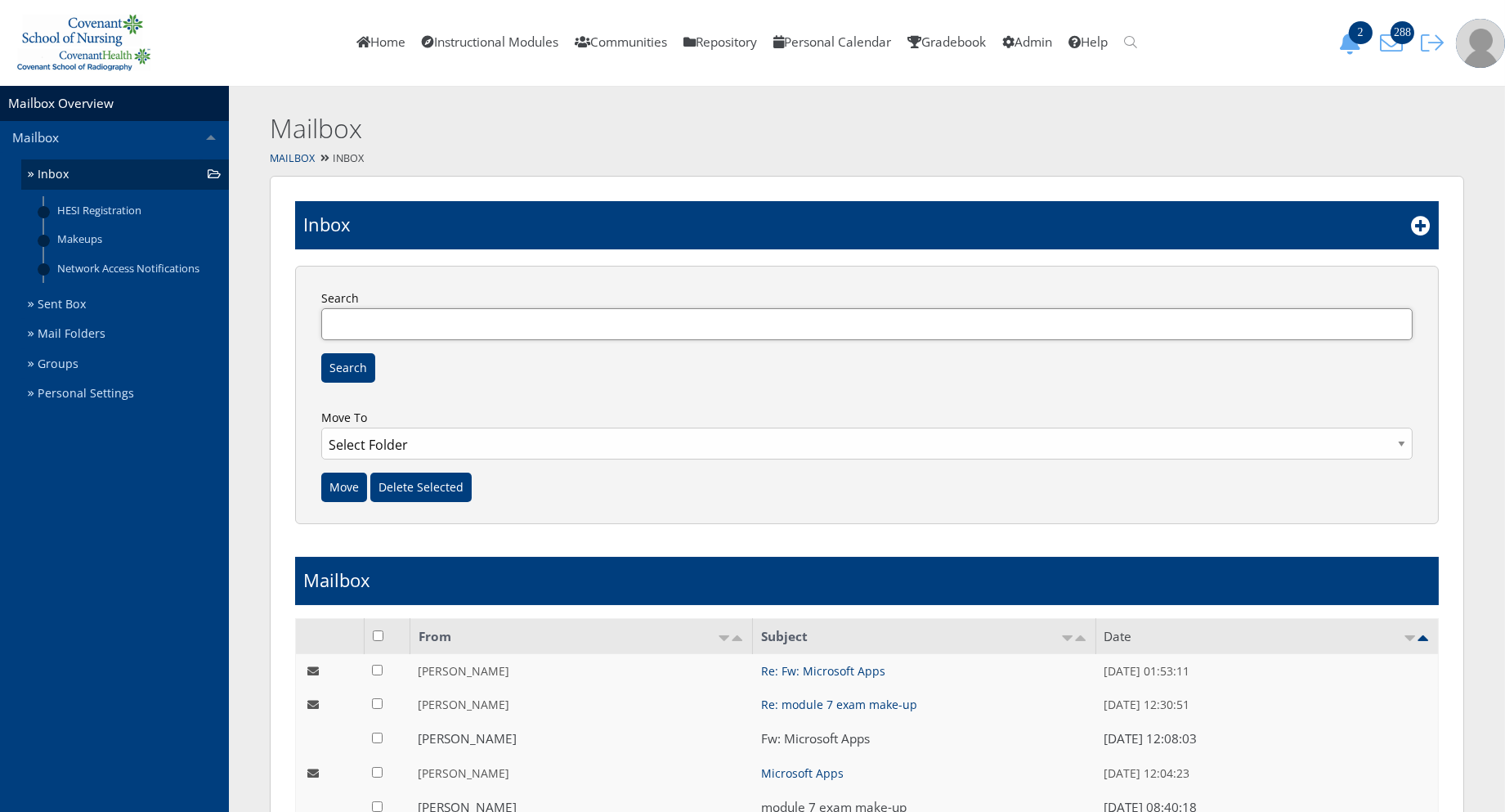
click at [864, 335] on input "Search" at bounding box center [867, 324] width 1091 height 32
click at [862, 316] on input "Search" at bounding box center [867, 324] width 1091 height 32
type input "name in hesi"
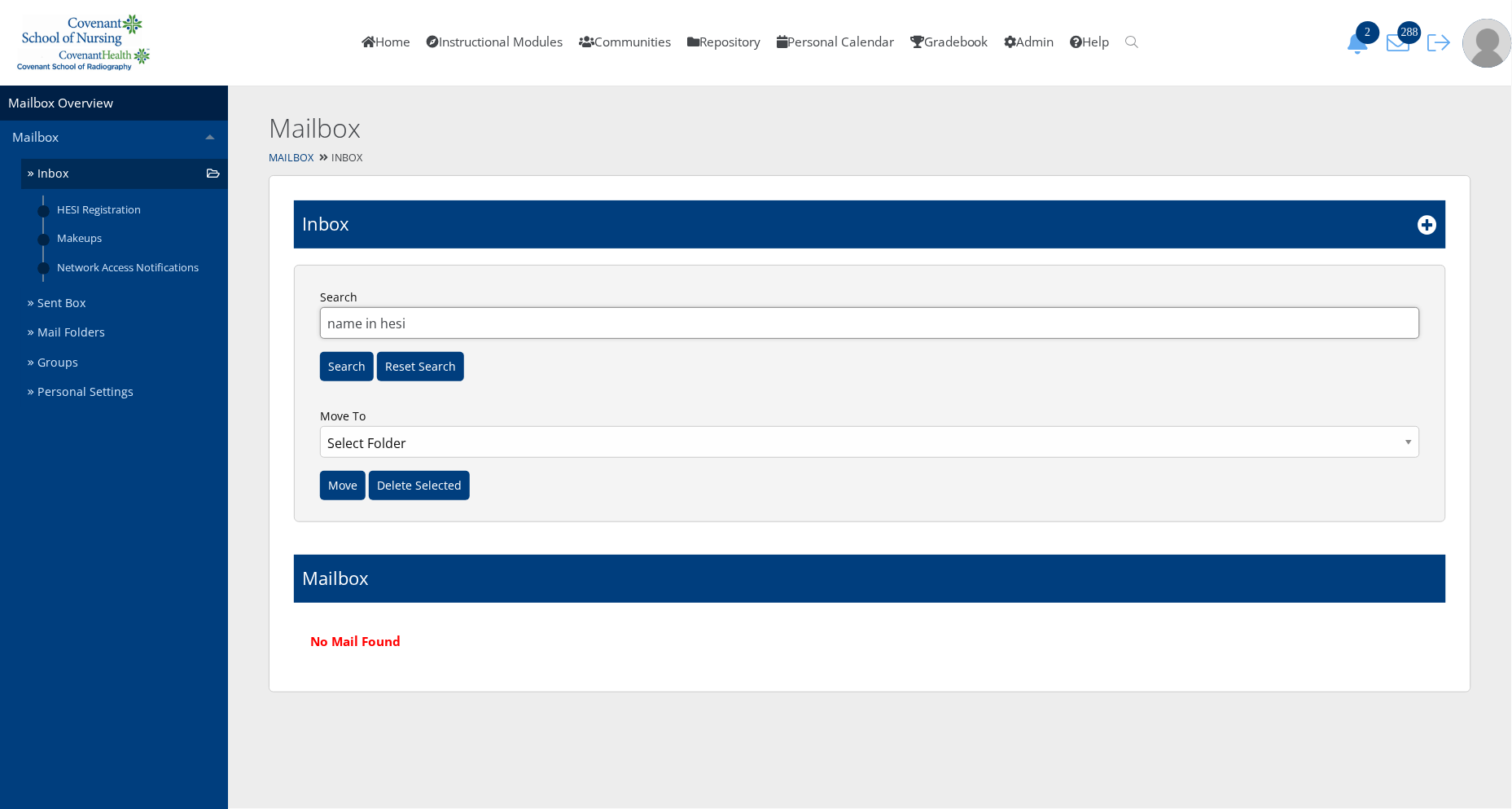
click at [557, 311] on input "name in hesi" at bounding box center [870, 323] width 1099 height 32
type input "name"
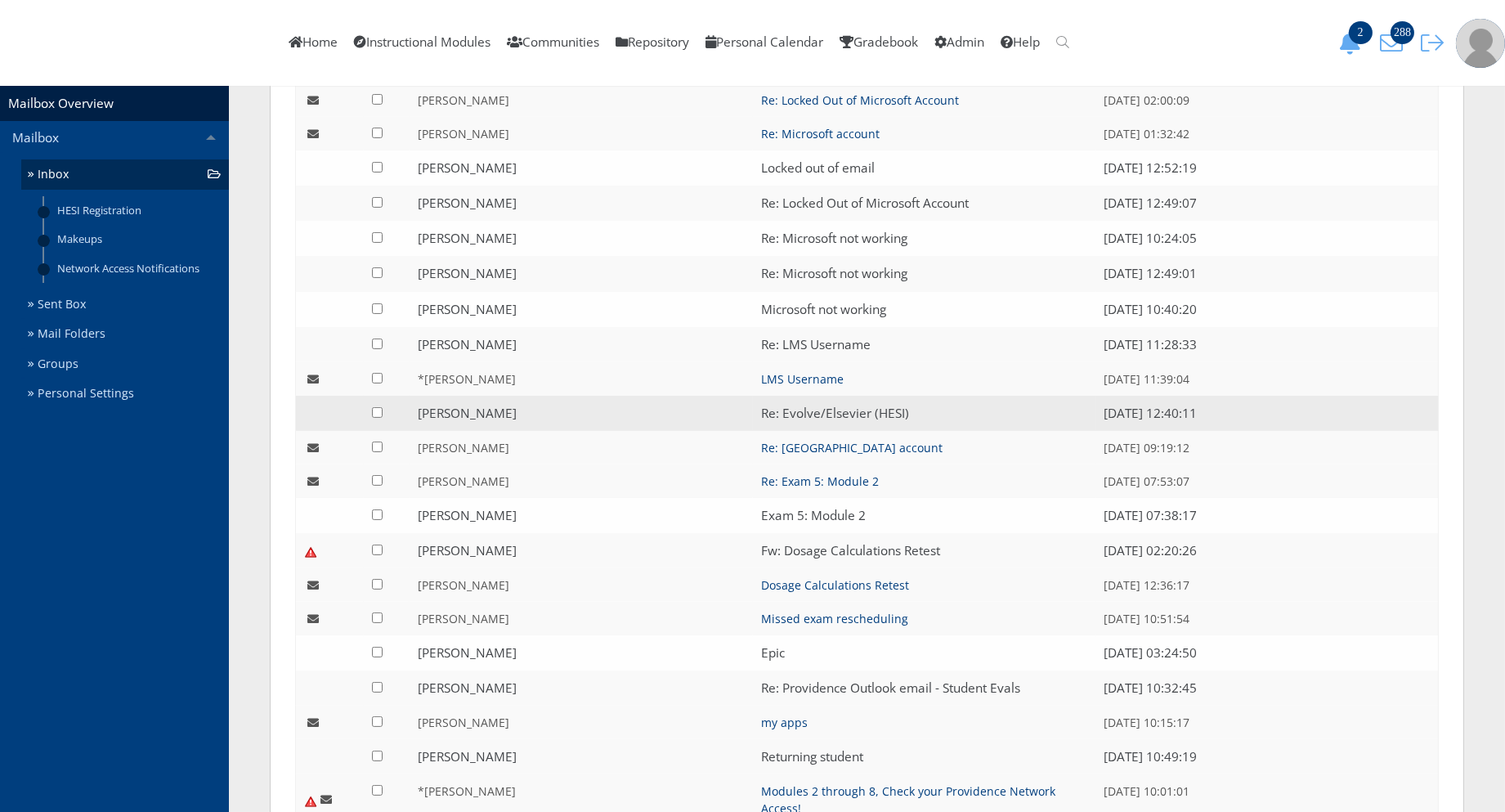
scroll to position [908, 0]
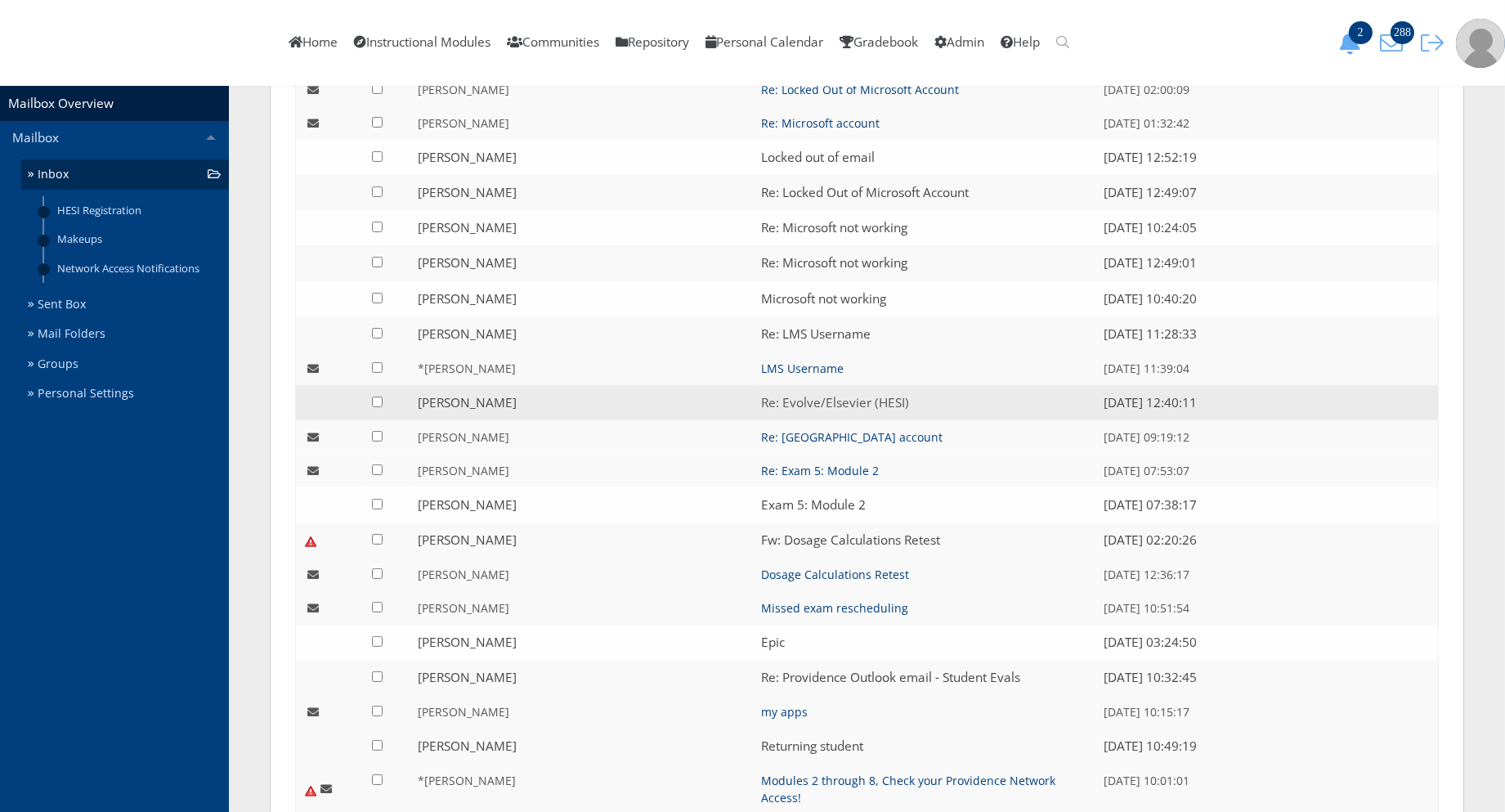
click at [844, 395] on link "Re: Evolve/Elsevier (HESI)" at bounding box center [836, 403] width 148 height 17
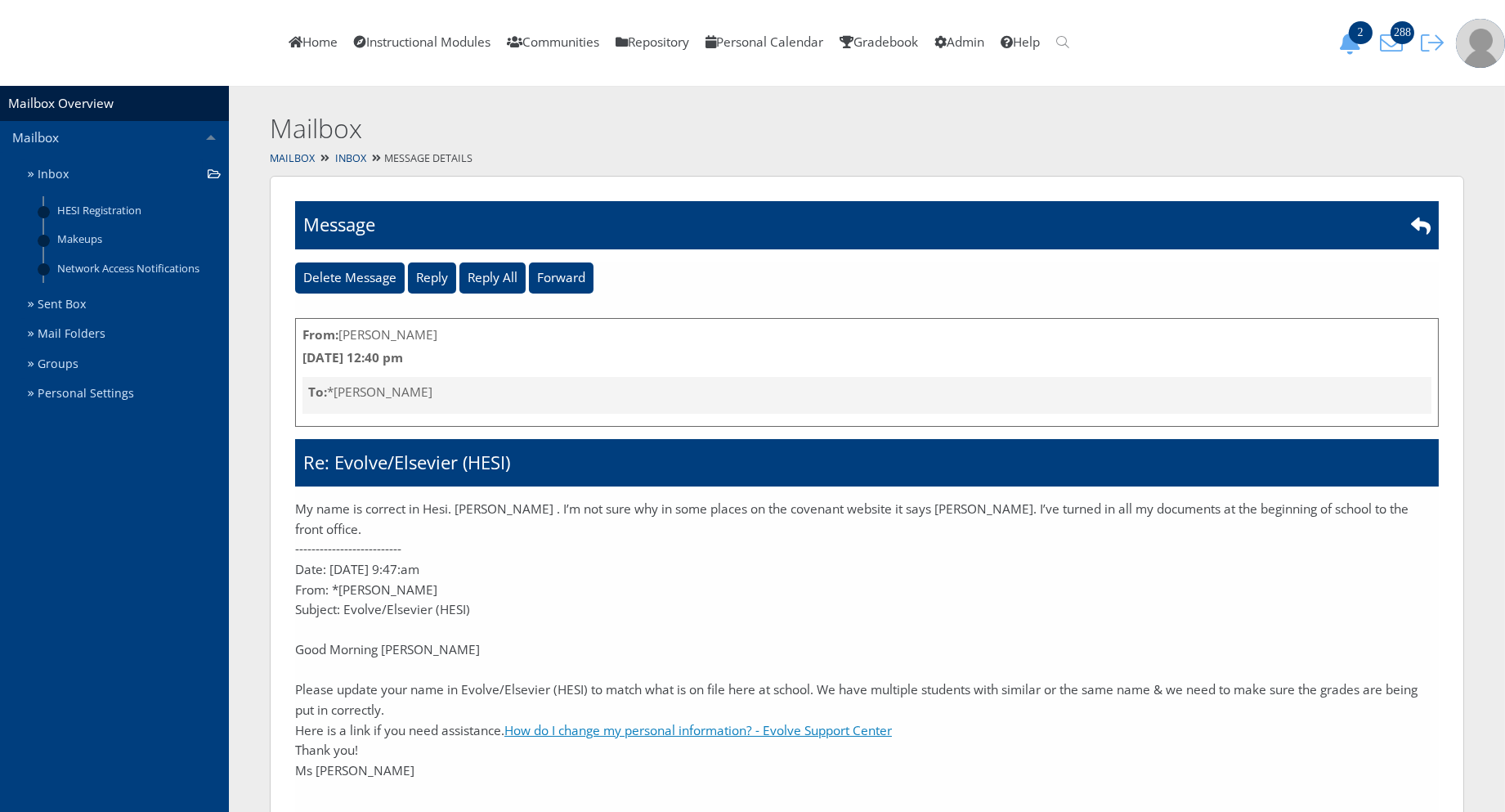
scroll to position [50, 0]
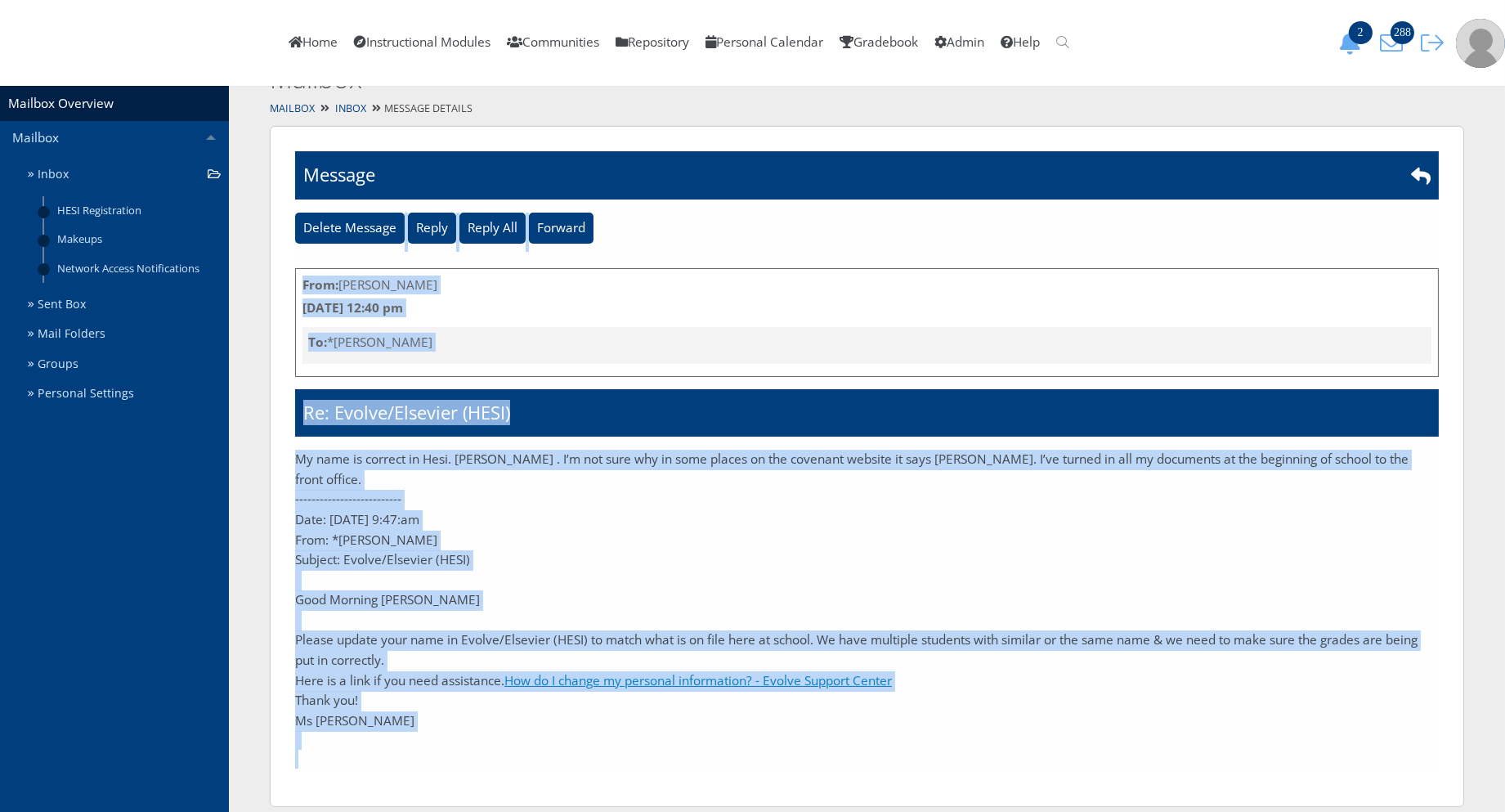
drag, startPoint x: 410, startPoint y: 746, endPoint x: 295, endPoint y: 623, distance: 168.4
click at [295, 623] on div "Are you sure you want to delete this mail? Message Delete Message Reply Reply A…" at bounding box center [867, 466] width 1195 height 681
drag, startPoint x: 295, startPoint y: 623, endPoint x: 306, endPoint y: 628, distance: 12.1
click at [306, 630] on p "Please update your name in Evolve/Elsevier (HESI) to match what is on file here…" at bounding box center [868, 650] width 1144 height 40
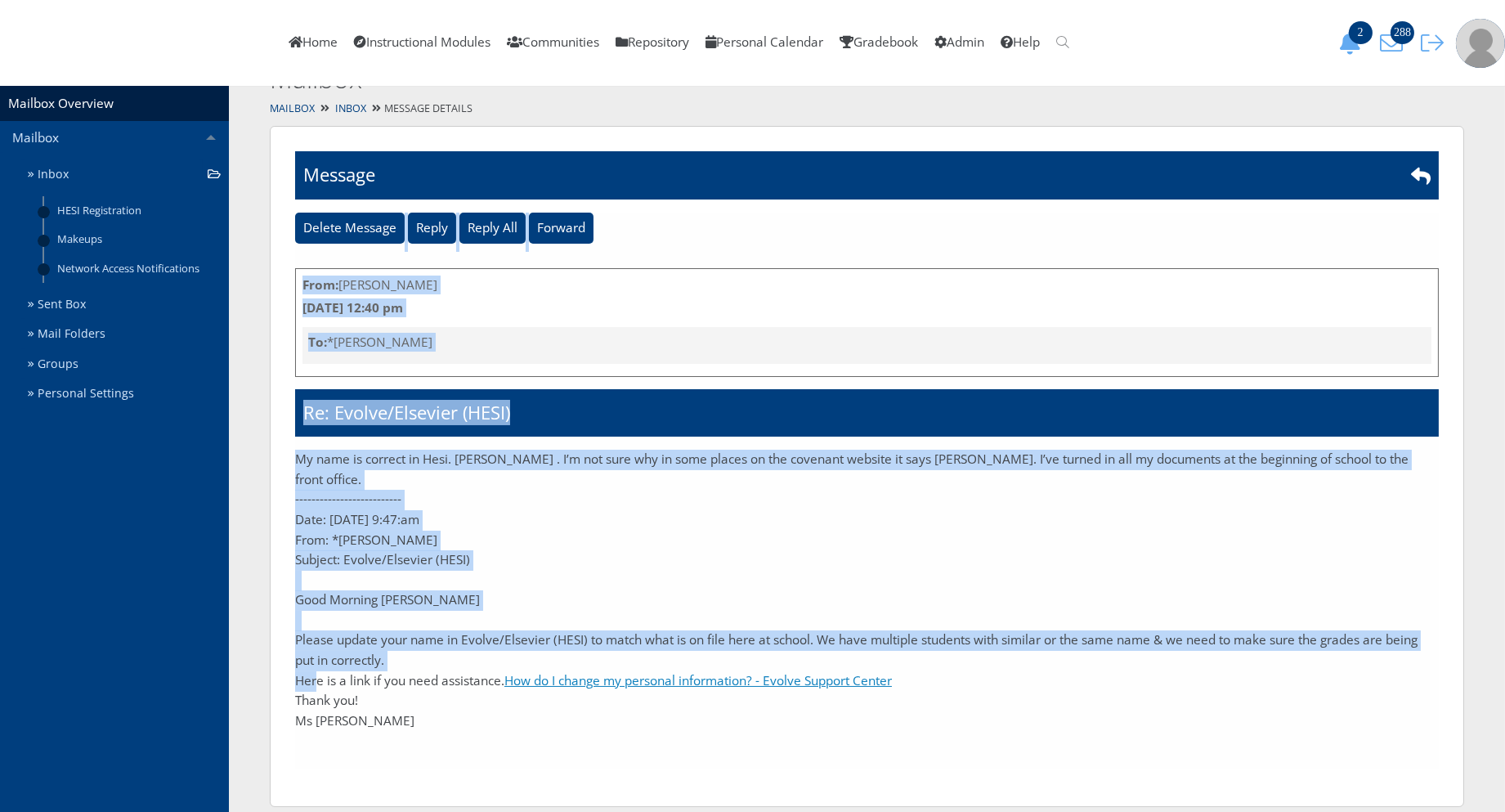
drag, startPoint x: 290, startPoint y: 617, endPoint x: 314, endPoint y: 658, distance: 47.5
click at [314, 658] on div "Are you sure you want to delete this mail? Message Delete Message Reply Reply A…" at bounding box center [867, 466] width 1195 height 681
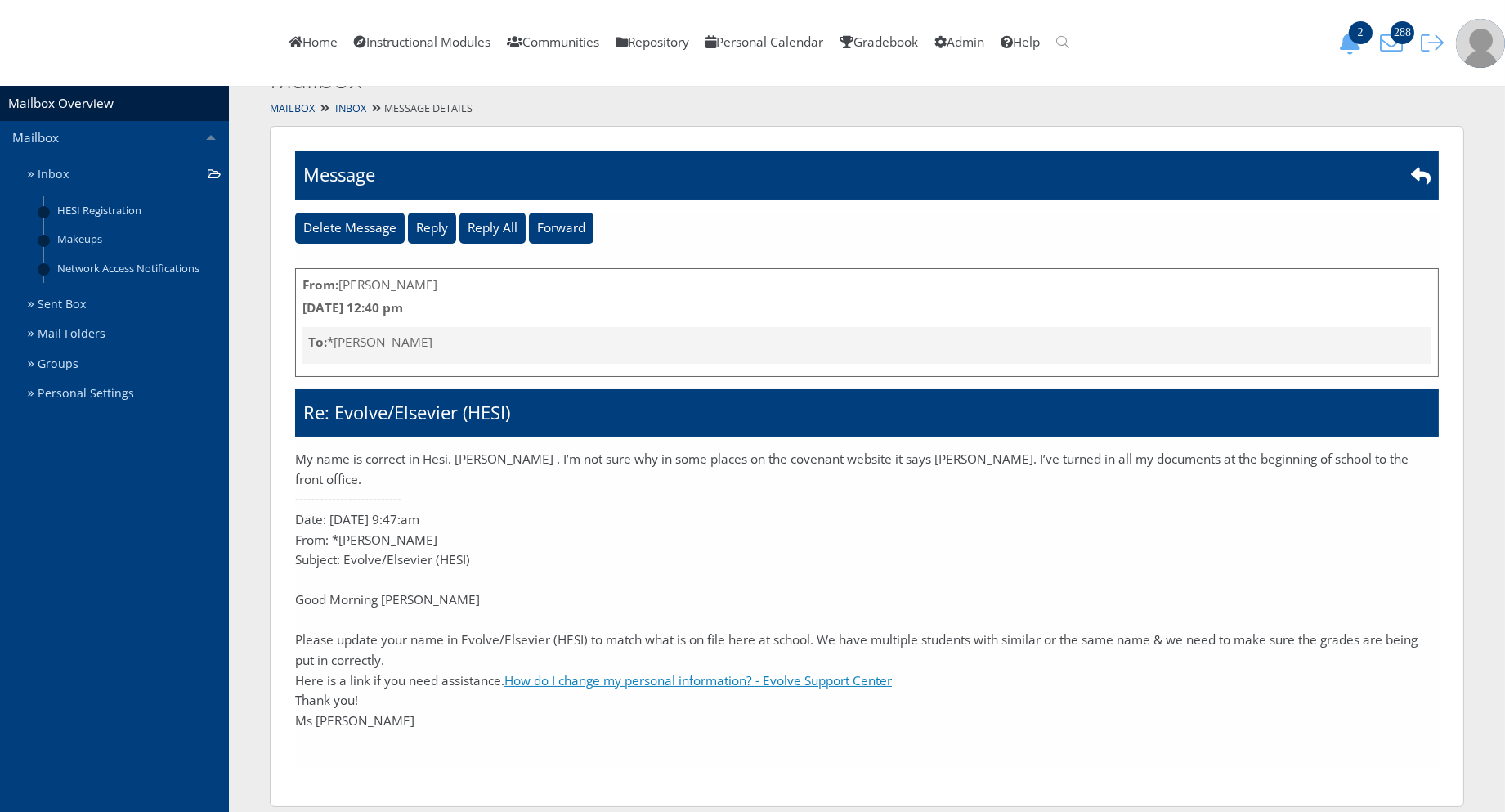
drag, startPoint x: 314, startPoint y: 658, endPoint x: 322, endPoint y: 660, distance: 8.2
click at [322, 671] on p "Here is a link if you need assistance. How do I change my personal information?…" at bounding box center [868, 681] width 1144 height 21
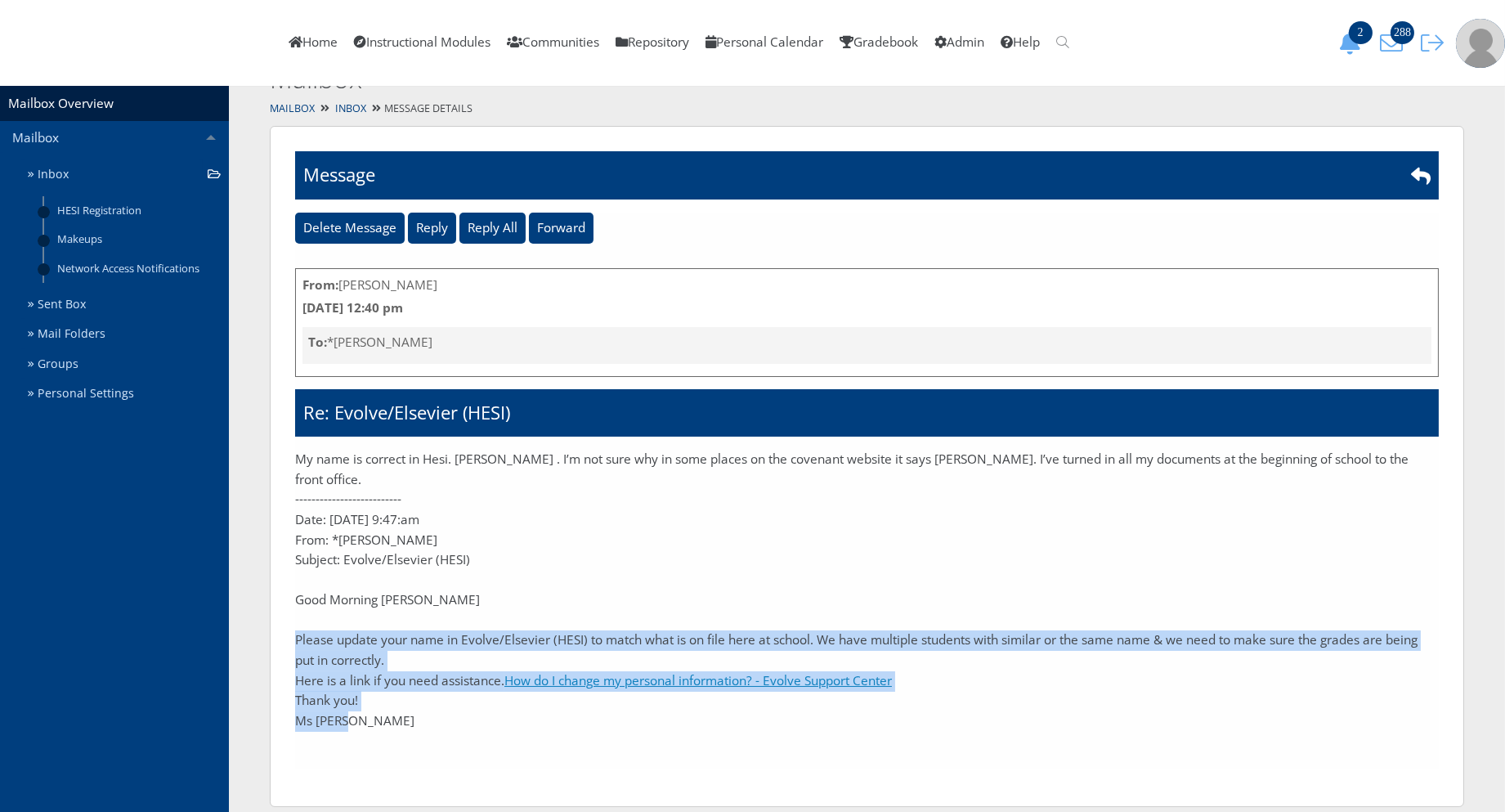
drag, startPoint x: 295, startPoint y: 617, endPoint x: 346, endPoint y: 699, distance: 96.6
click at [346, 699] on div "My name is correct in Hesi. Ashley Williams . I’m not sure why in some places o…" at bounding box center [868, 590] width 1144 height 282
copy div "Please update your name in Evolve/Elsevier (HESI) to match what is on file here…"
click at [88, 180] on link "Inbox" at bounding box center [125, 174] width 208 height 30
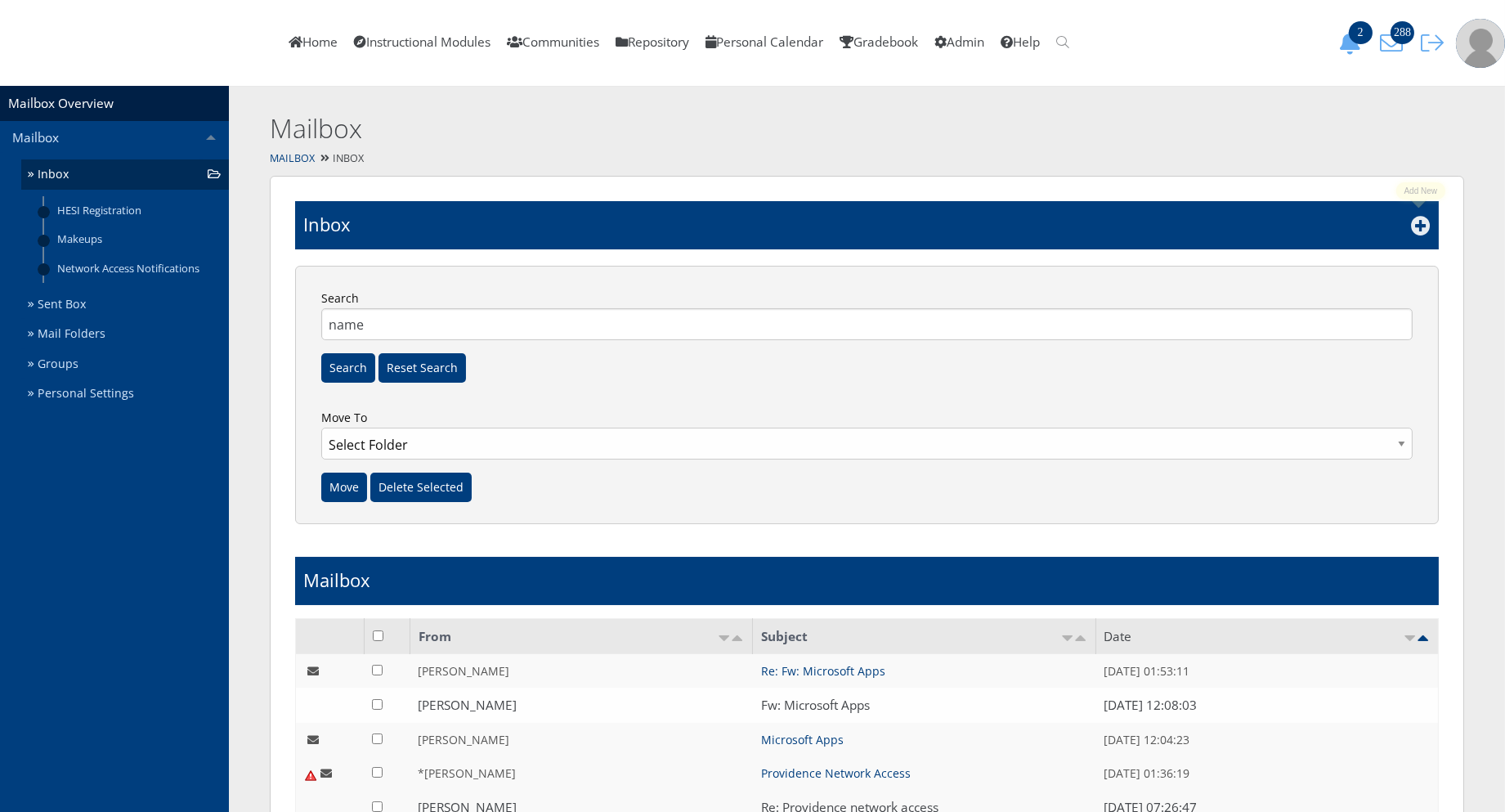
click at [1419, 225] on icon at bounding box center [1421, 226] width 20 height 20
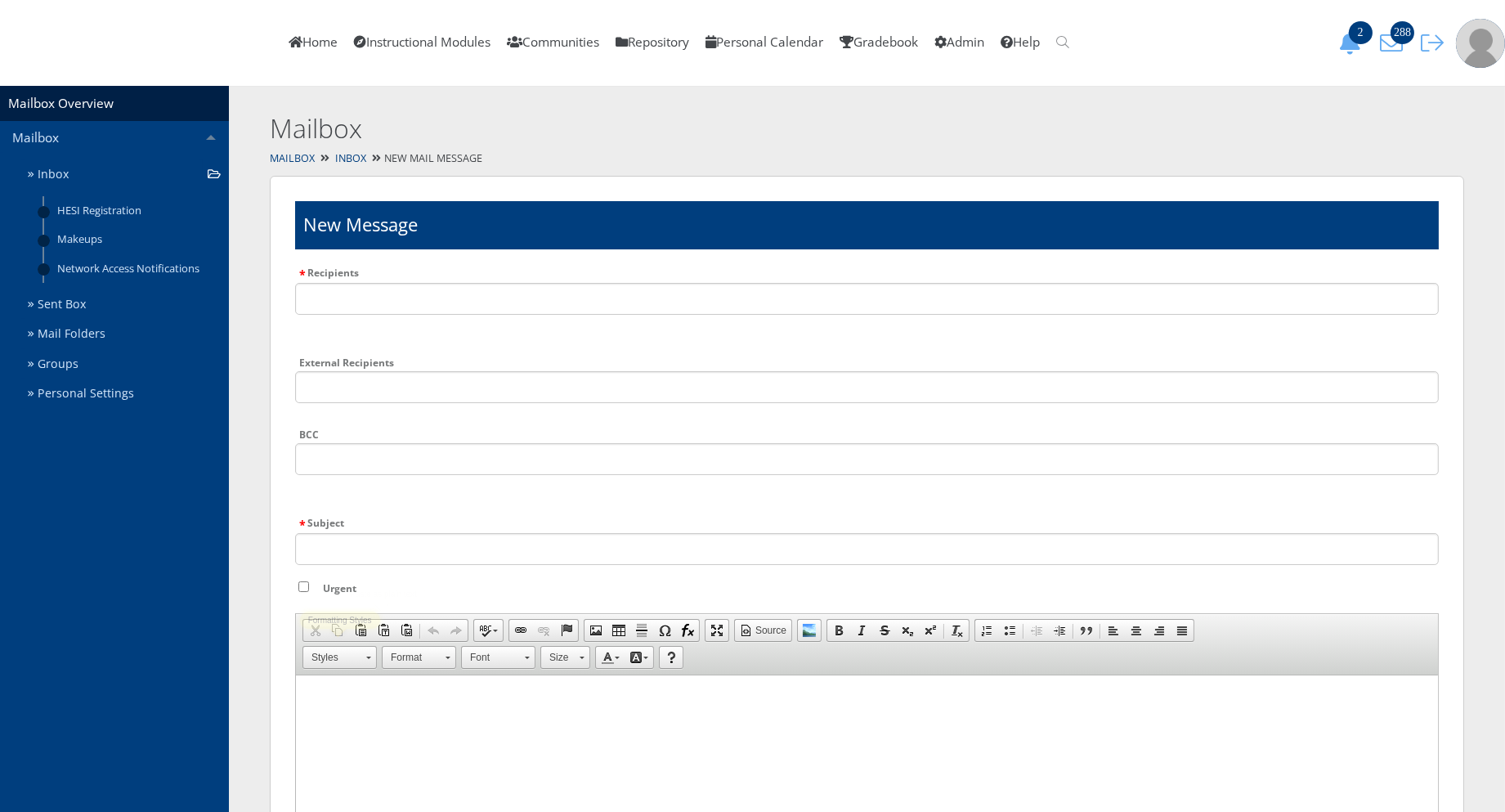
click at [352, 709] on html at bounding box center [867, 694] width 1142 height 40
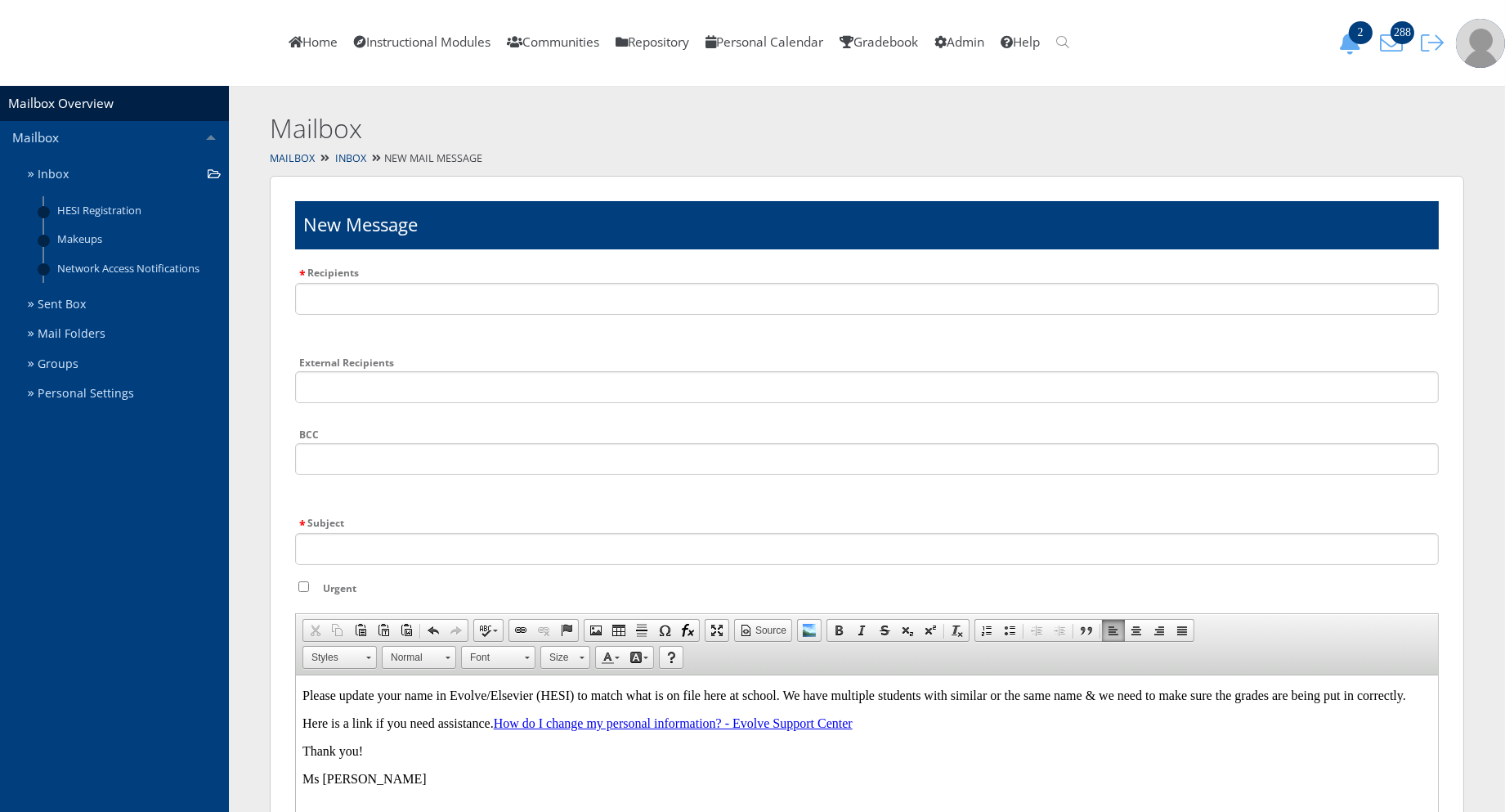
click at [404, 313] on li at bounding box center [868, 305] width 1144 height 45
click at [396, 297] on input "text" at bounding box center [868, 298] width 1144 height 32
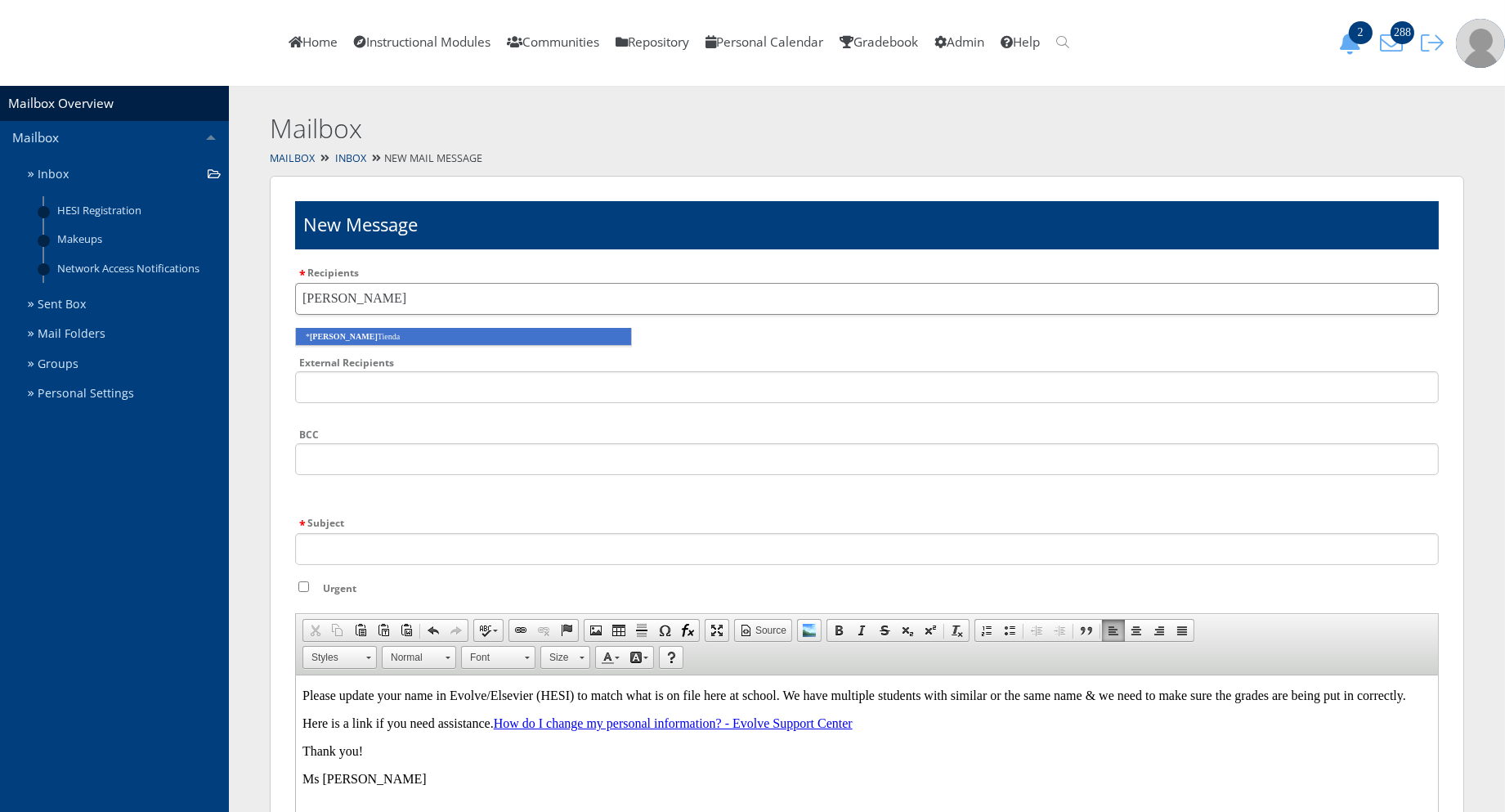
type input "elisa"
click at [395, 338] on li "* Elisa Tienda" at bounding box center [463, 337] width 337 height 18
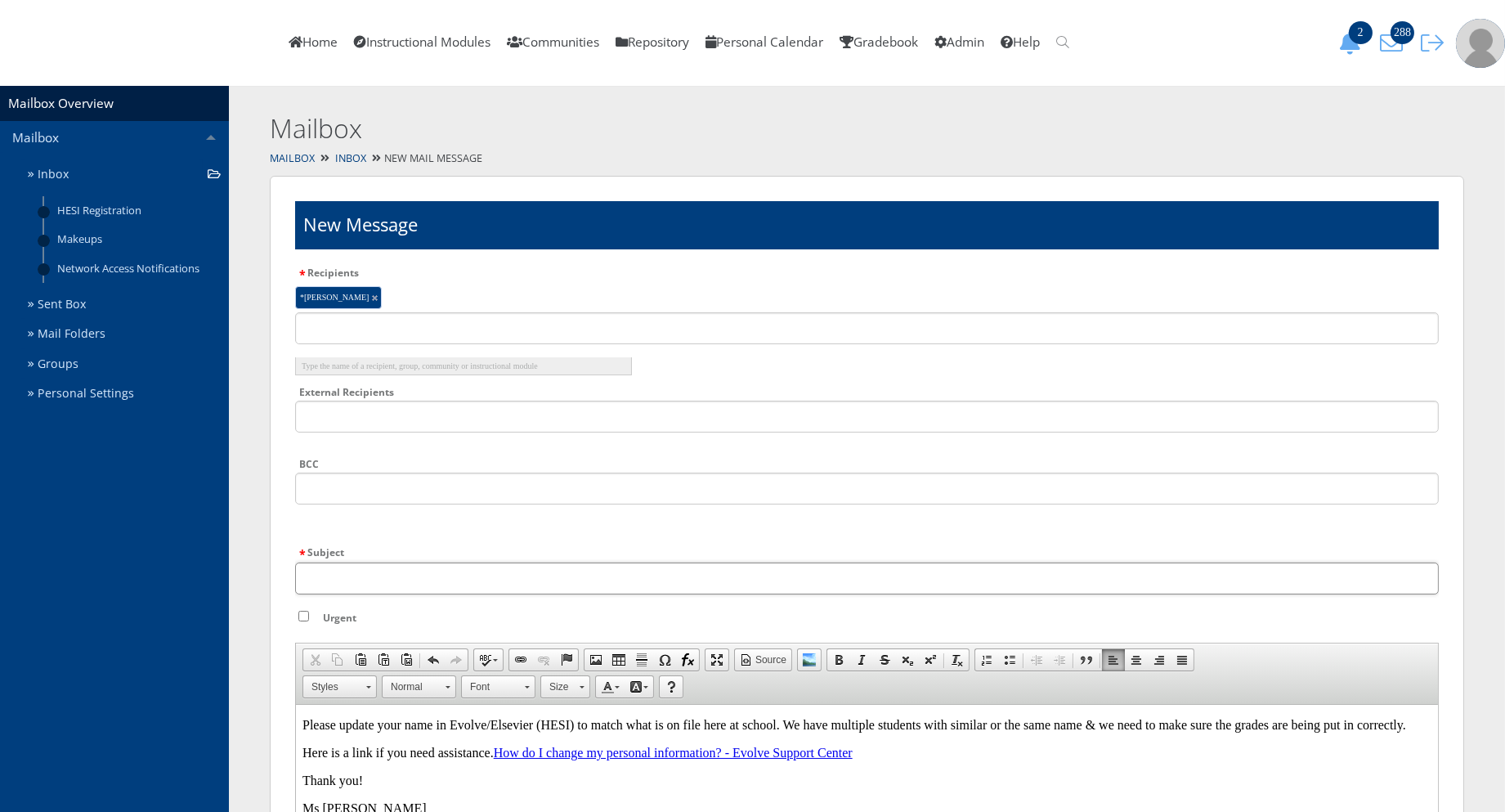
click at [340, 582] on input "Subject" at bounding box center [868, 578] width 1144 height 32
type input "Evolve/Elsevier Name Update"
click at [373, 493] on input "text" at bounding box center [868, 488] width 1144 height 32
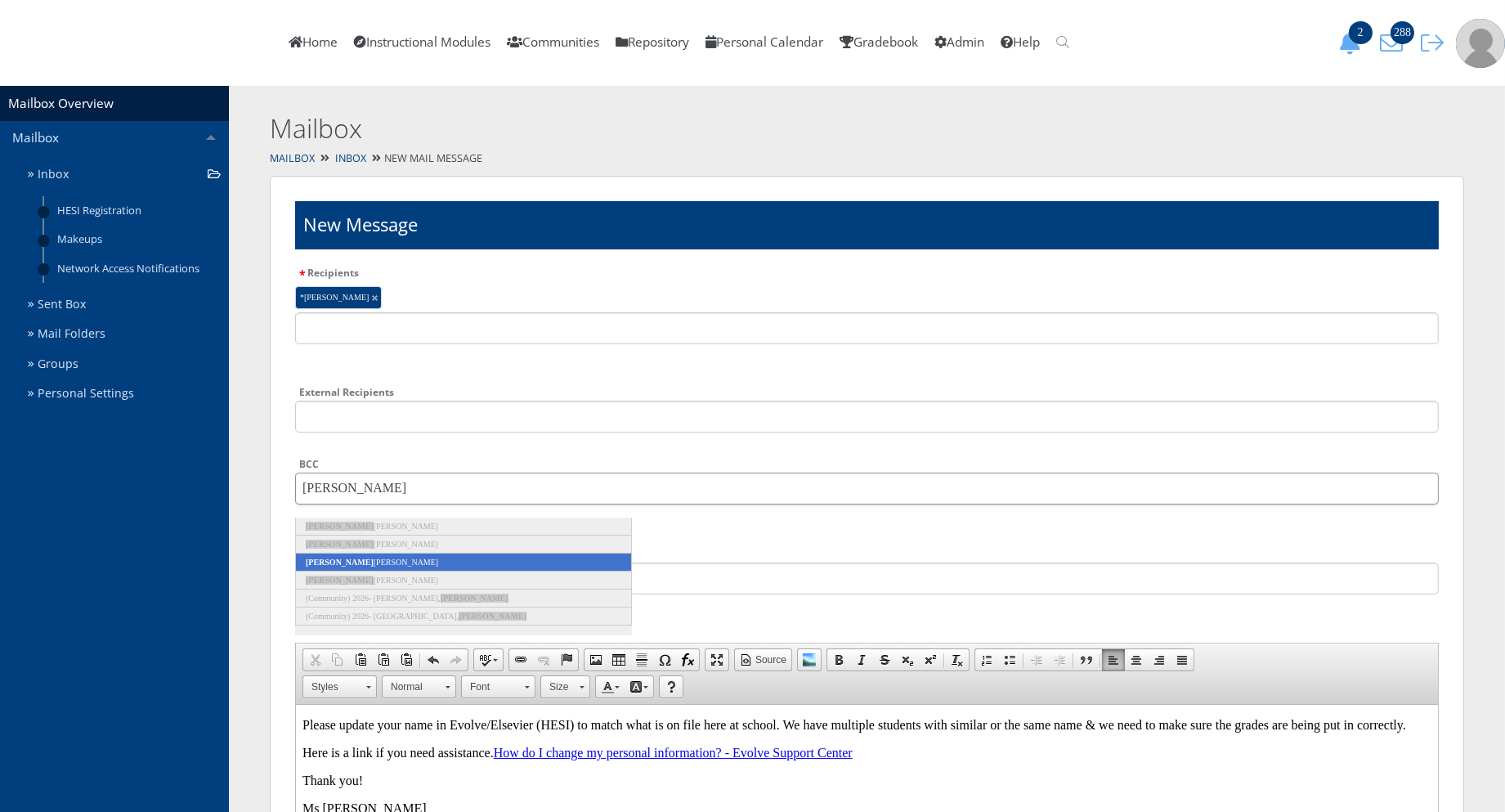
type input "chloe"
click at [371, 565] on li "Chloe McGurrin" at bounding box center [463, 562] width 337 height 18
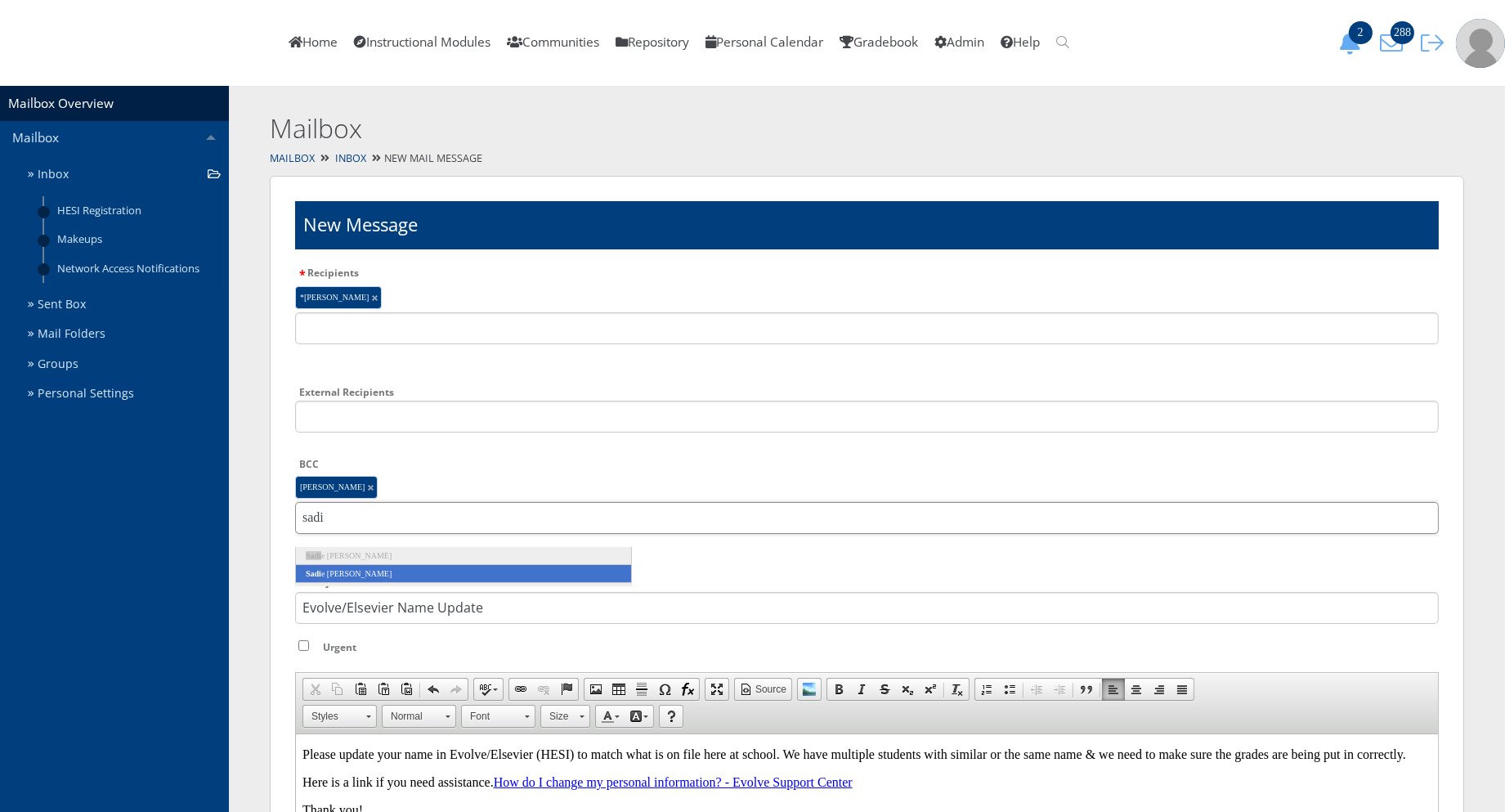
type input "sadi"
click at [371, 565] on li "Sadi e Fregia" at bounding box center [463, 573] width 337 height 18
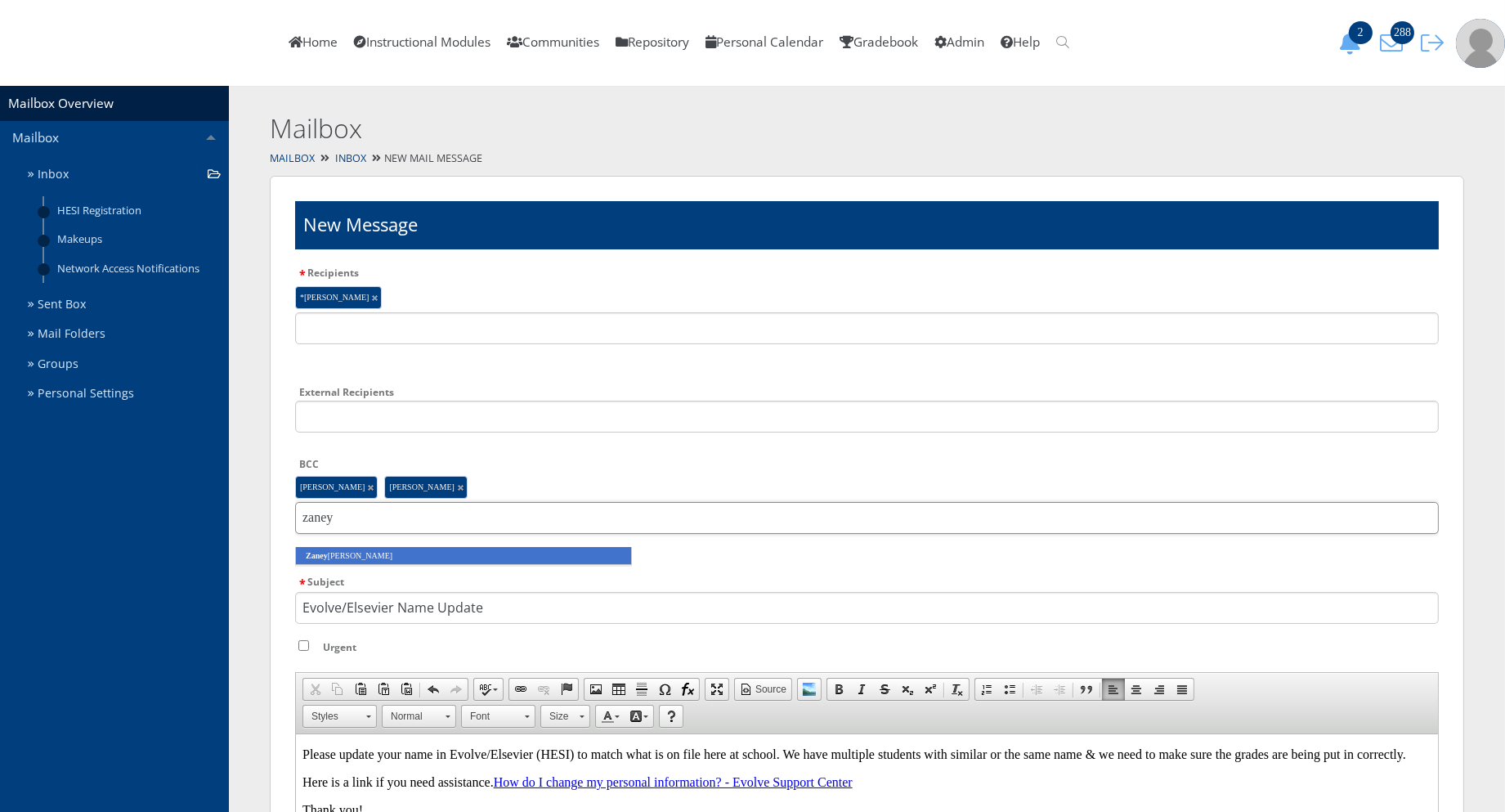
type input "zaney"
click at [371, 565] on li "Zaney Thompson" at bounding box center [463, 555] width 337 height 18
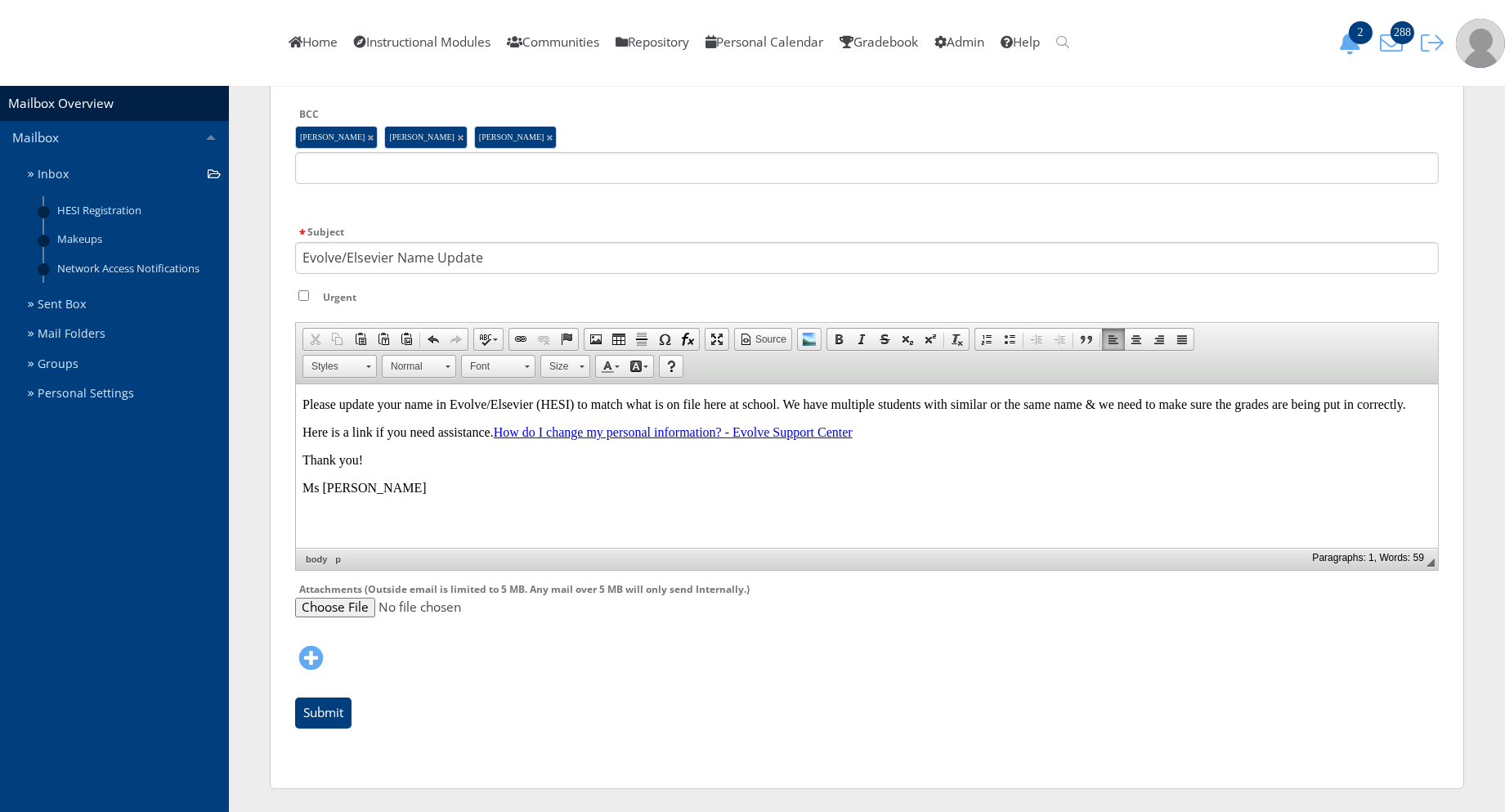
click at [488, 501] on html "Please update your name in Evolve/Elsevier (HESI) to match what is on file here…" at bounding box center [867, 445] width 1142 height 124
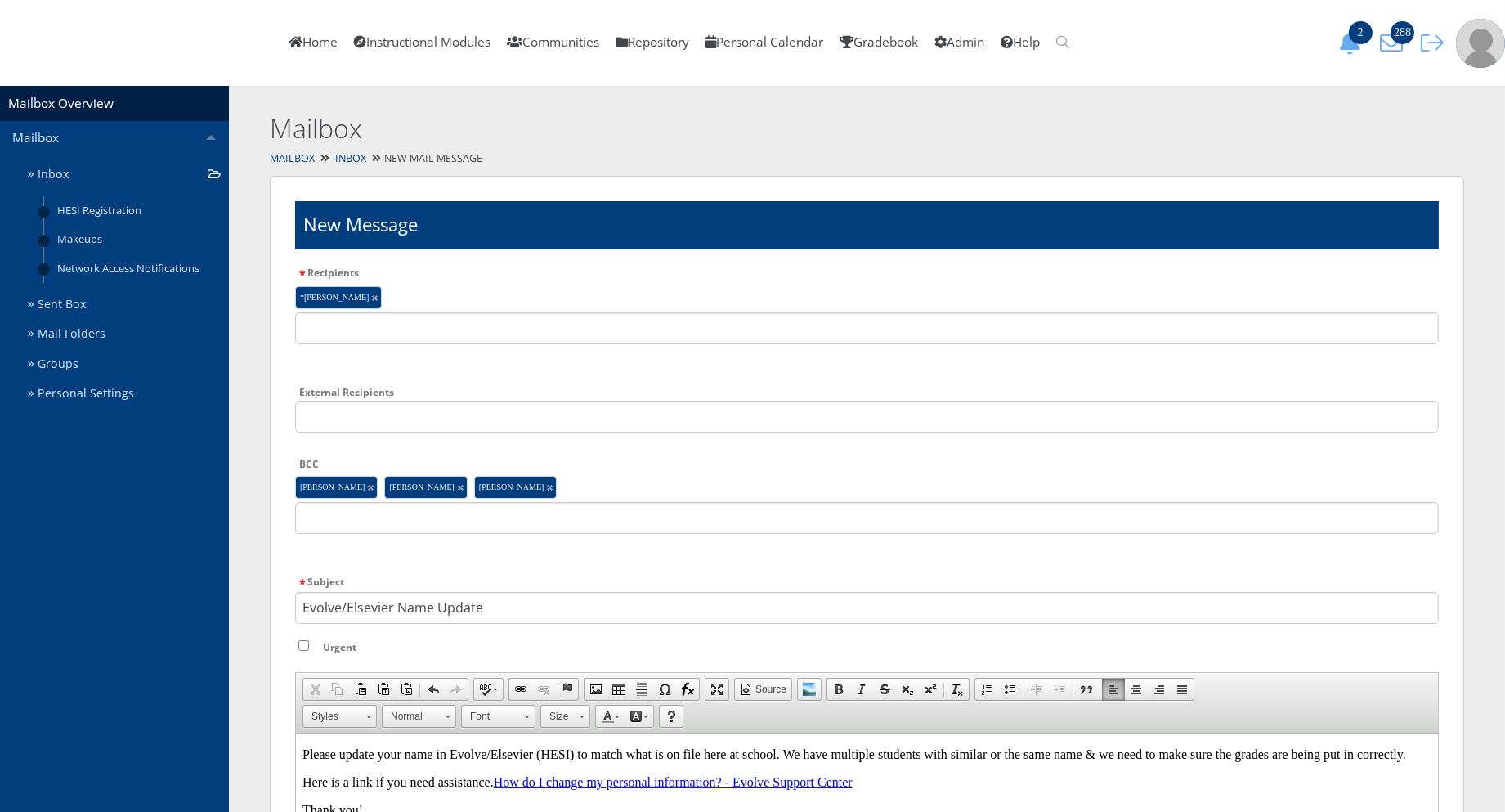
click at [304, 642] on input "Urgent" at bounding box center [303, 645] width 10 height 10
checkbox input "true"
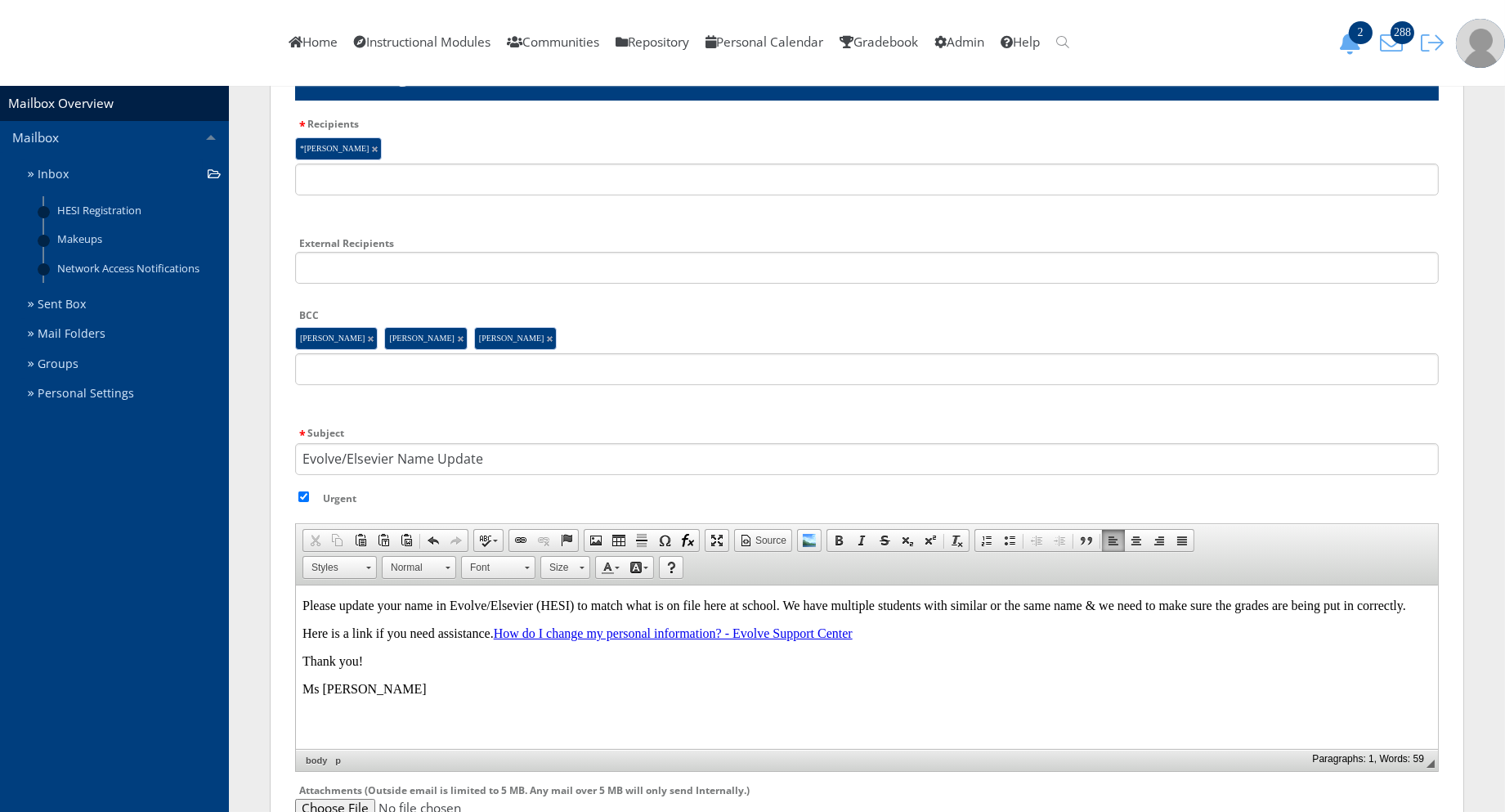
scroll to position [182, 0]
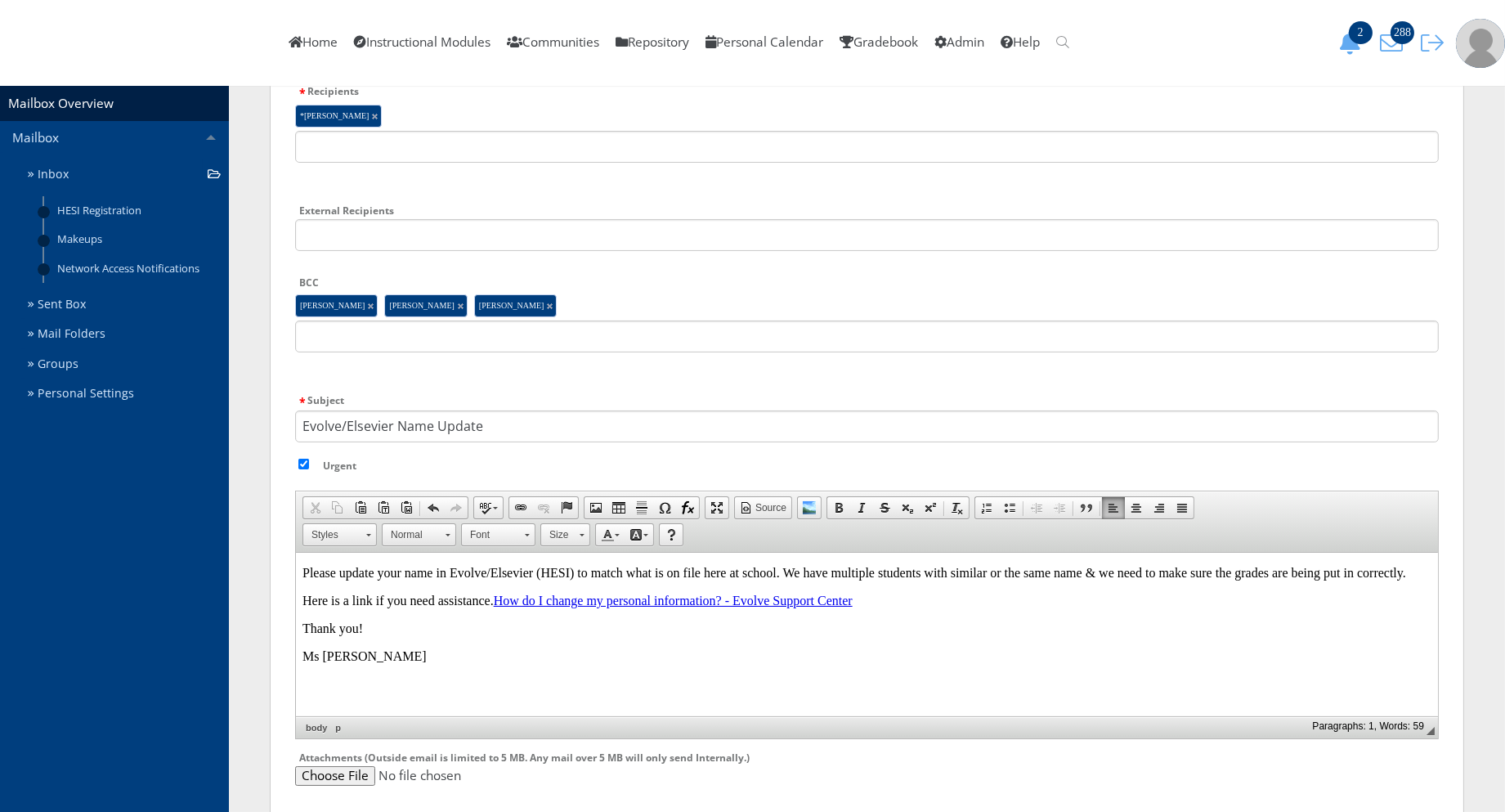
click at [774, 572] on p "Please update your name in Evolve/Elsevier (HESI) to match what is on file here…" at bounding box center [866, 572] width 1129 height 15
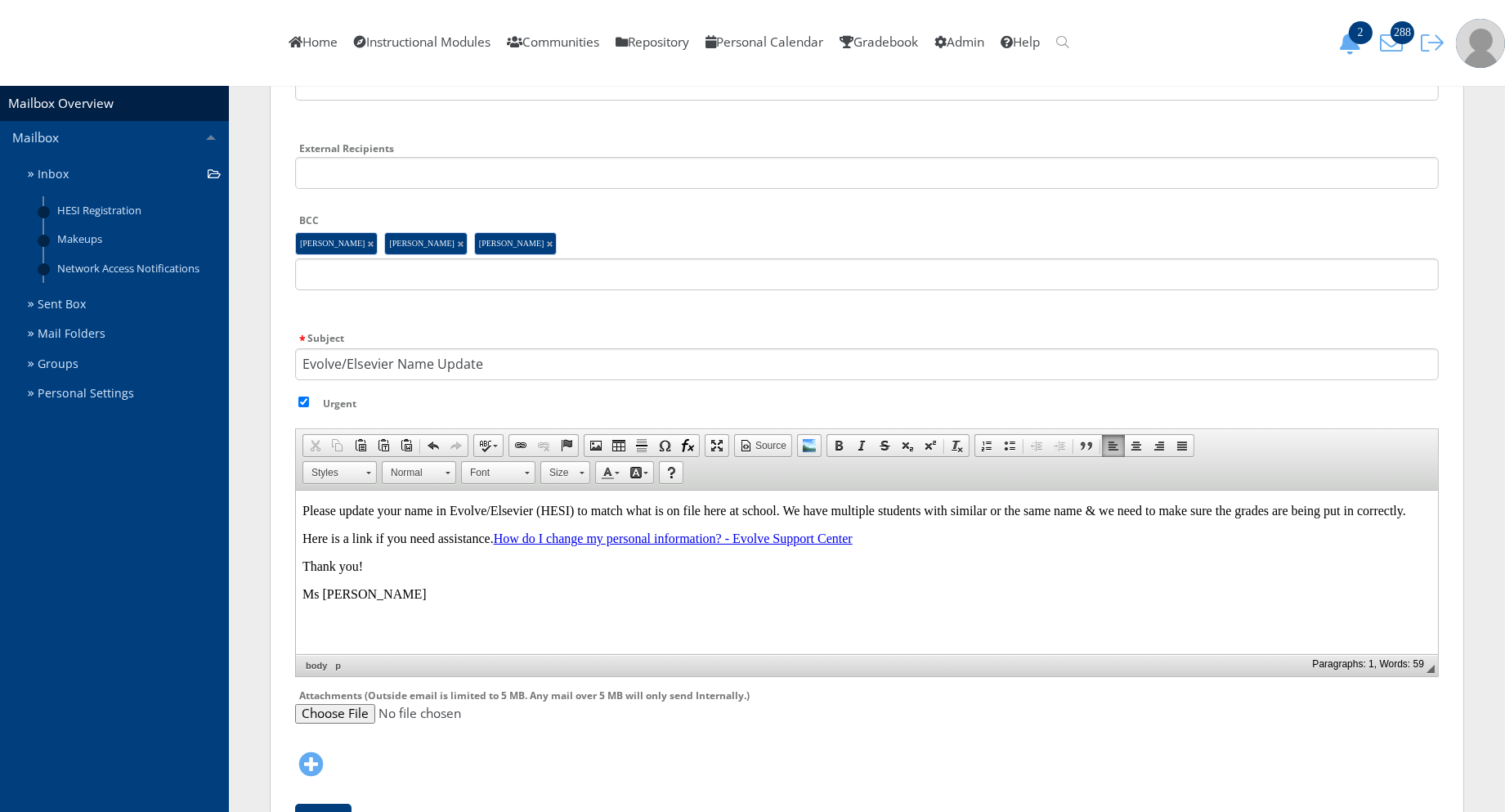
scroll to position [350, 0]
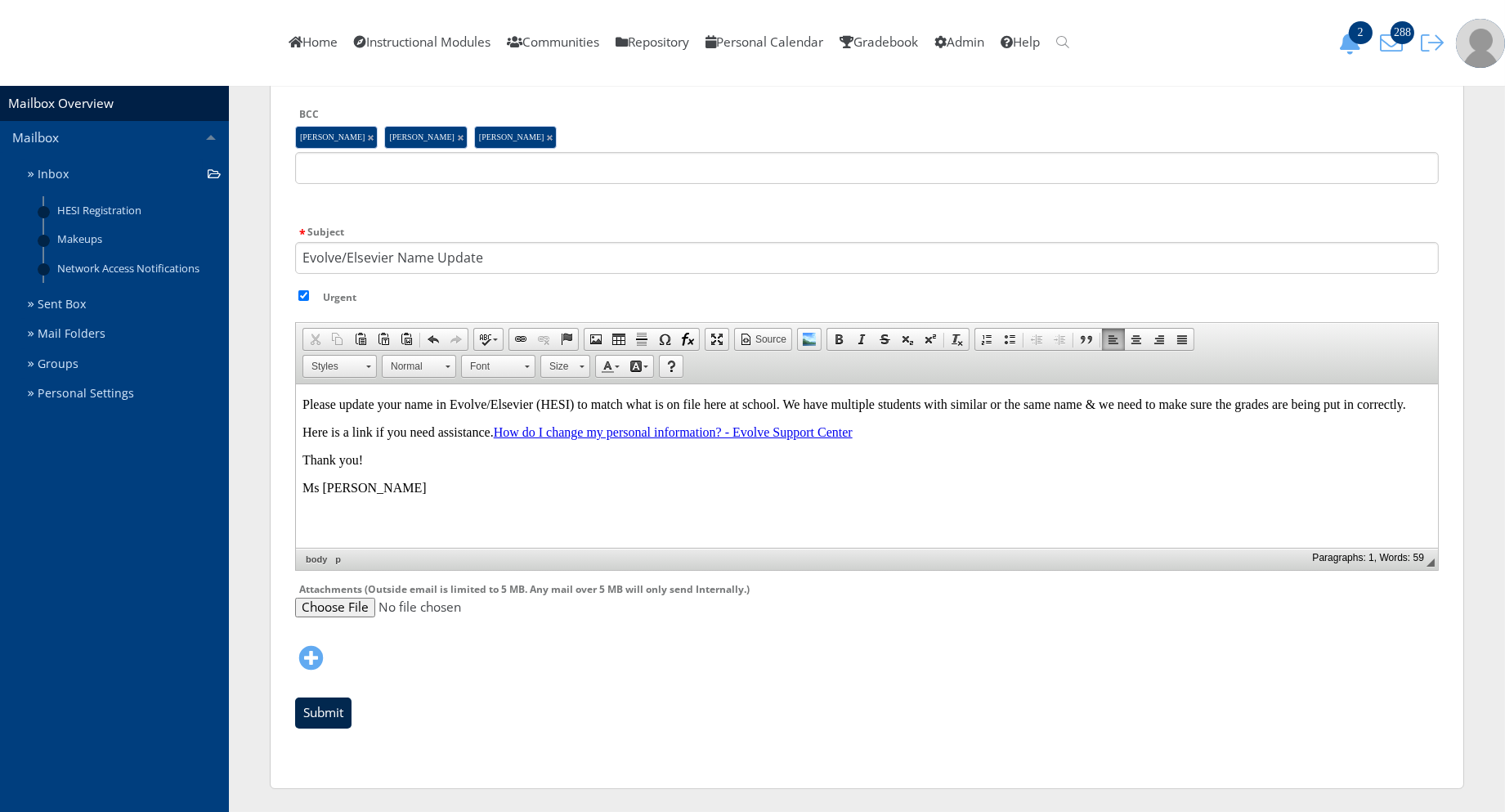
click at [331, 707] on input "Submit" at bounding box center [323, 713] width 56 height 31
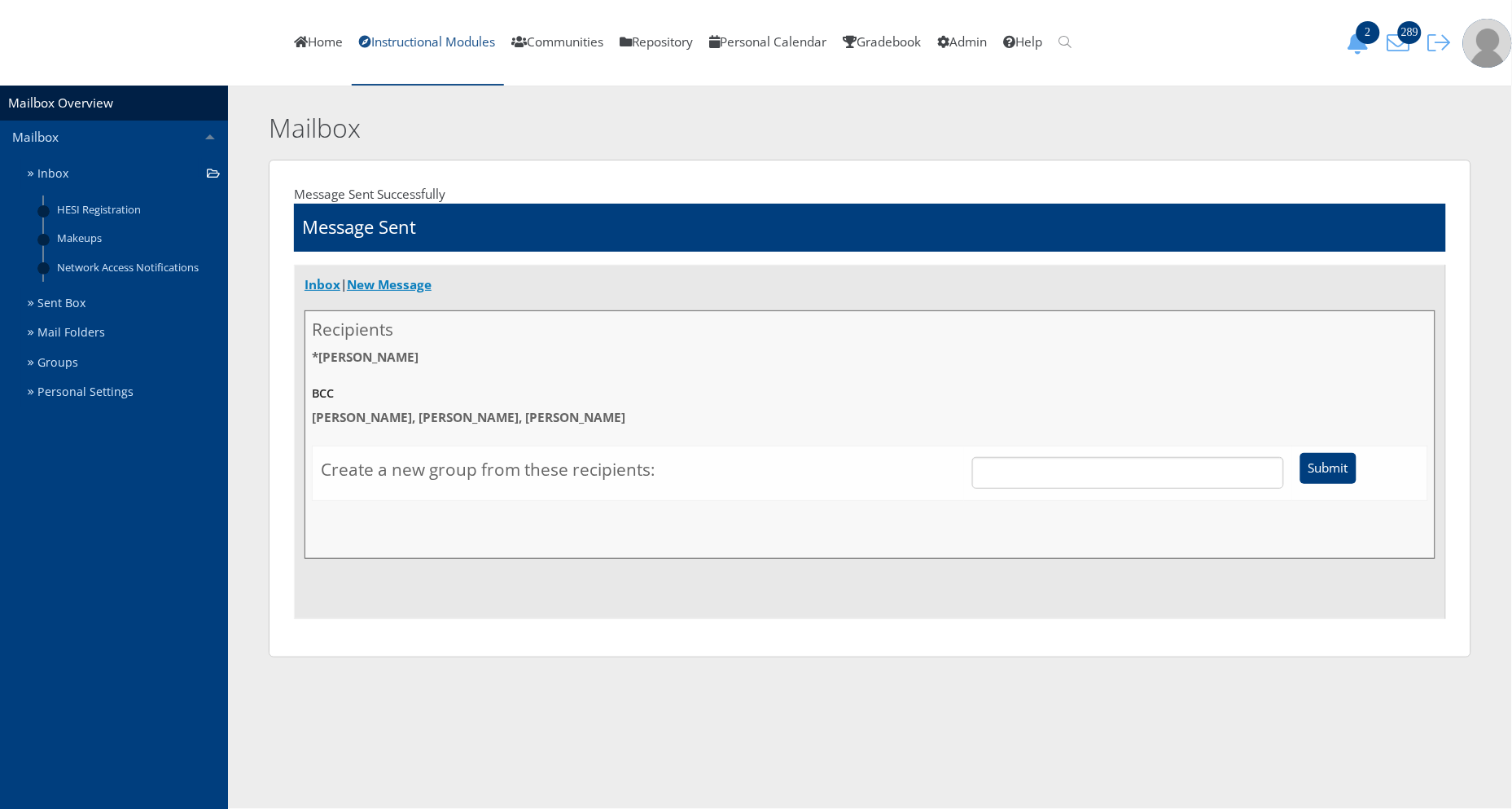
click at [504, 43] on link "Instructional Modules" at bounding box center [427, 43] width 152 height 86
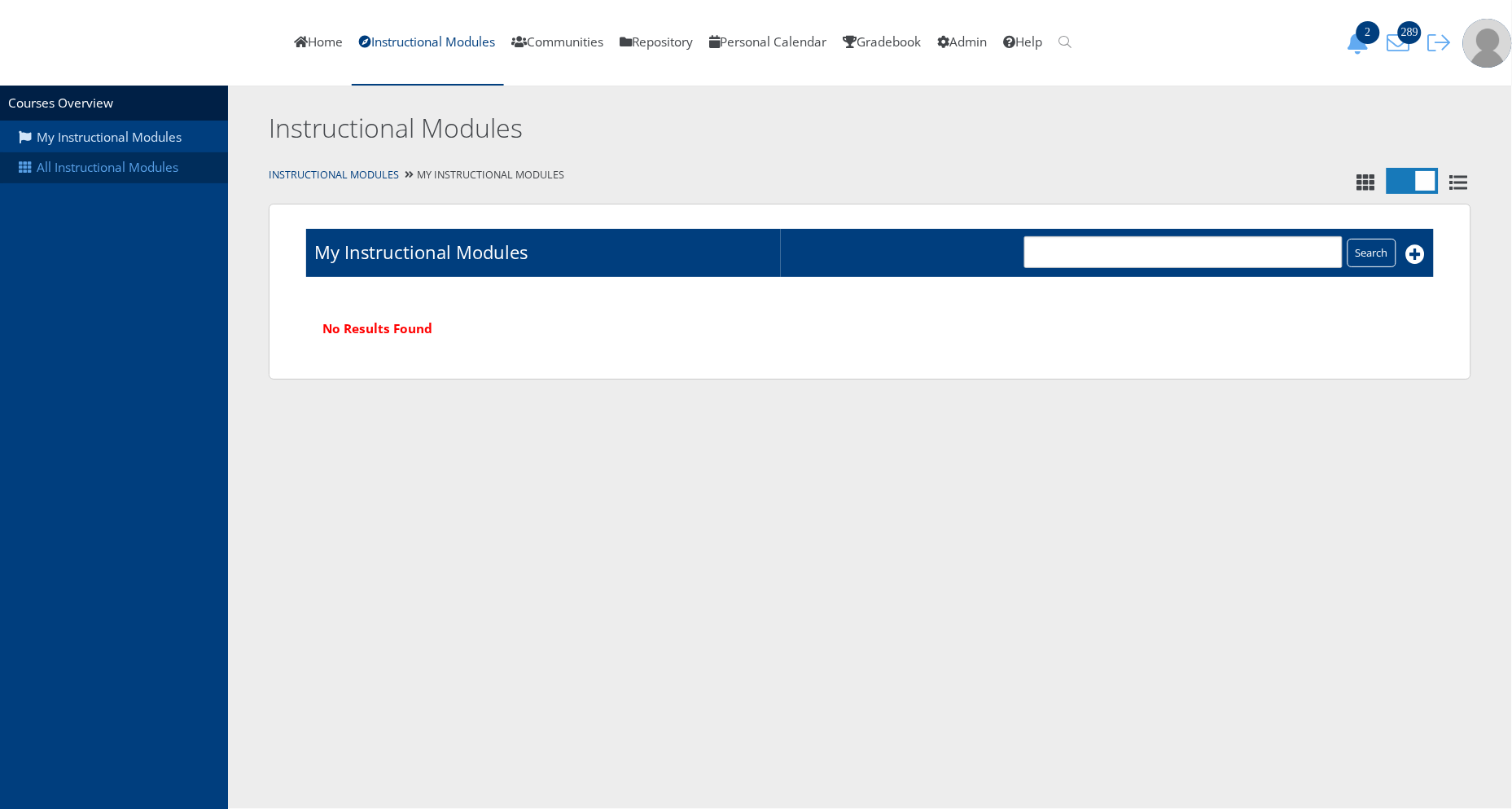
click at [139, 159] on link "All Instructional Modules" at bounding box center [114, 167] width 228 height 31
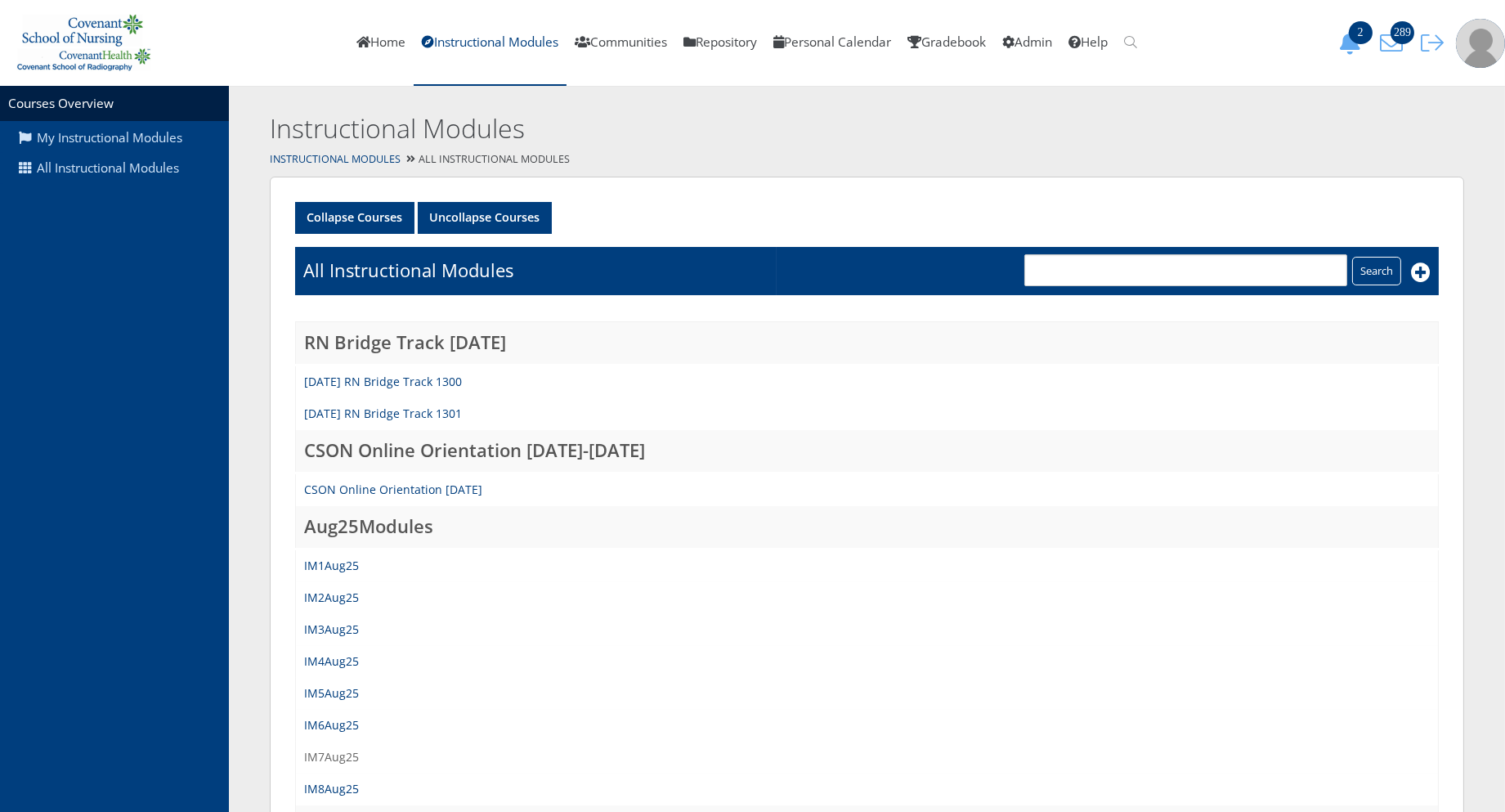
click at [336, 752] on link "IM7Aug25" at bounding box center [332, 756] width 55 height 15
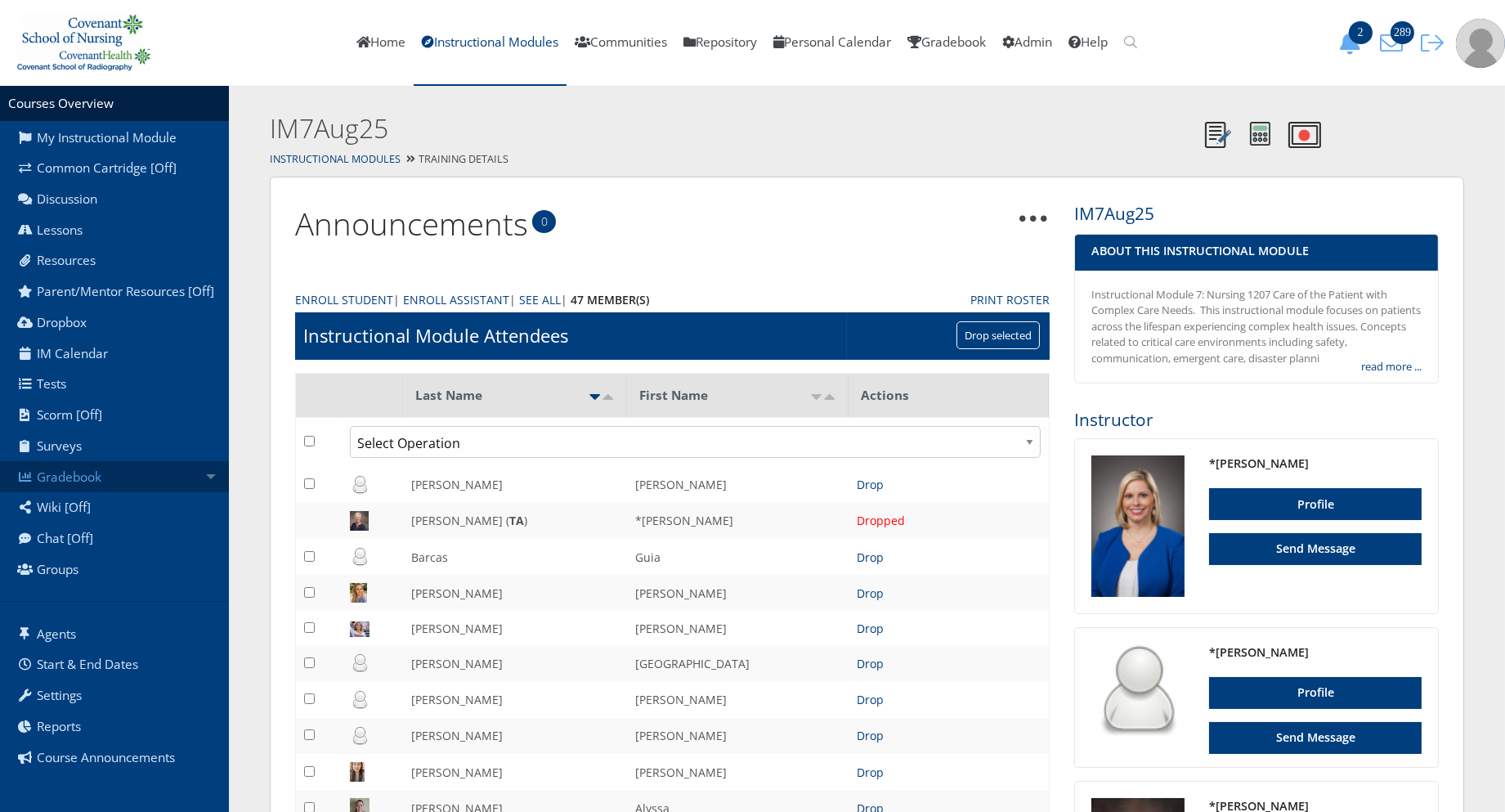
click at [124, 492] on link "Gradebook" at bounding box center [115, 476] width 229 height 31
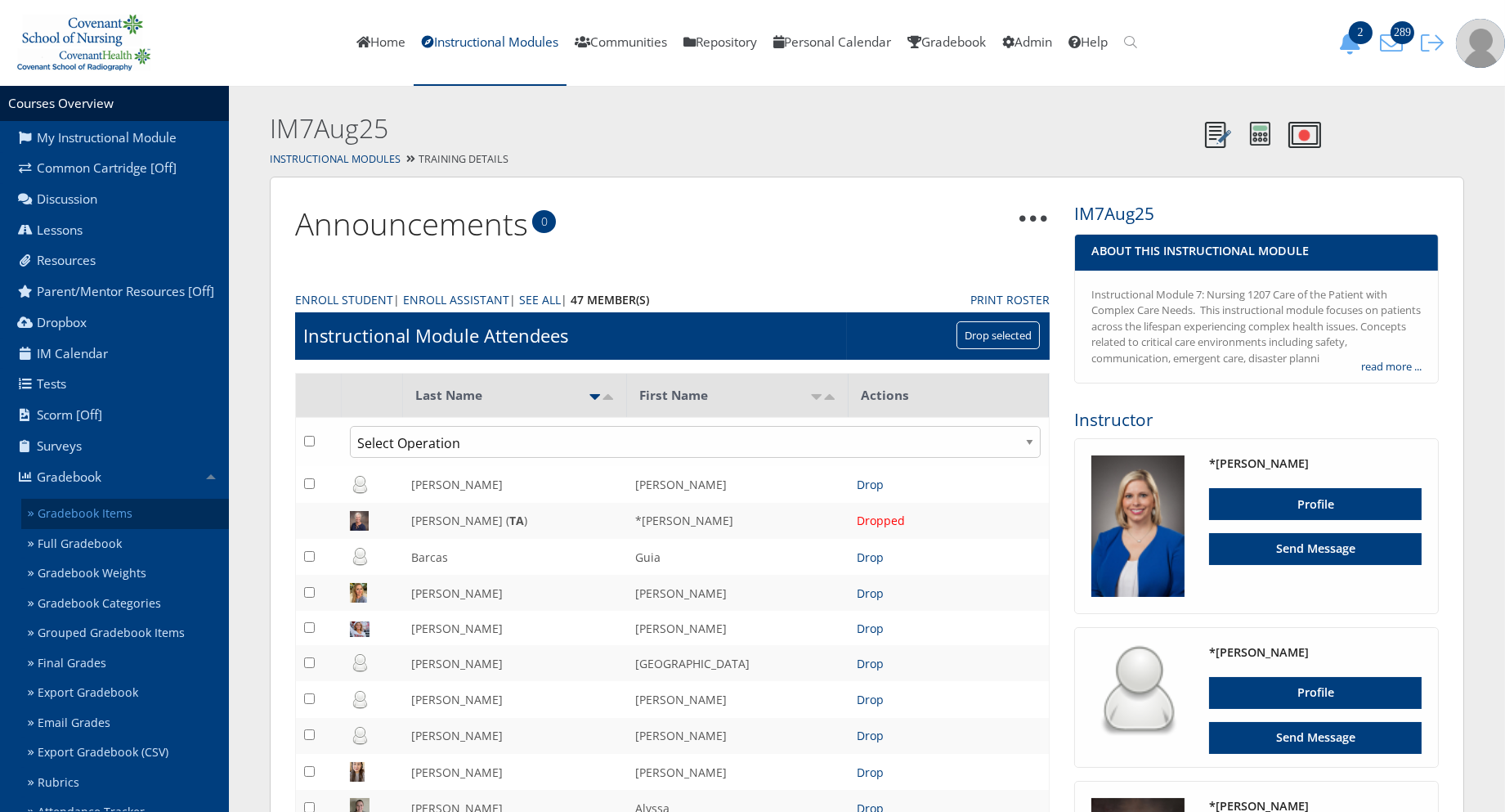
click at [125, 529] on link "Gradebook Items" at bounding box center [125, 513] width 208 height 30
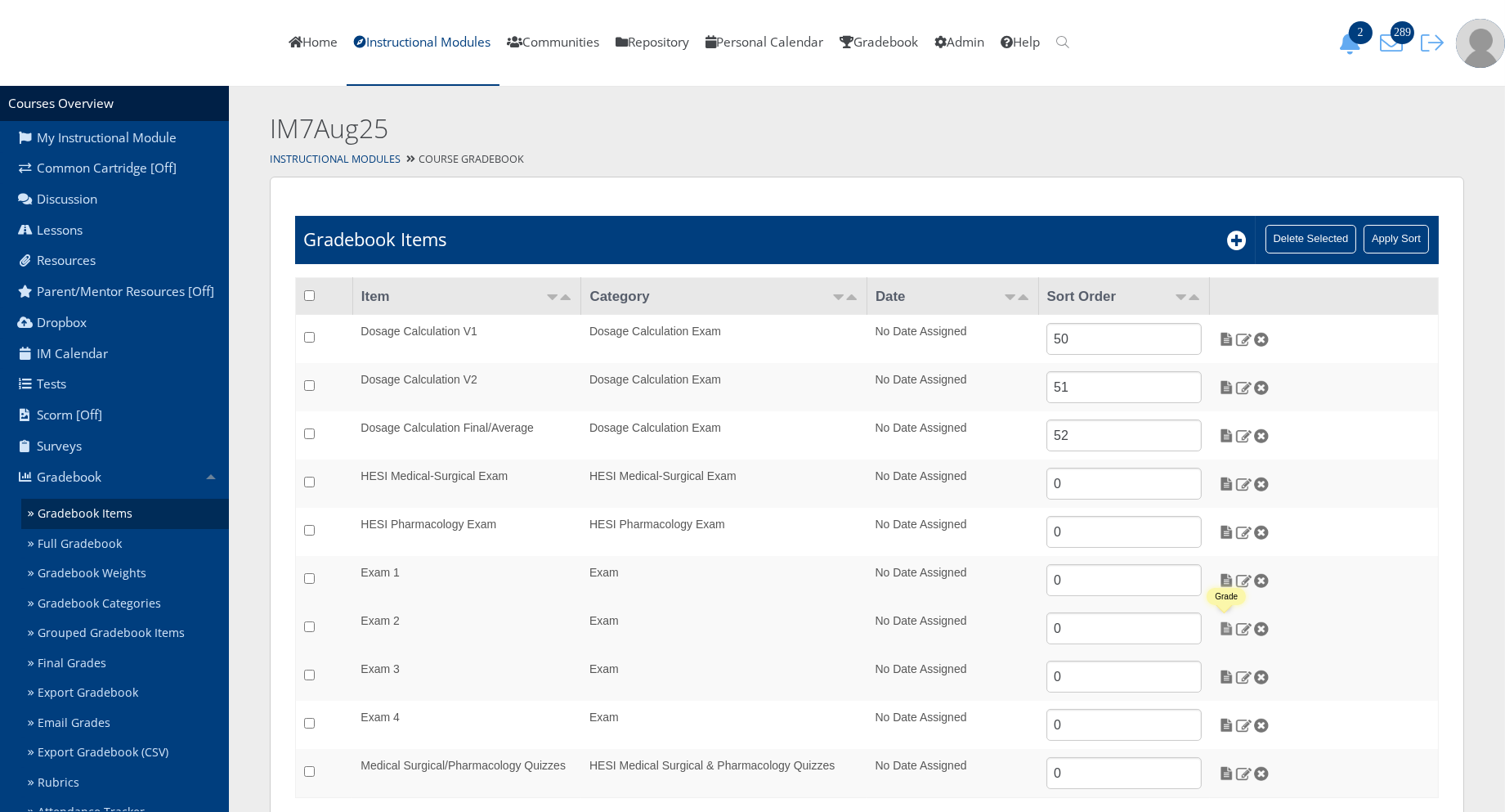
click at [1230, 634] on img at bounding box center [1227, 628] width 17 height 15
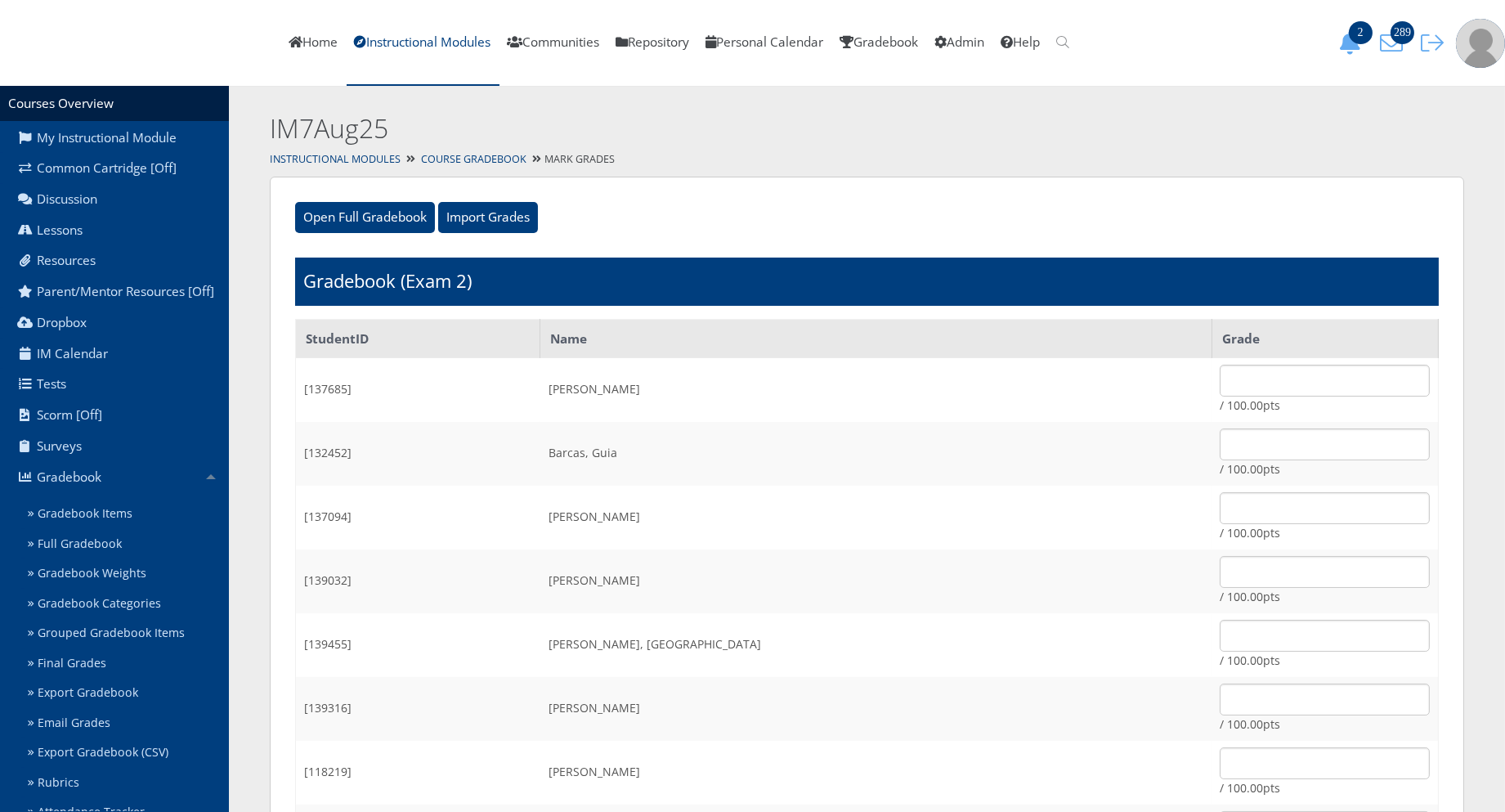
click at [492, 214] on input "Import Grades" at bounding box center [488, 217] width 100 height 31
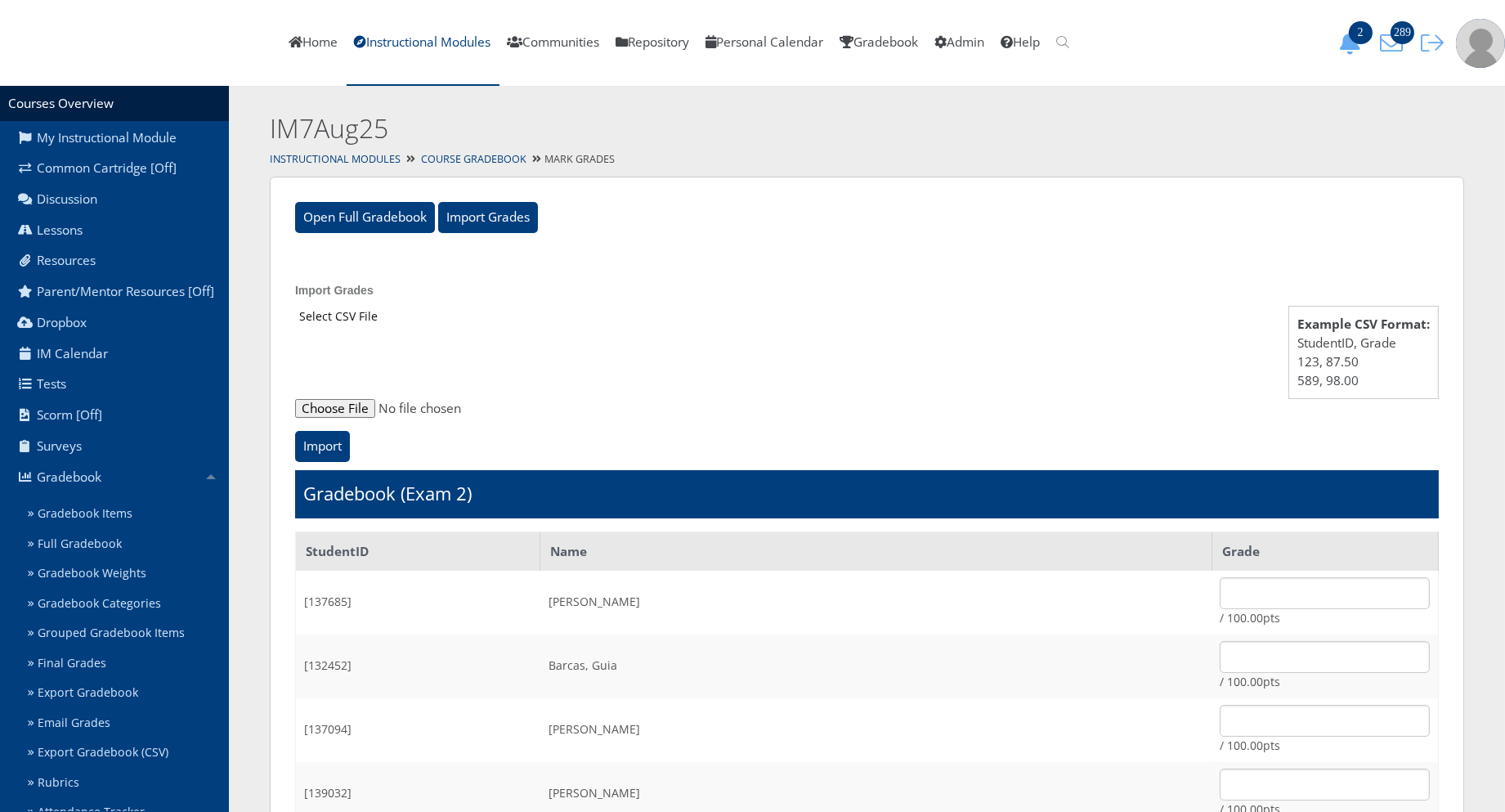
click at [346, 409] on input "file" at bounding box center [868, 408] width 1144 height 20
type input "C:\fakepath\ET_Results_IM7Aug25E2.csv"
click at [333, 443] on input "Import" at bounding box center [323, 446] width 55 height 31
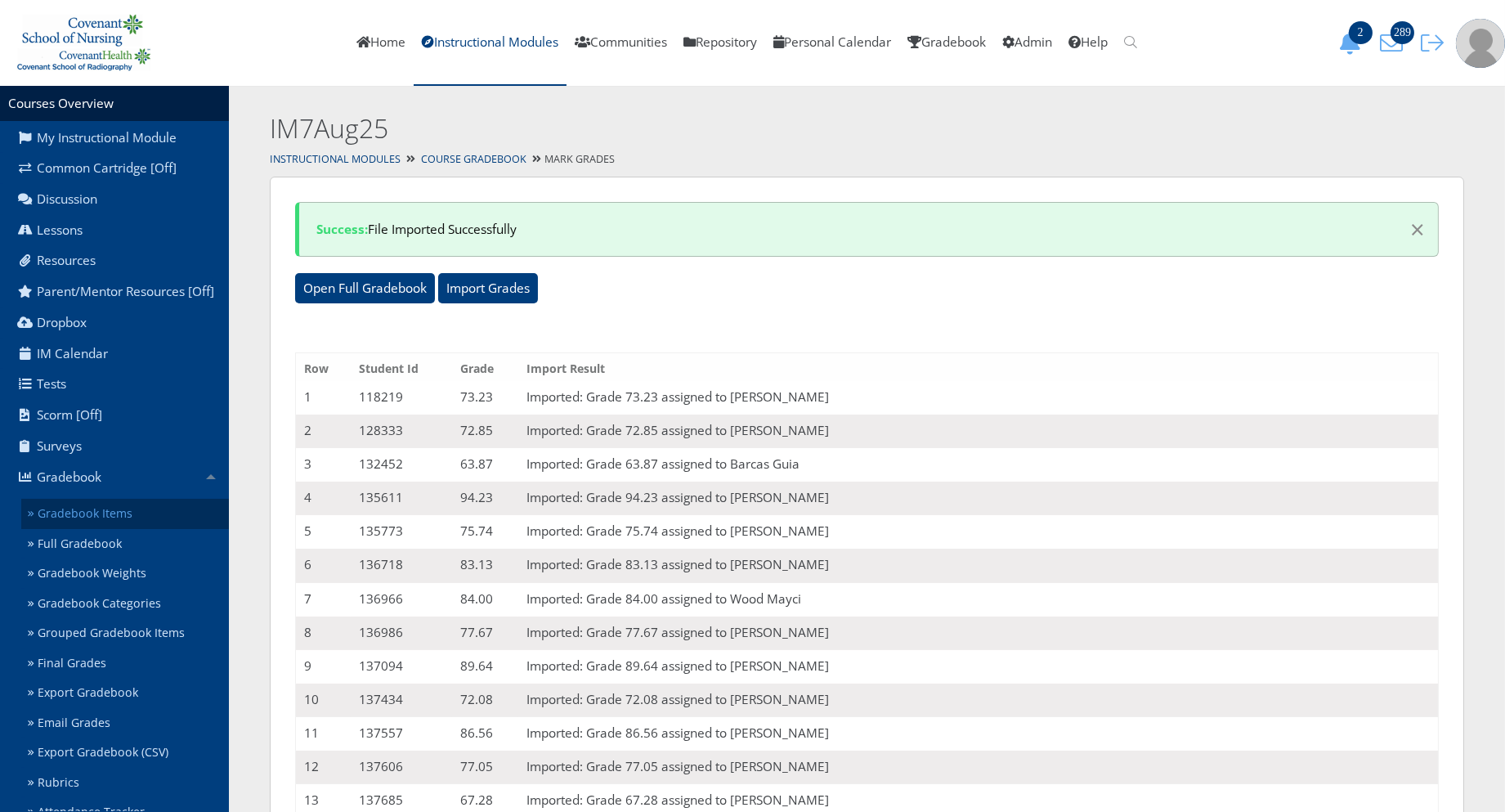
click at [109, 529] on link "Gradebook Items" at bounding box center [125, 513] width 208 height 30
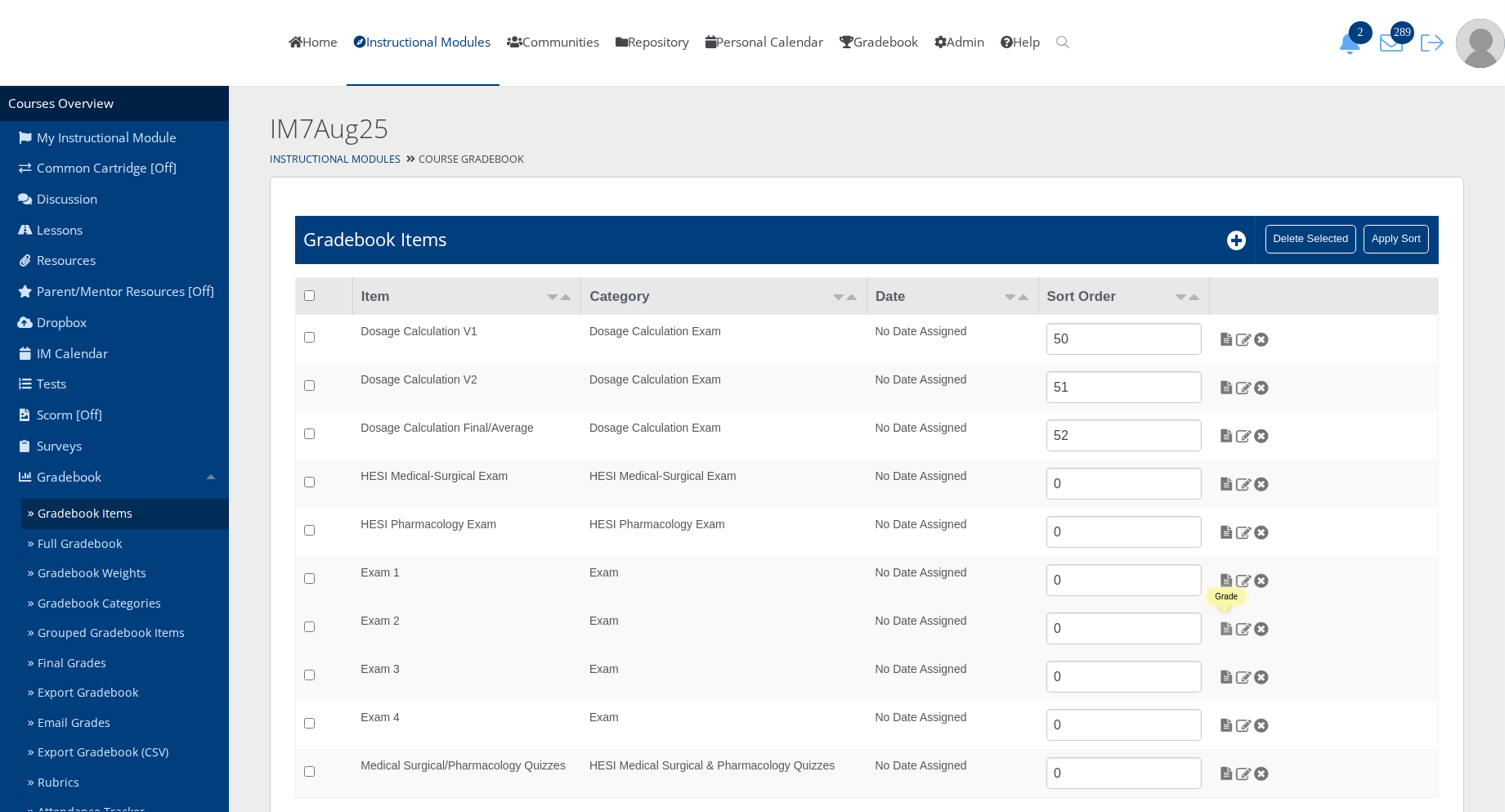
click at [1230, 628] on img at bounding box center [1227, 628] width 17 height 15
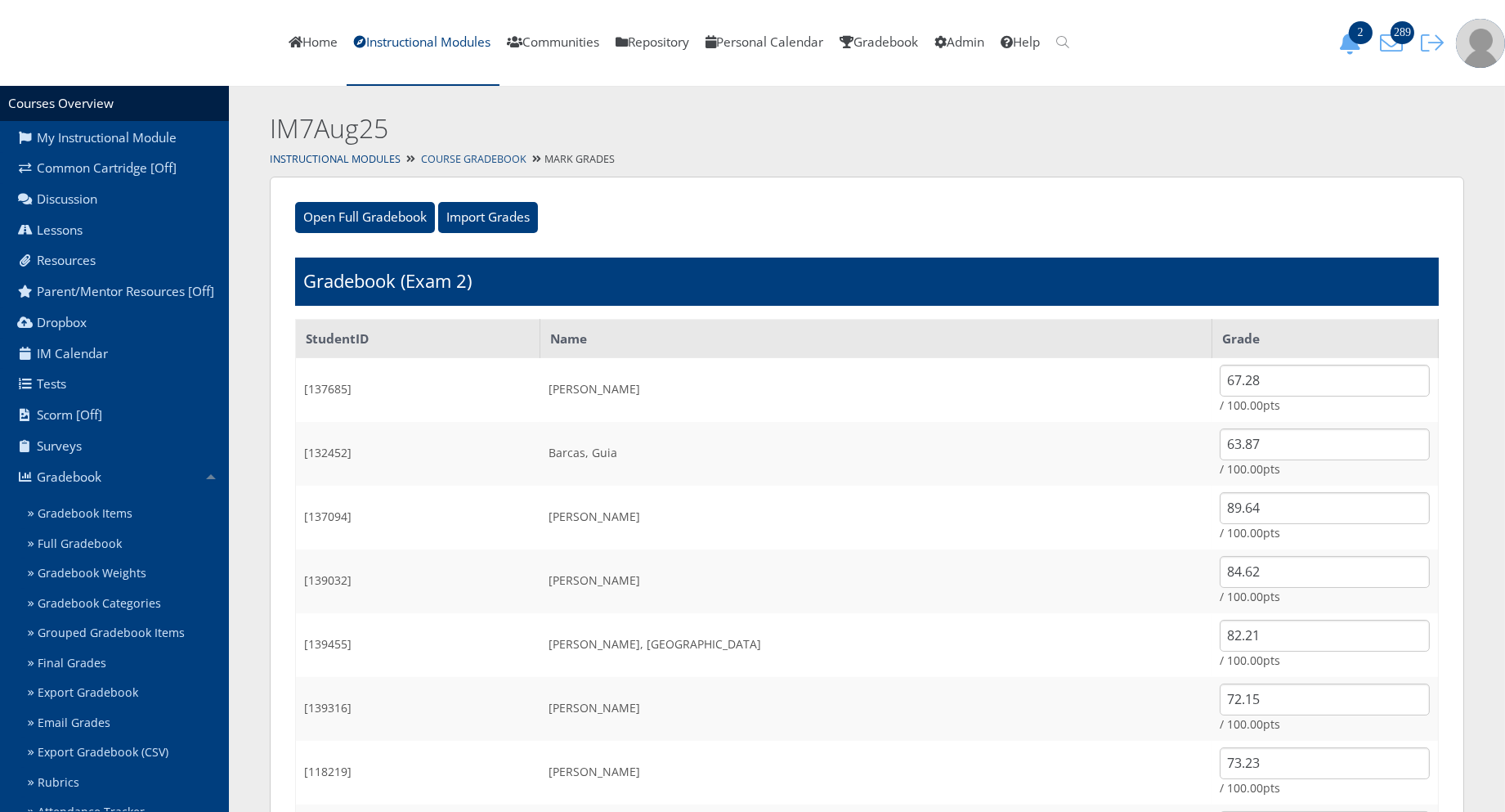
click at [443, 161] on link "Course Gradebook" at bounding box center [474, 159] width 105 height 14
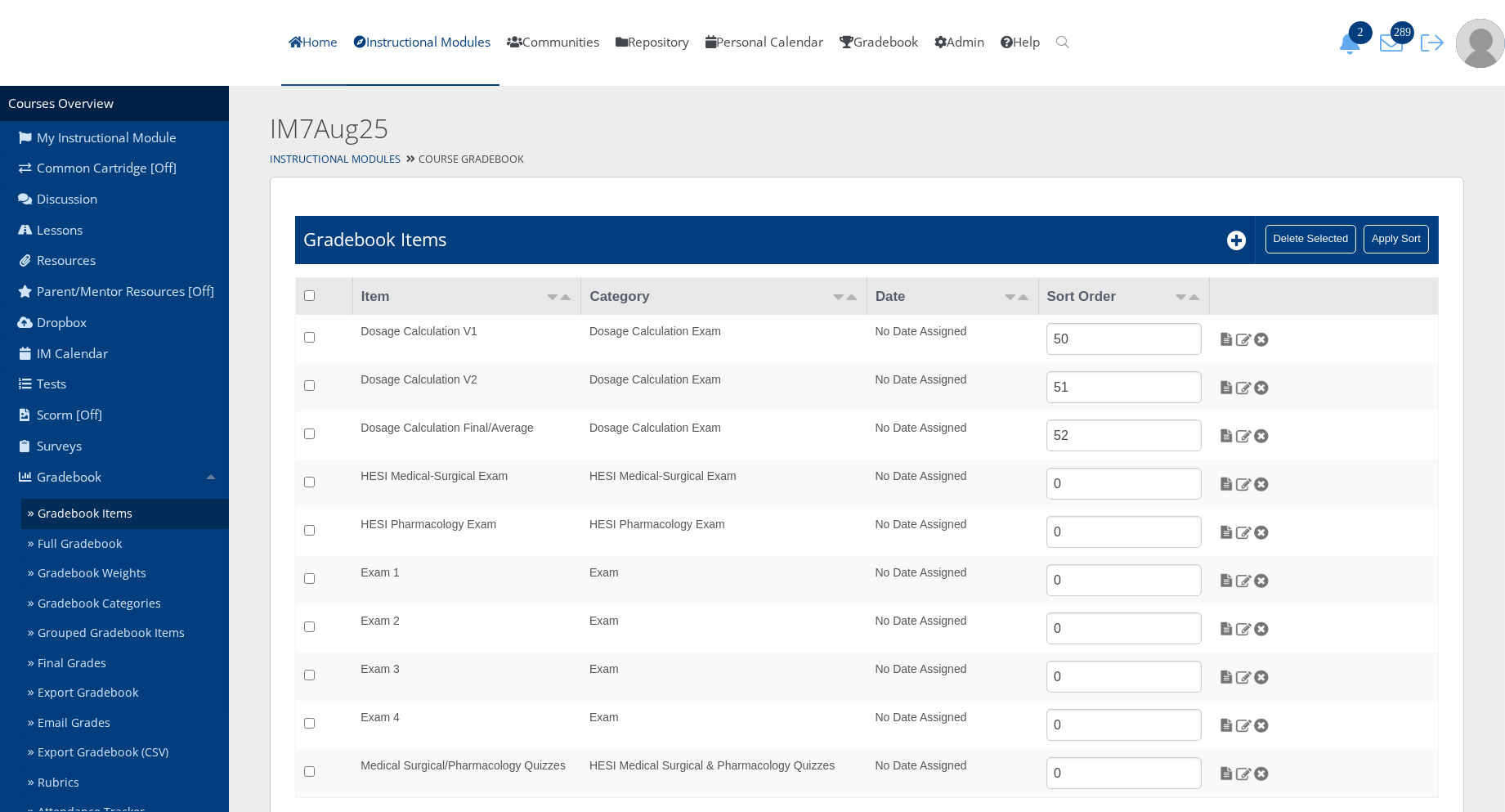
click at [346, 38] on link "Home" at bounding box center [314, 43] width 65 height 86
